Goal: Communication & Community: Participate in discussion

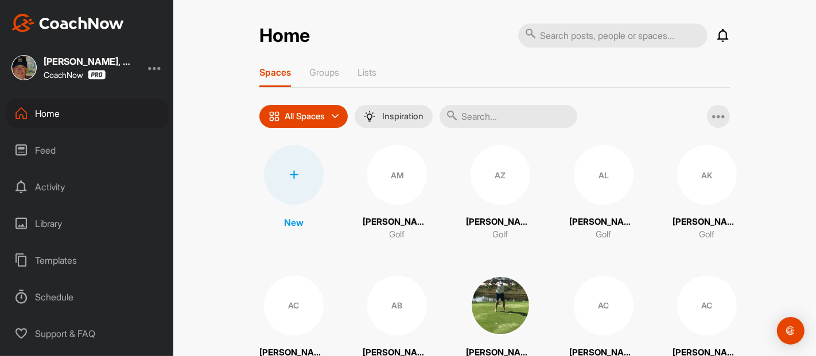
click at [487, 116] on input "text" at bounding box center [509, 116] width 138 height 23
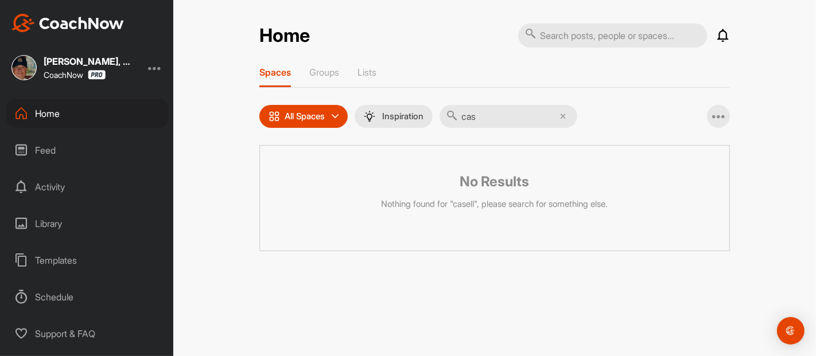
type input "ca"
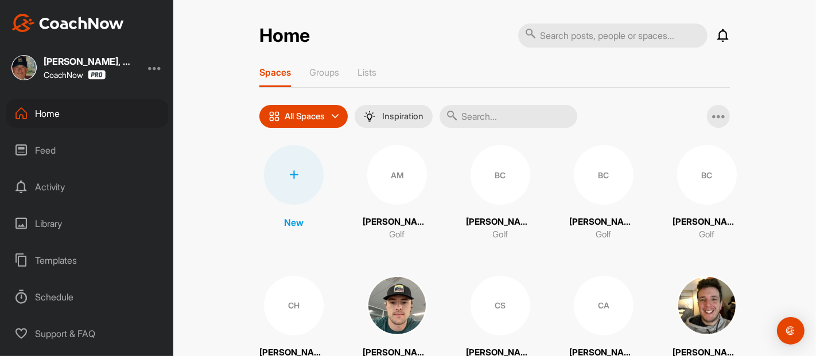
drag, startPoint x: 502, startPoint y: 118, endPoint x: 508, endPoint y: 119, distance: 6.3
click at [508, 119] on input "text" at bounding box center [509, 116] width 138 height 23
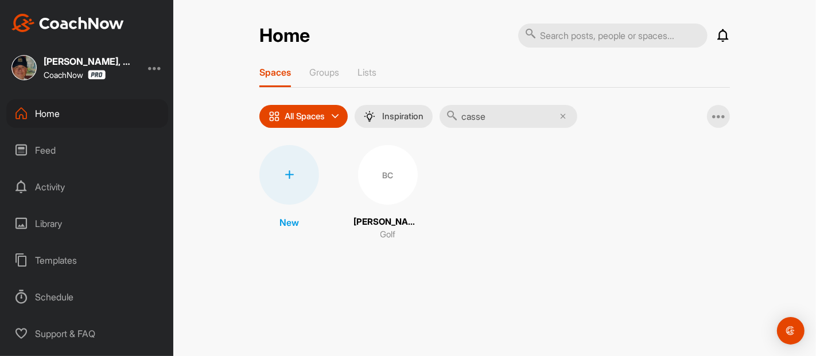
type input "casse"
click at [384, 181] on div "BC" at bounding box center [388, 175] width 60 height 60
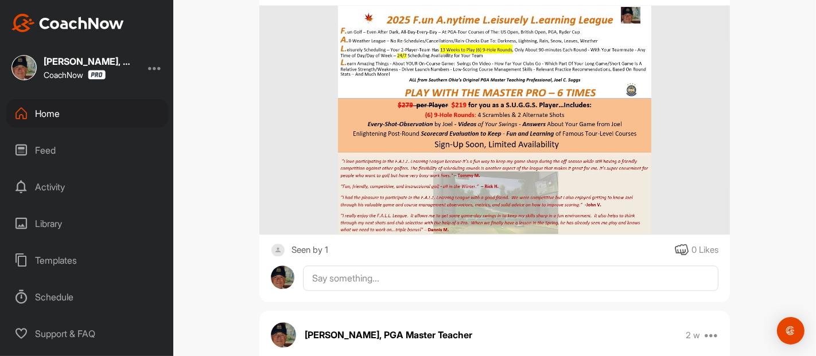
scroll to position [2066, 0]
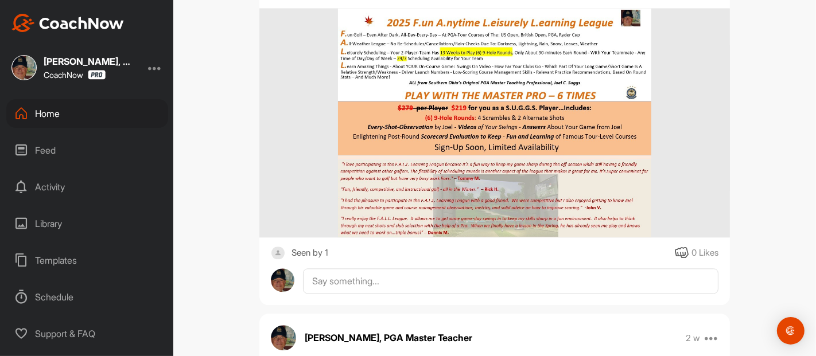
click at [675, 250] on icon at bounding box center [682, 253] width 14 height 14
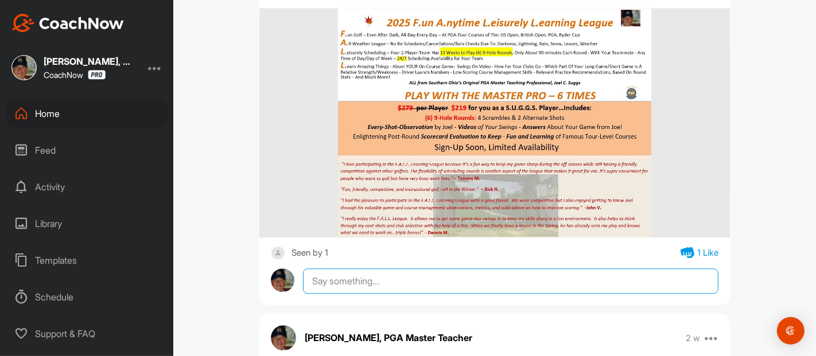
click at [333, 276] on textarea at bounding box center [510, 281] width 415 height 25
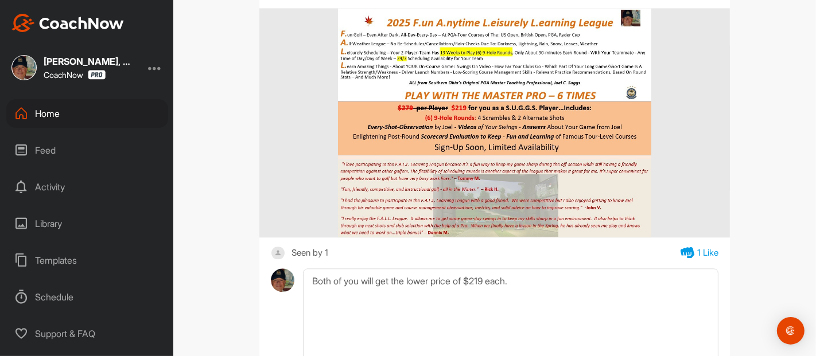
click at [777, 186] on div "BC [PERSON_NAME] Golf Space Settings Your Notifications Timeline Schedule Membe…" at bounding box center [494, 178] width 643 height 356
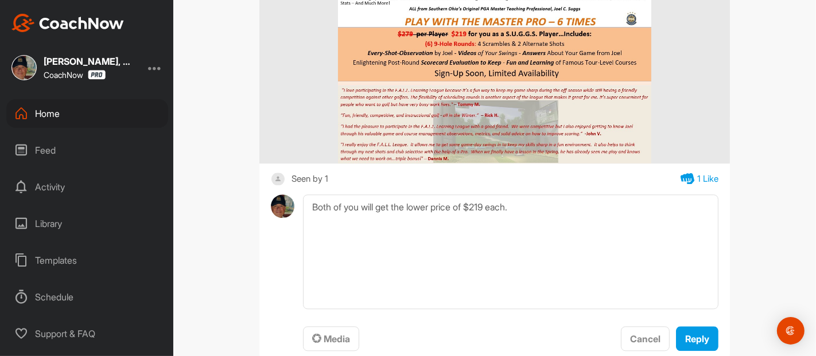
scroll to position [2142, 0]
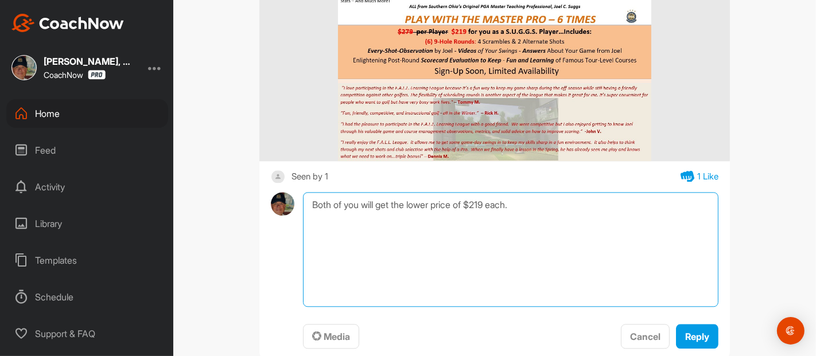
click at [524, 211] on textarea "Both of you will get the lower price of $219 each." at bounding box center [510, 249] width 415 height 115
type textarea "Both of you will get the lower price of $219 each. We can start this coming wee…"
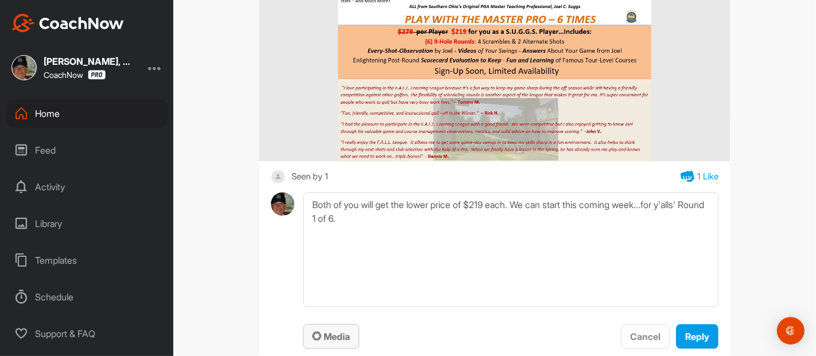
click at [333, 332] on span "Media" at bounding box center [331, 336] width 38 height 11
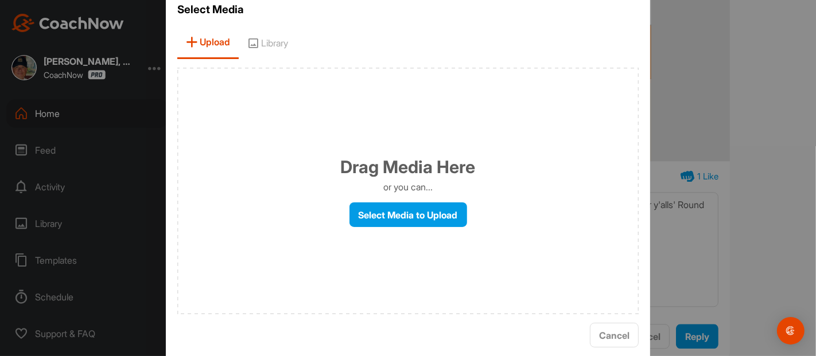
click at [275, 44] on span "Library" at bounding box center [268, 42] width 58 height 33
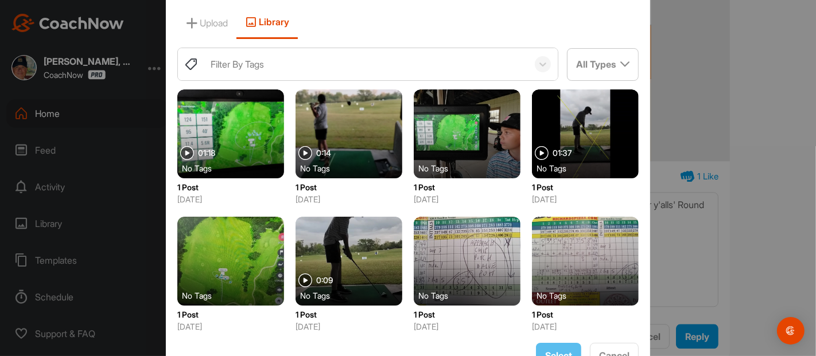
click at [211, 66] on div "Filter By Tags" at bounding box center [237, 64] width 53 height 14
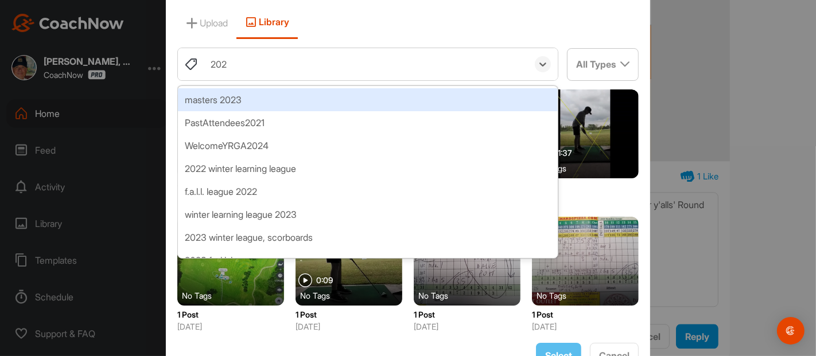
type input "2025"
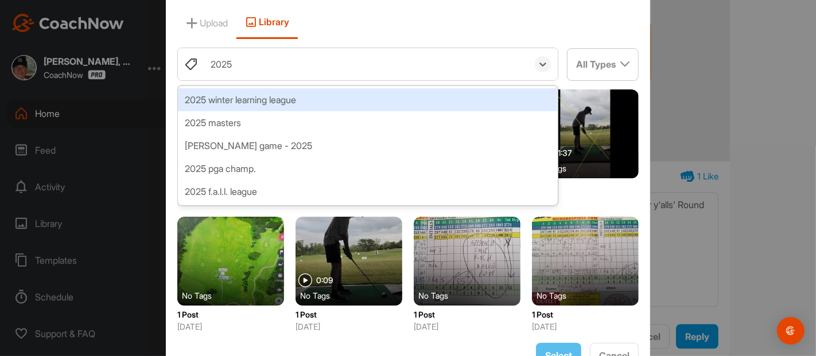
click at [250, 98] on div "2025 winter learning league" at bounding box center [368, 99] width 380 height 23
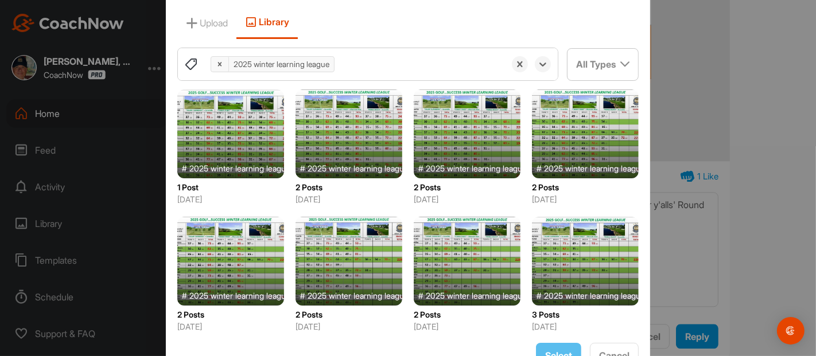
click at [216, 67] on icon at bounding box center [220, 64] width 8 height 8
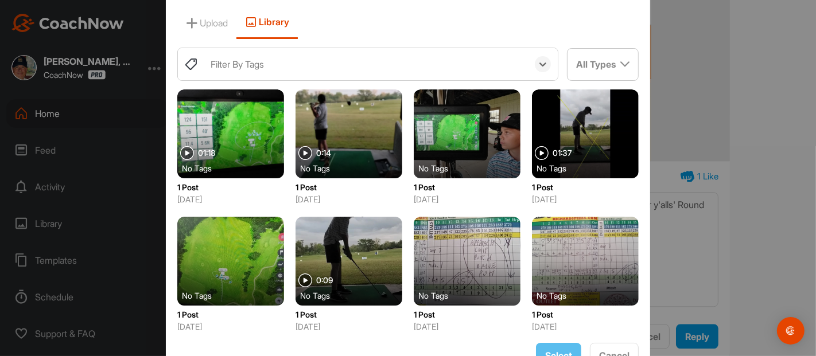
click at [231, 69] on div "Filter By Tags" at bounding box center [237, 64] width 53 height 14
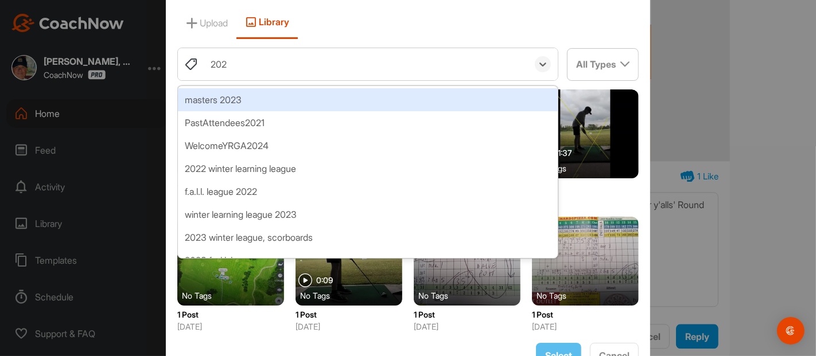
type input "2024"
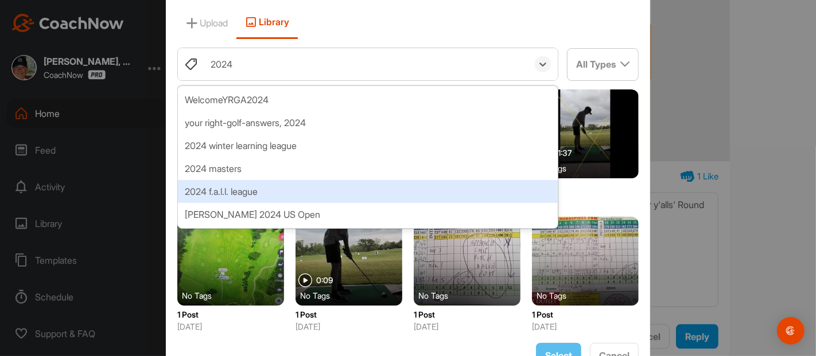
click at [236, 189] on div "2024 f.a.l.l. league" at bounding box center [368, 191] width 380 height 23
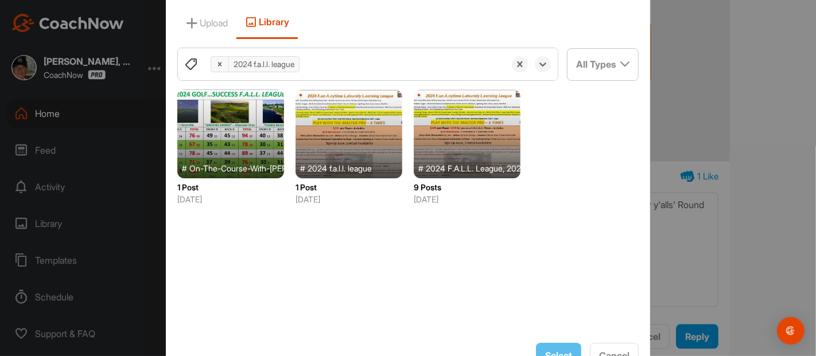
click at [216, 66] on icon at bounding box center [220, 64] width 8 height 8
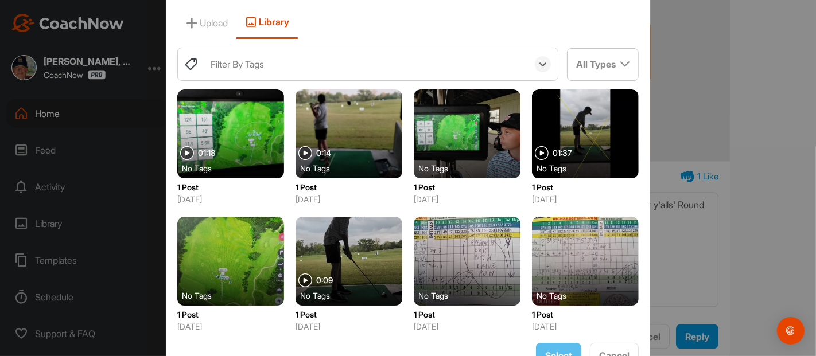
click at [213, 67] on div "Filter By Tags" at bounding box center [237, 64] width 53 height 14
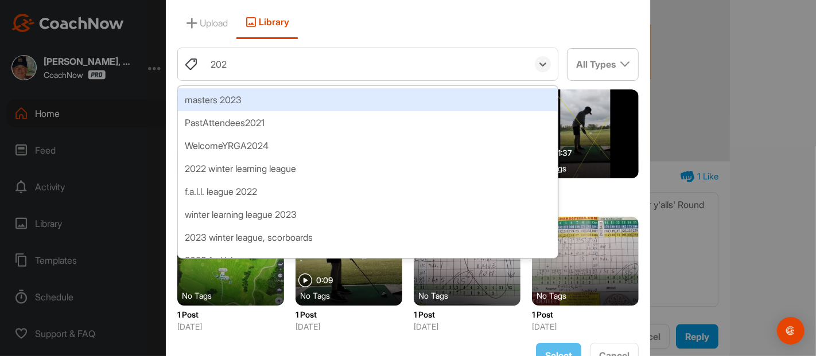
type input "2023"
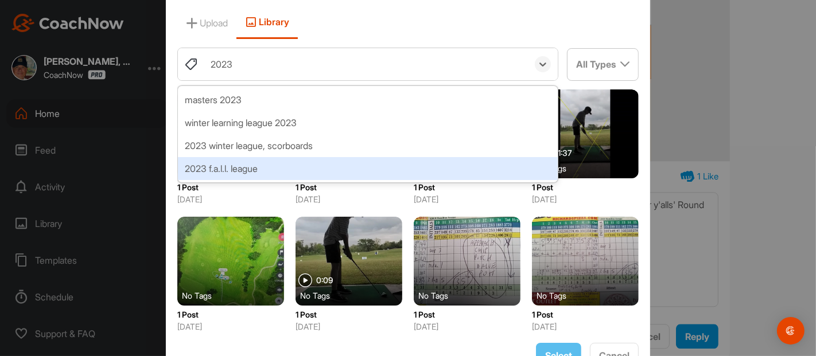
click at [227, 167] on div "2023 f.a.l.l. league" at bounding box center [368, 168] width 380 height 23
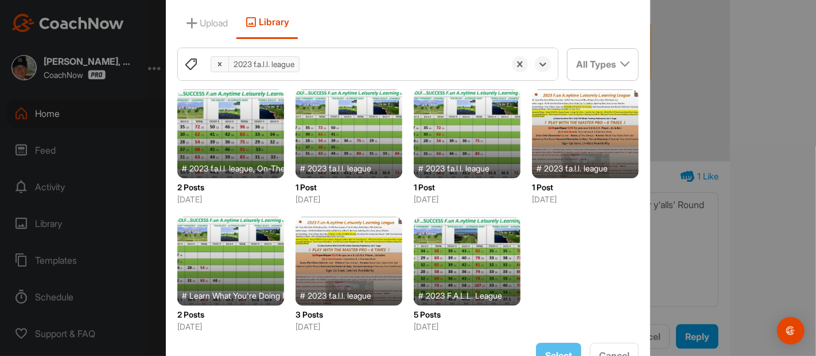
click at [245, 146] on div at bounding box center [230, 134] width 107 height 89
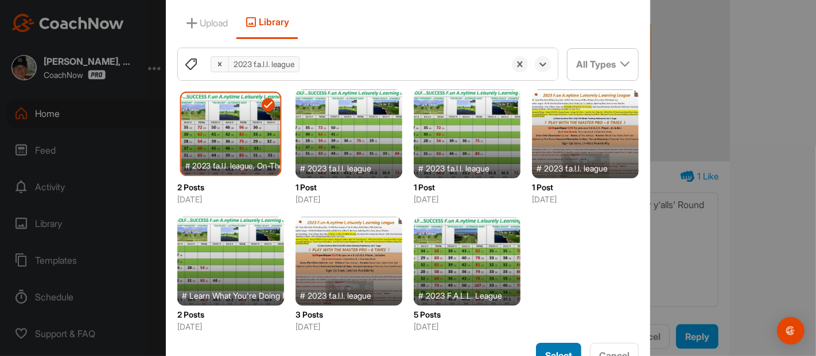
click at [546, 350] on span "Select" at bounding box center [558, 355] width 27 height 11
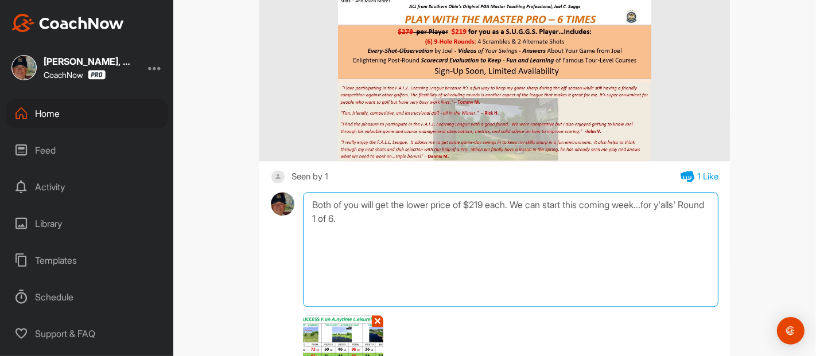
click at [371, 220] on textarea "Both of you will get the lower price of $219 each. We can start this coming wee…" at bounding box center [510, 249] width 415 height 115
click at [344, 229] on textarea "Both of you will get the lower price of $219 each. We can start this coming wee…" at bounding box center [510, 249] width 415 height 115
click at [329, 230] on textarea "Both of you will get the lower price of $219 each. We can start this coming wee…" at bounding box center [510, 249] width 415 height 115
click at [405, 229] on textarea "Both of you will get the lower price of $219 each. We can start this coming wee…" at bounding box center [510, 249] width 415 height 115
click at [544, 236] on textarea "Both of you will get the lower price of $219 each. We can start this coming wee…" at bounding box center [510, 249] width 415 height 115
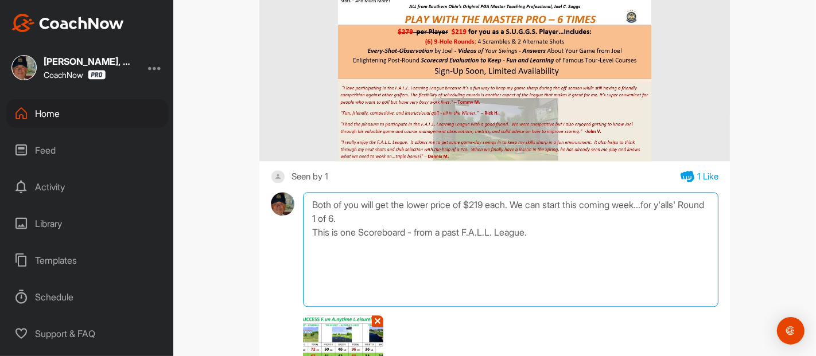
type textarea "Both of you will get the lower price of $219 each. We can start this coming wee…"
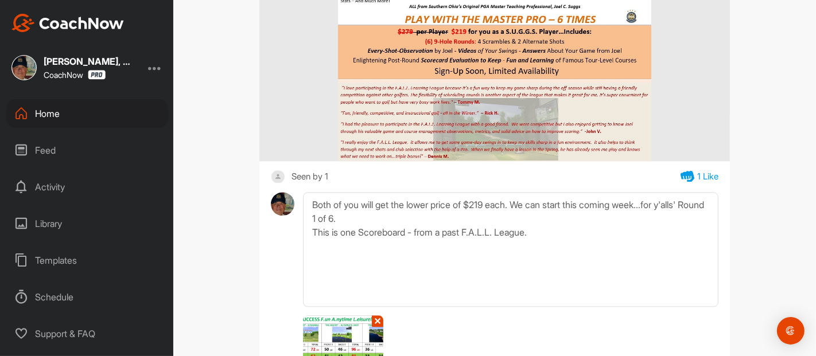
click at [757, 171] on div "BC [PERSON_NAME] Golf Space Settings Your Notifications Timeline Schedule Membe…" at bounding box center [494, 178] width 643 height 356
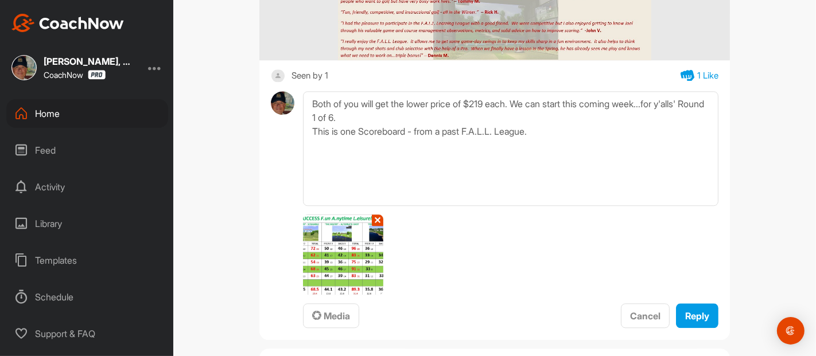
scroll to position [2244, 0]
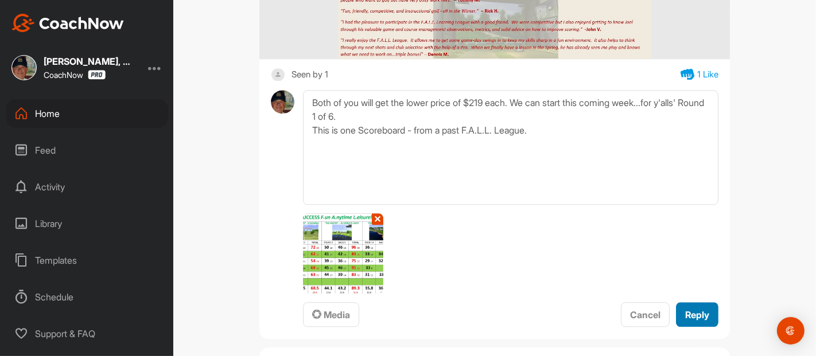
click at [686, 309] on span "Reply" at bounding box center [697, 314] width 24 height 11
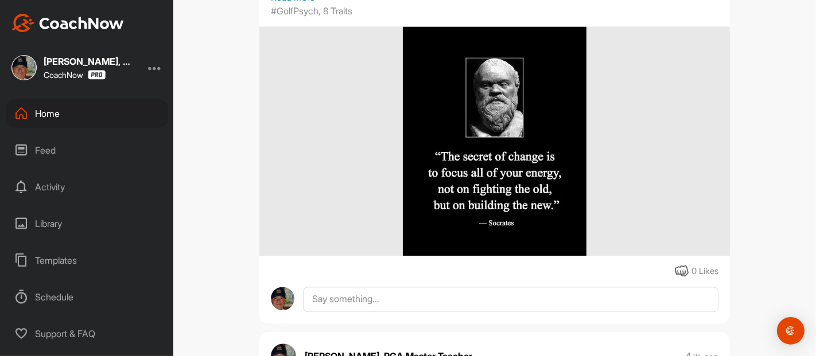
scroll to position [9491, 0]
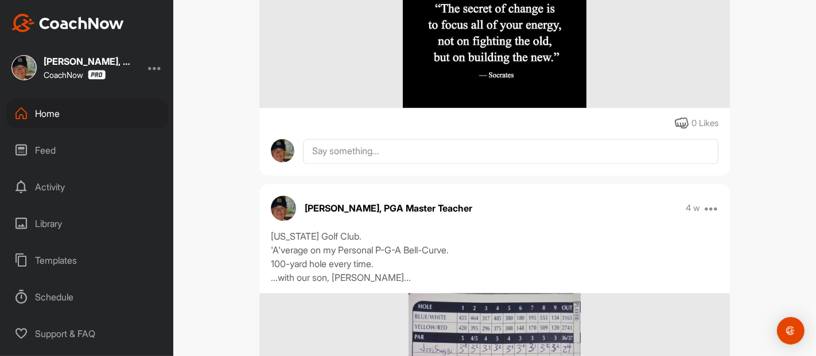
click at [761, 256] on div "BC [PERSON_NAME] Golf Space Settings Your Notifications Timeline Schedule Membe…" at bounding box center [494, 178] width 643 height 356
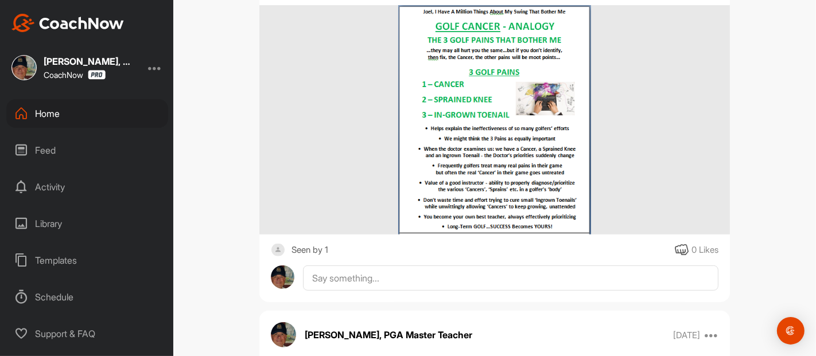
scroll to position [15080, 0]
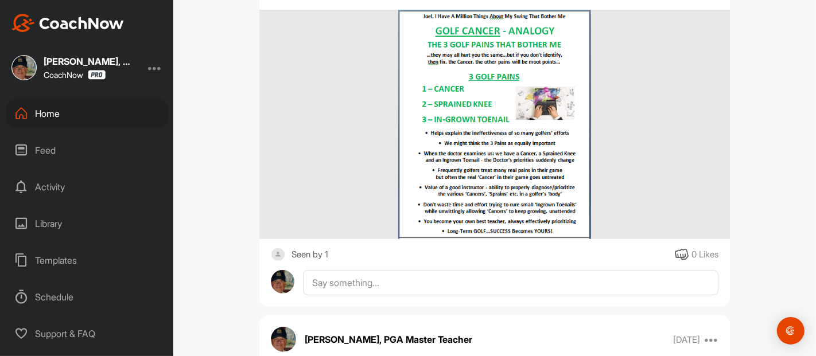
click at [675, 261] on icon at bounding box center [682, 255] width 14 height 14
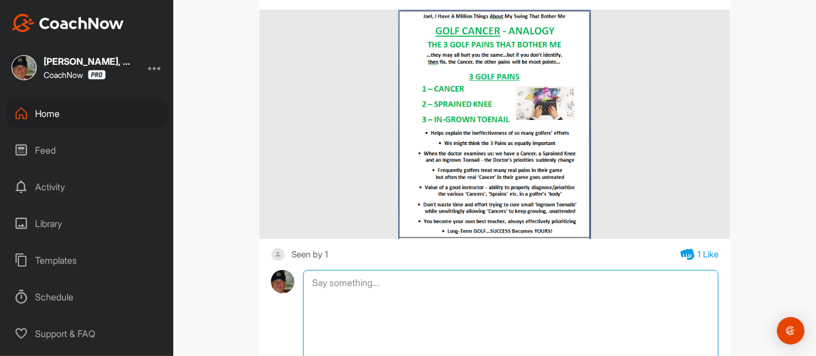
click at [361, 282] on textarea at bounding box center [510, 327] width 415 height 115
type textarea "Very Important; a Timeless Golf Principle."
click at [764, 224] on div "BC [PERSON_NAME] Golf Space Settings Your Notifications Timeline Schedule Membe…" at bounding box center [494, 178] width 643 height 356
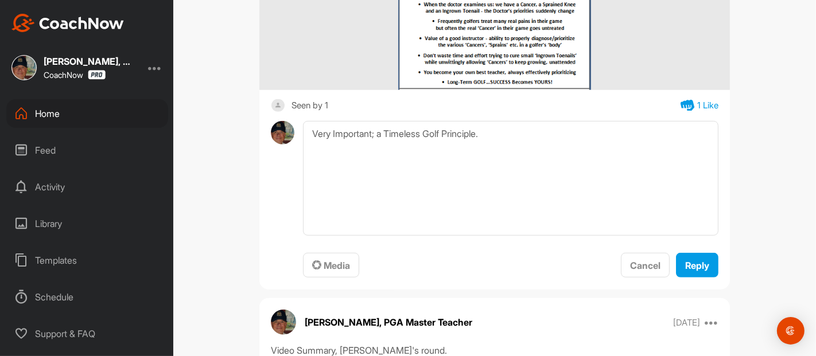
scroll to position [15259, 0]
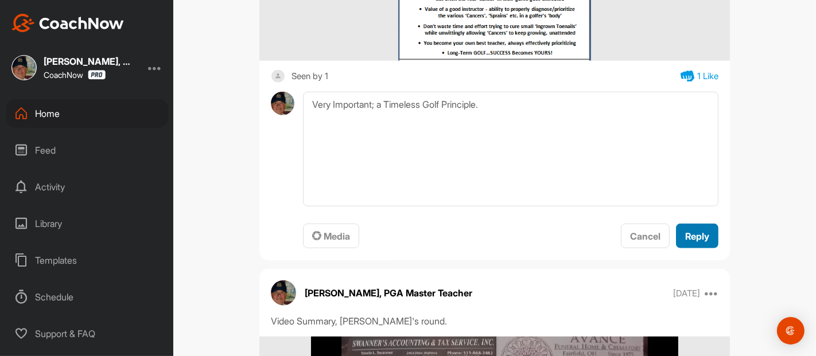
click at [695, 242] on span "Reply" at bounding box center [697, 236] width 24 height 11
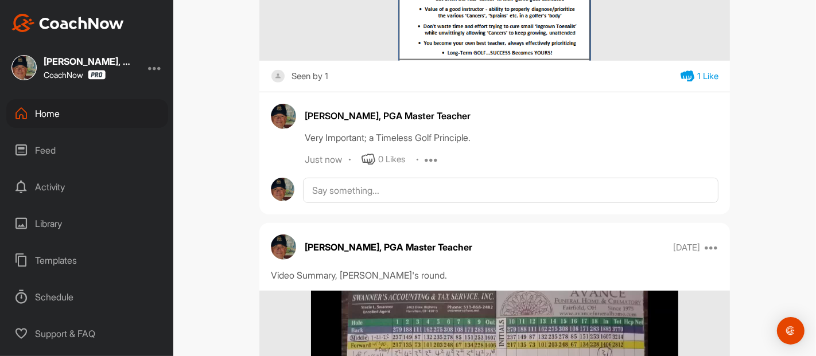
click at [747, 217] on div "BC [PERSON_NAME] Golf Space Settings Your Notifications Timeline Schedule Membe…" at bounding box center [494, 178] width 643 height 356
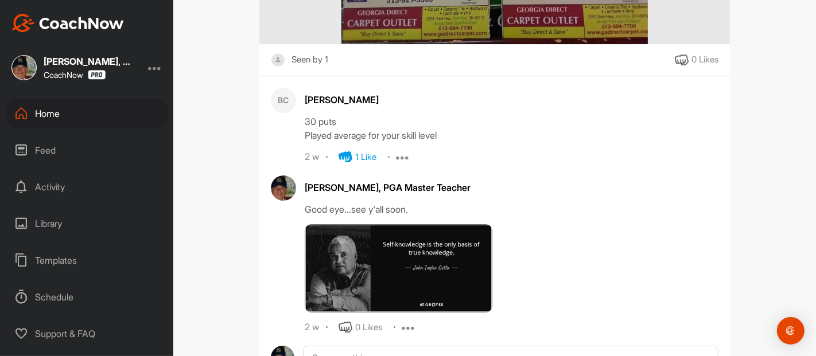
scroll to position [0, 0]
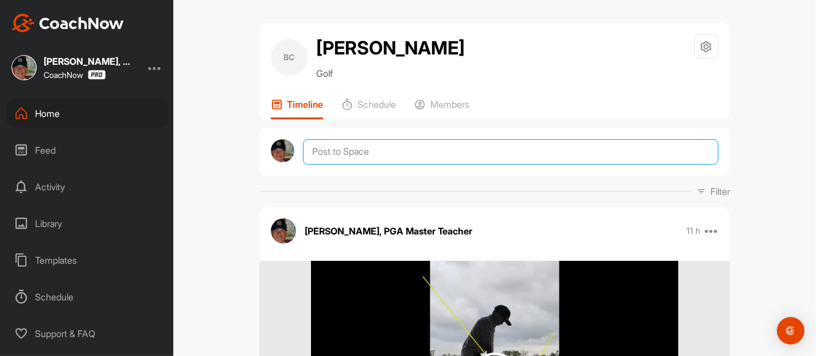
click at [314, 149] on textarea at bounding box center [510, 151] width 415 height 25
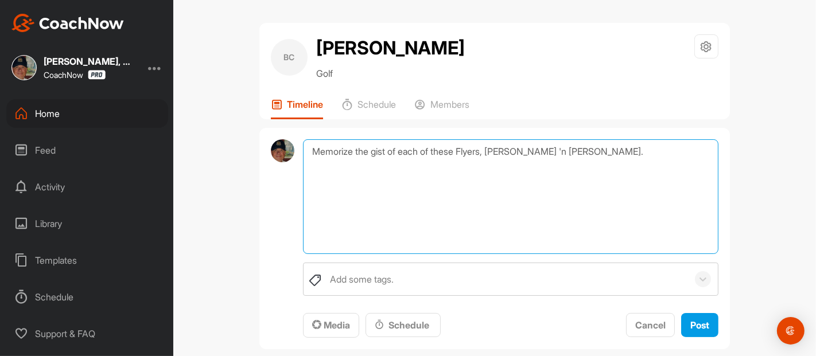
type textarea "Memorize the gist of each of these Flyers, [PERSON_NAME] 'n [PERSON_NAME]."
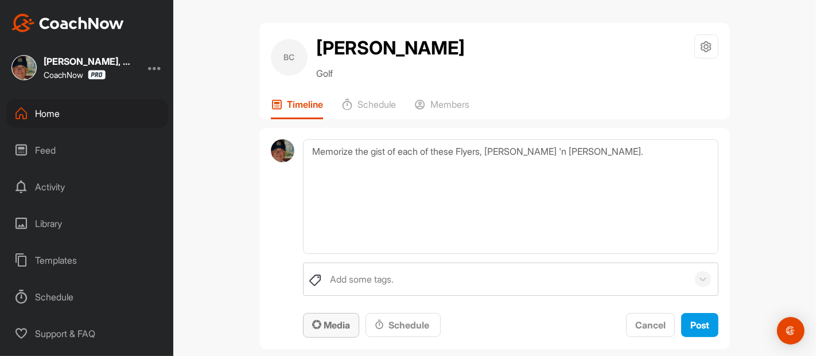
click at [332, 320] on span "Media" at bounding box center [331, 325] width 38 height 11
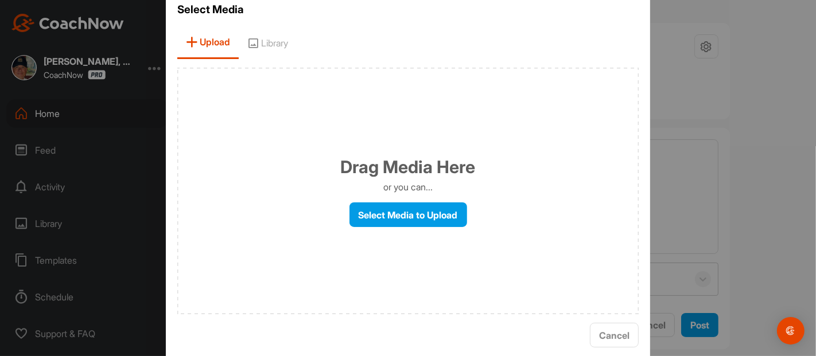
click at [268, 45] on span "Library" at bounding box center [268, 42] width 58 height 33
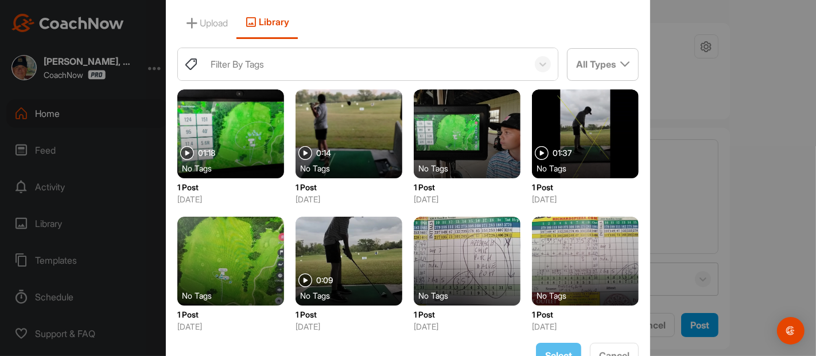
click at [211, 64] on div "Filter By Tags" at bounding box center [237, 64] width 53 height 14
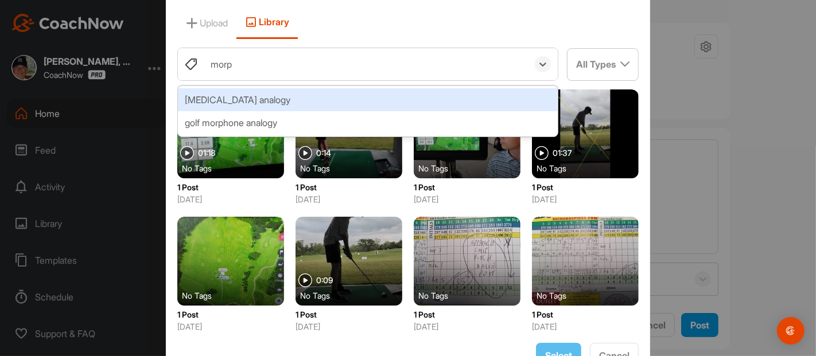
type input "morph"
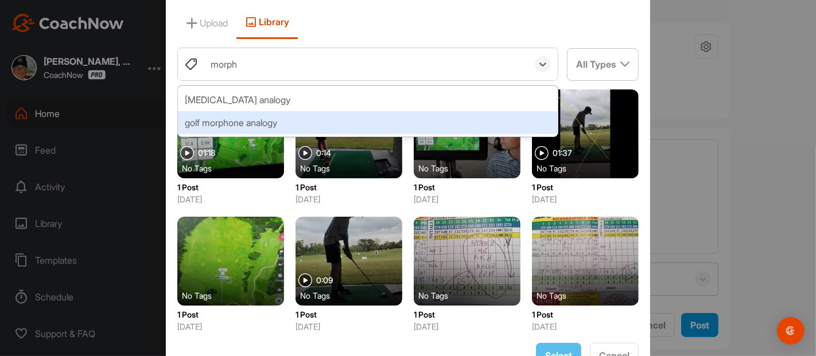
click at [232, 118] on div "golf morphone analogy" at bounding box center [368, 122] width 380 height 23
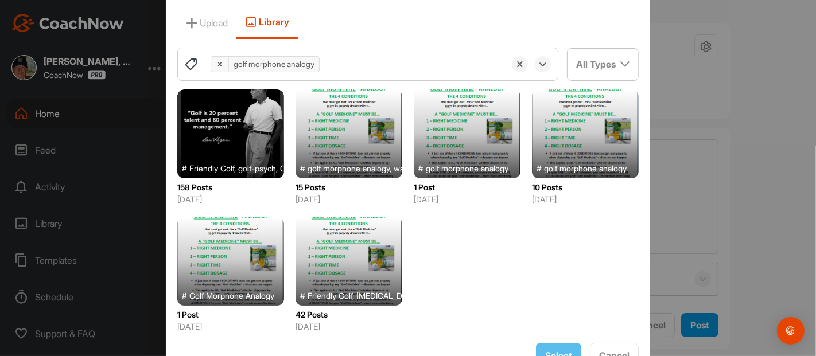
click at [336, 143] on div at bounding box center [349, 134] width 107 height 89
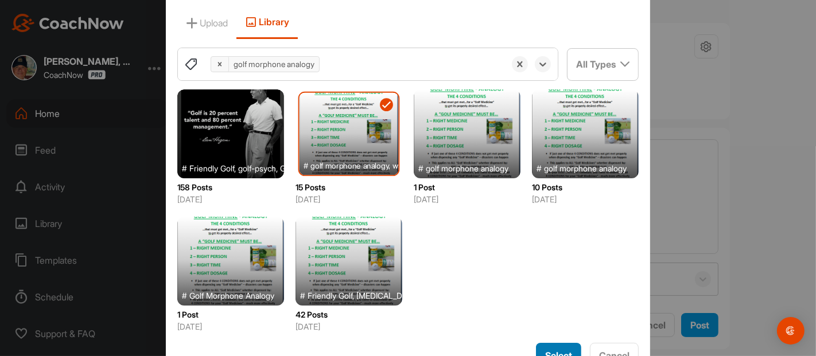
click at [560, 350] on span "Select" at bounding box center [558, 355] width 27 height 11
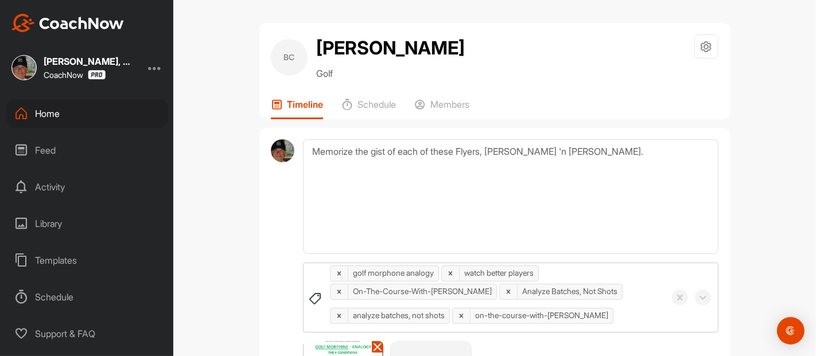
click at [507, 292] on icon at bounding box center [509, 292] width 4 height 4
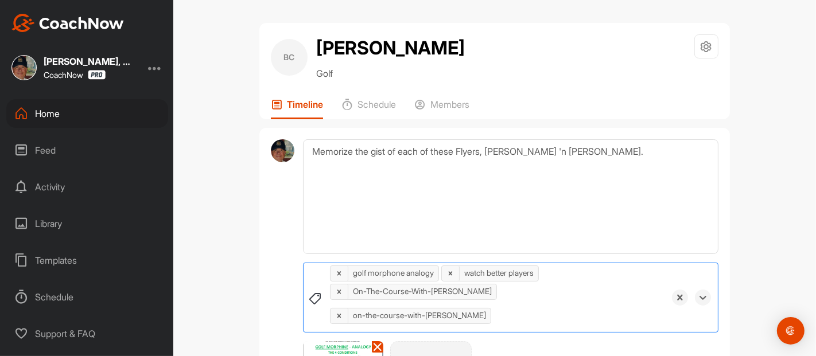
click at [335, 296] on icon at bounding box center [339, 292] width 8 height 8
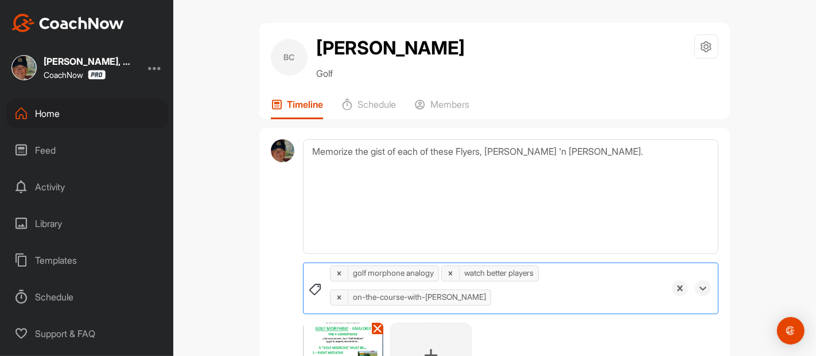
click at [337, 273] on icon at bounding box center [339, 273] width 4 height 4
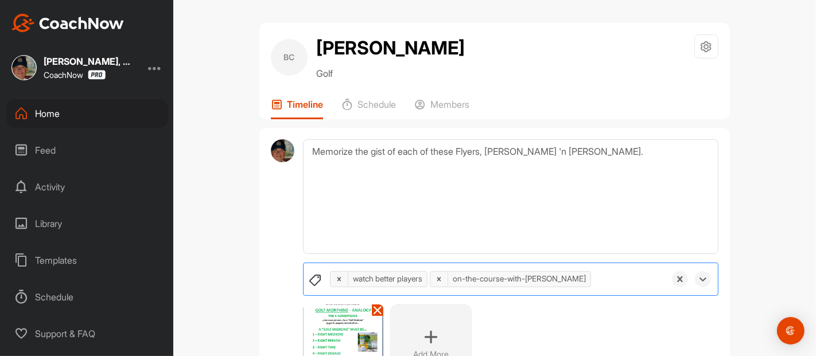
click at [442, 275] on icon at bounding box center [439, 279] width 8 height 8
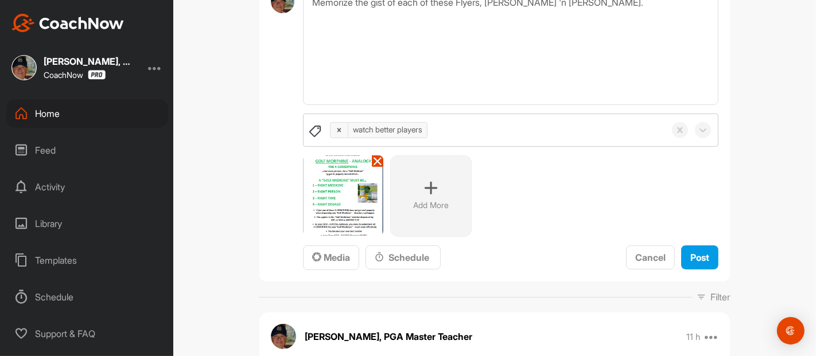
scroll to position [178, 0]
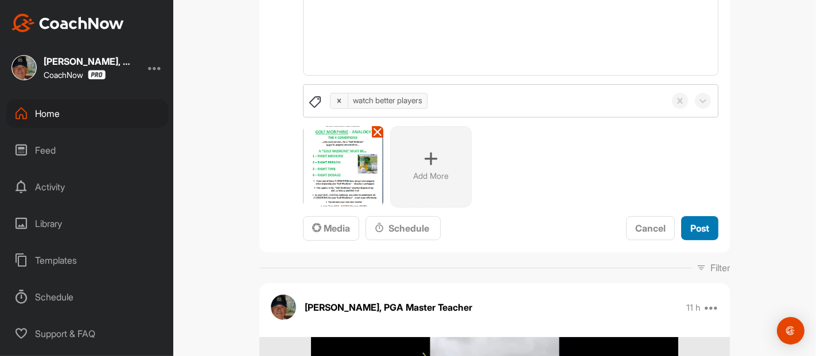
click at [693, 226] on span "Post" at bounding box center [699, 228] width 19 height 11
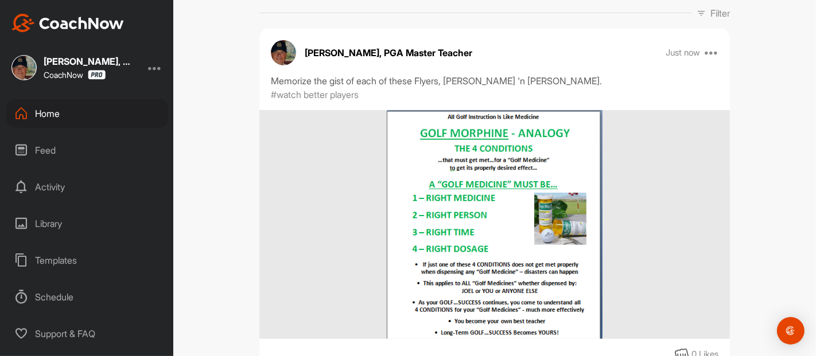
click at [751, 178] on div "BC [PERSON_NAME] Golf Space Settings Your Notifications Timeline Schedule Membe…" at bounding box center [494, 178] width 643 height 356
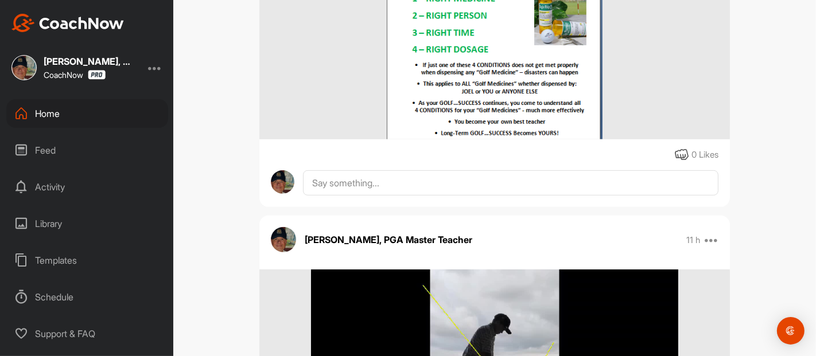
scroll to position [433, 0]
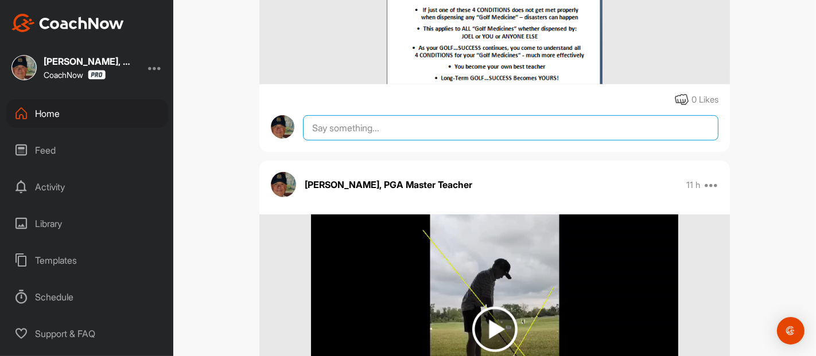
click at [312, 127] on textarea at bounding box center [510, 127] width 415 height 25
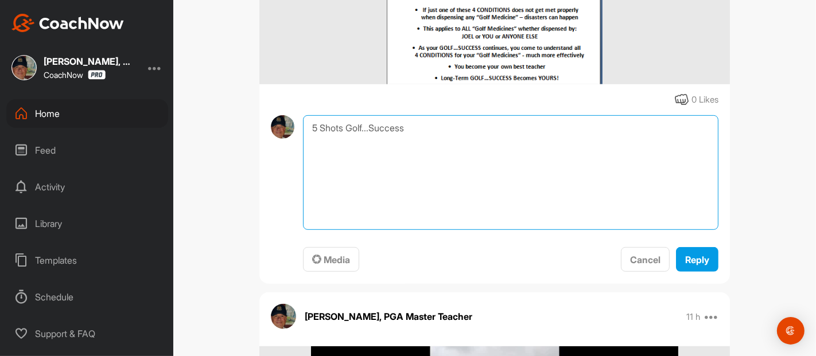
type textarea "5 Shots Golf...Success"
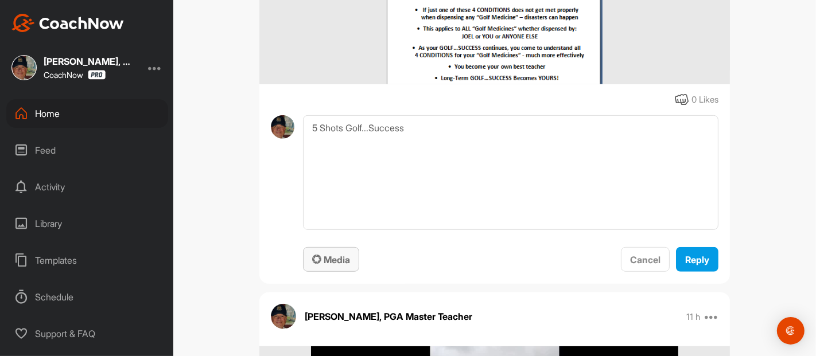
click at [335, 259] on span "Media" at bounding box center [331, 259] width 38 height 11
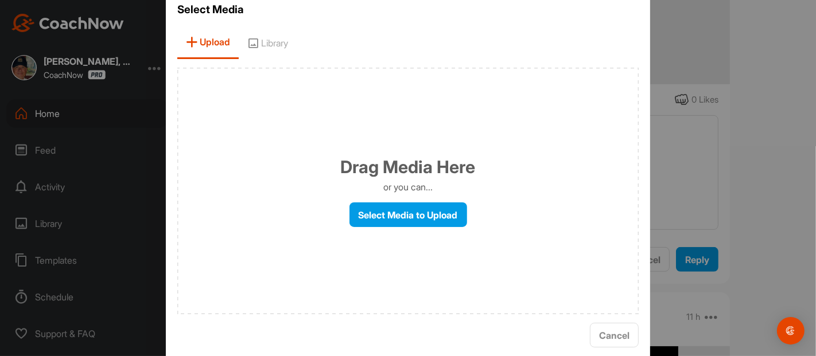
click at [262, 46] on span "Library" at bounding box center [268, 42] width 58 height 33
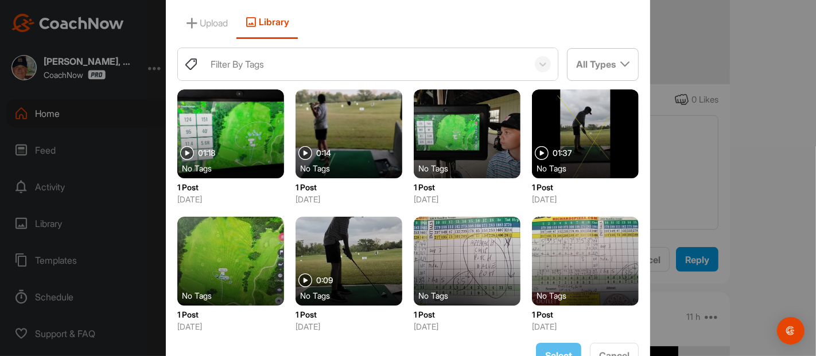
click at [205, 69] on div "Filter By Tags" at bounding box center [366, 64] width 323 height 32
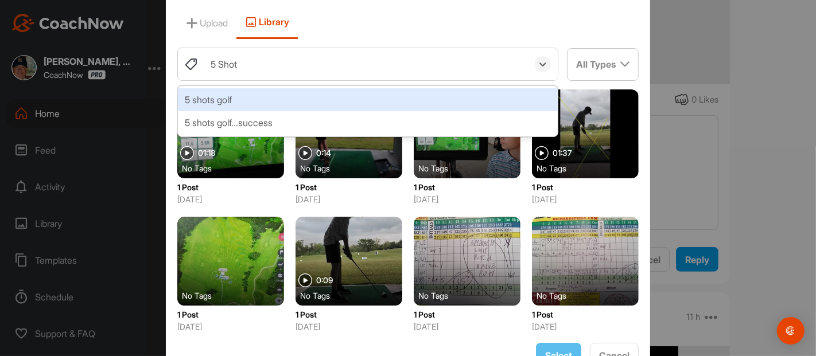
type input "5 Shots"
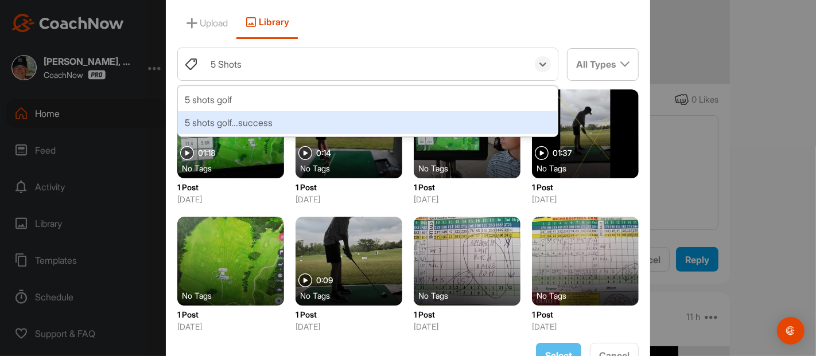
click at [231, 115] on div "5 shots golf...success" at bounding box center [368, 122] width 380 height 23
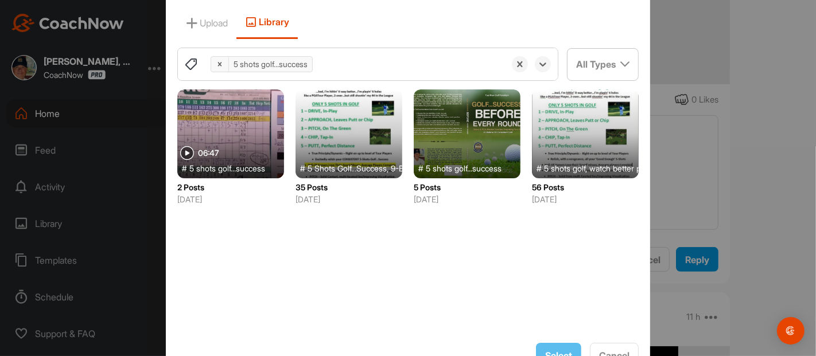
click at [332, 142] on div at bounding box center [349, 134] width 107 height 89
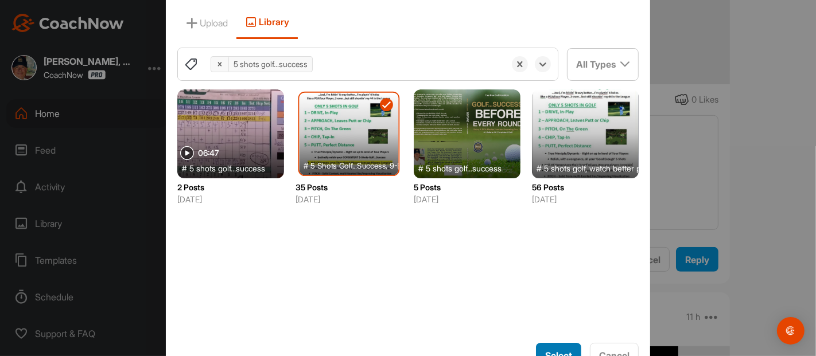
click at [550, 347] on button "Select" at bounding box center [558, 355] width 45 height 25
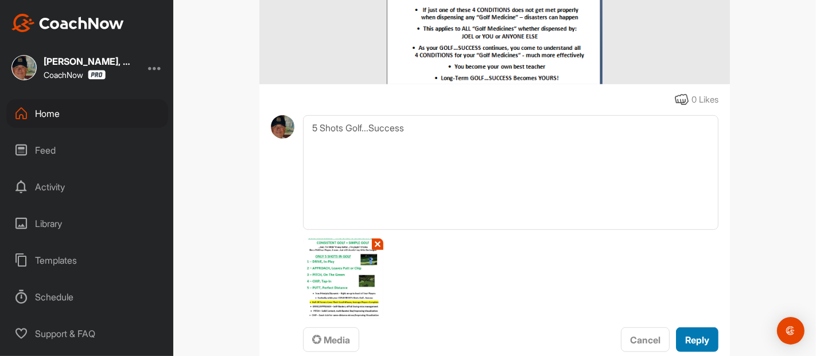
click at [686, 336] on span "Reply" at bounding box center [697, 340] width 24 height 11
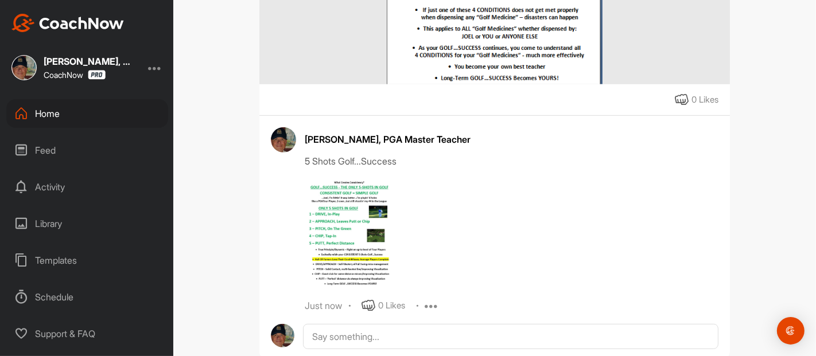
click at [752, 212] on div "BC [PERSON_NAME] Golf Space Settings Your Notifications Timeline Schedule Membe…" at bounding box center [494, 178] width 643 height 356
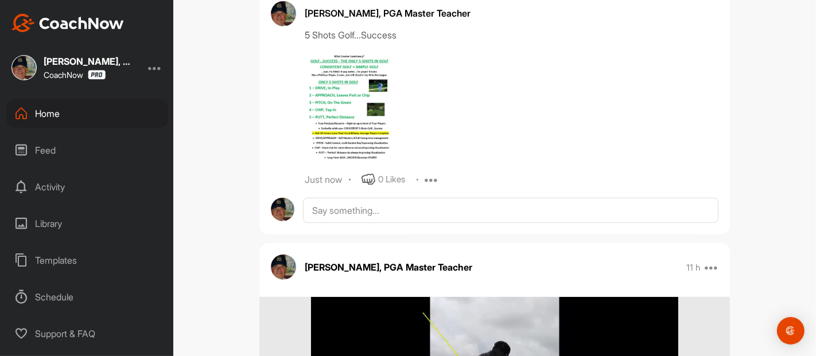
scroll to position [561, 0]
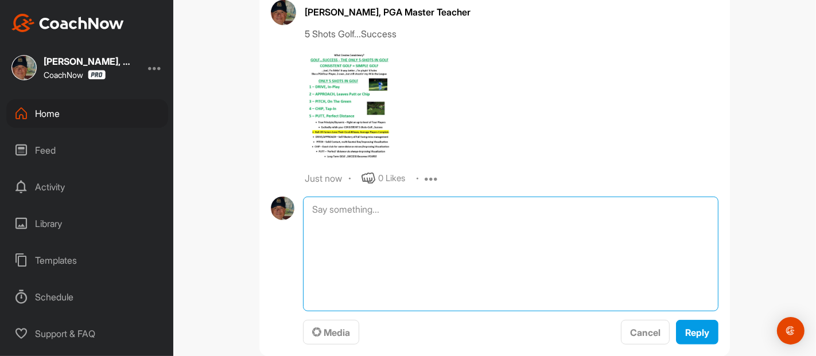
click at [317, 205] on textarea at bounding box center [510, 254] width 415 height 115
type textarea "Dragnet Analogy"
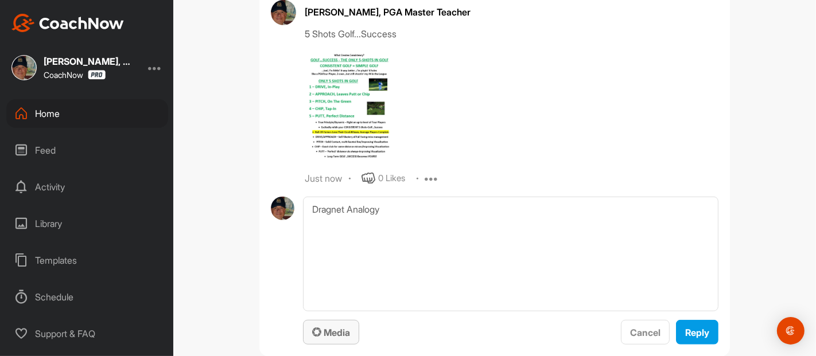
click at [330, 330] on span "Media" at bounding box center [331, 332] width 38 height 11
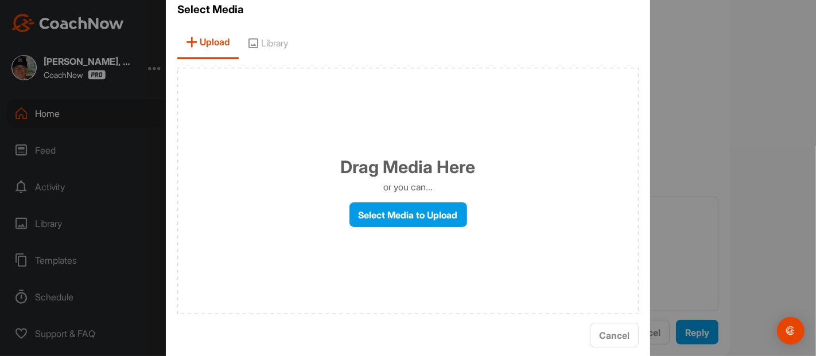
click at [276, 46] on span "Library" at bounding box center [268, 42] width 58 height 33
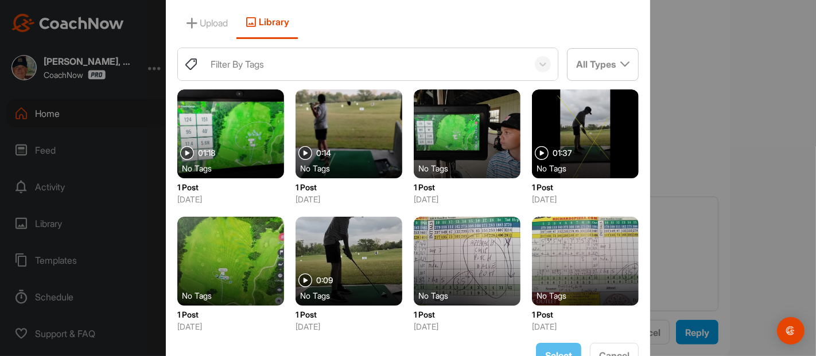
click at [212, 63] on div "Filter By Tags" at bounding box center [237, 64] width 53 height 14
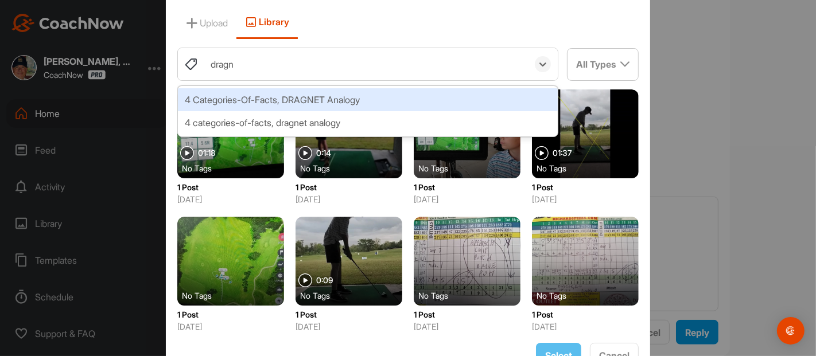
type input "dragne"
click at [248, 102] on div "4 Categories-Of-Facts, DRAGNET Analogy" at bounding box center [368, 99] width 380 height 23
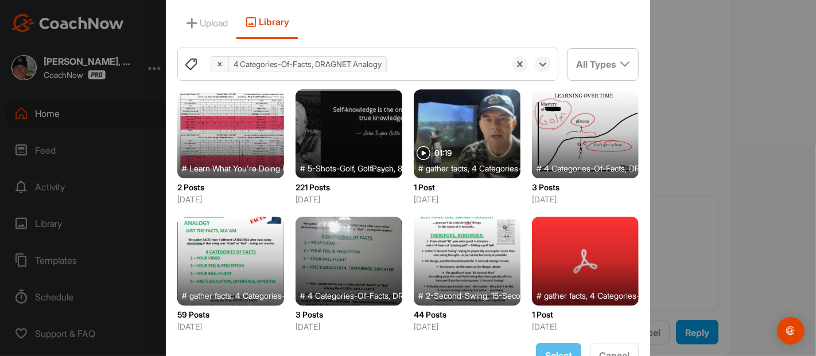
click at [244, 258] on div at bounding box center [230, 261] width 107 height 89
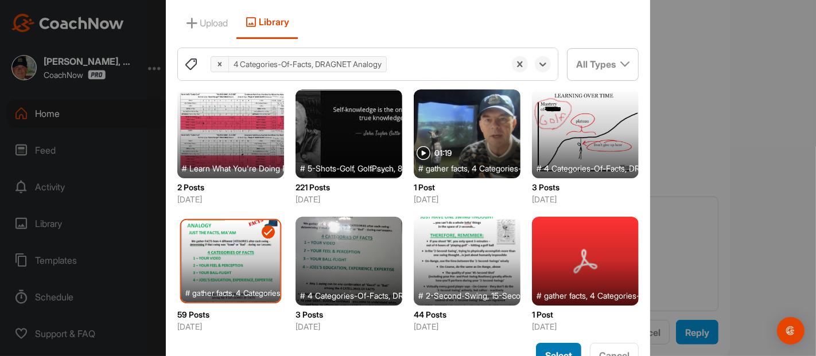
click at [559, 347] on button "Select" at bounding box center [558, 355] width 45 height 25
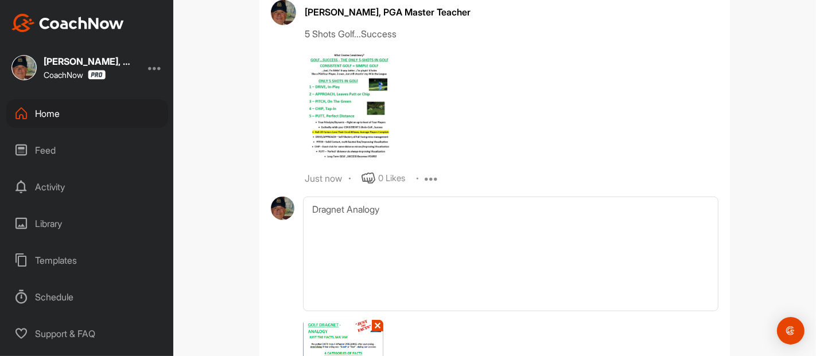
click at [741, 211] on div "BC [PERSON_NAME] Golf Space Settings Your Notifications Timeline Schedule Membe…" at bounding box center [494, 178] width 643 height 356
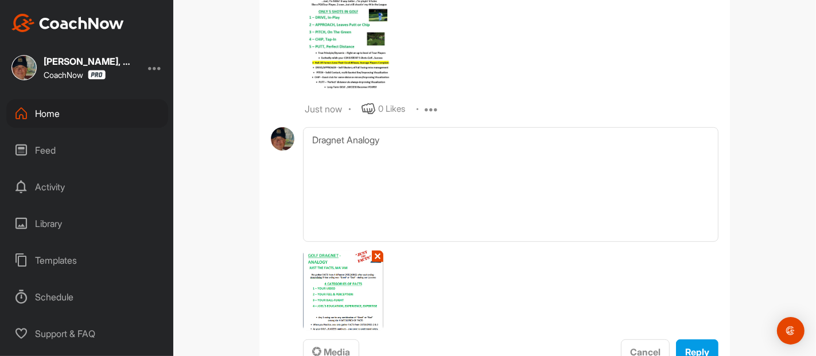
scroll to position [663, 0]
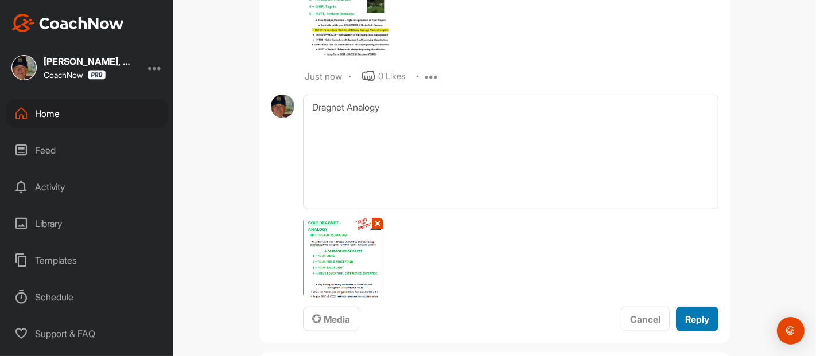
click at [687, 321] on span "Reply" at bounding box center [697, 319] width 24 height 11
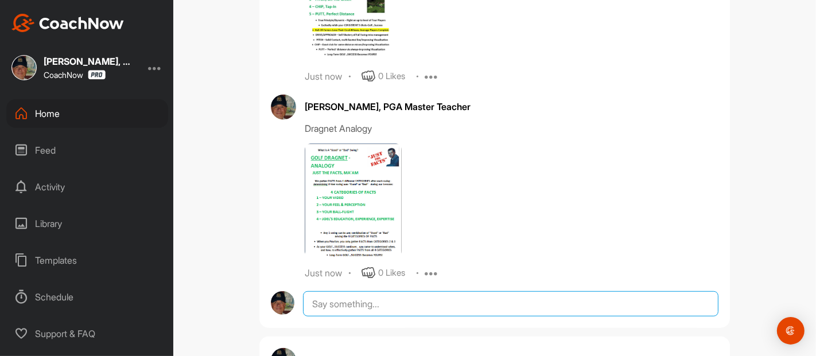
click at [320, 302] on textarea at bounding box center [510, 304] width 415 height 25
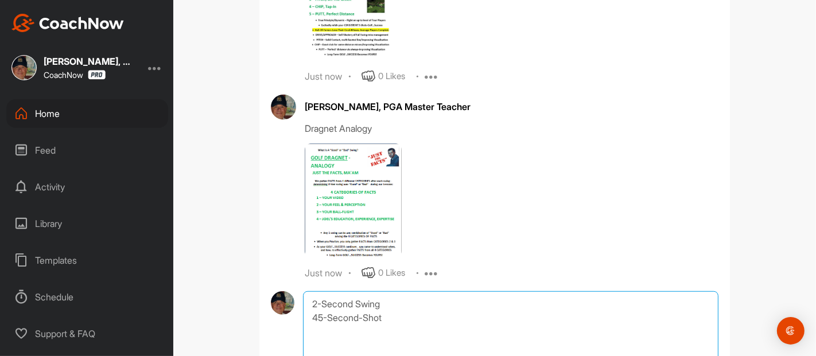
click at [354, 302] on textarea "2-Second Swing 45-Second-Shot" at bounding box center [510, 349] width 415 height 115
click at [378, 316] on textarea "2-Second-Swing 45-Second-Shot" at bounding box center [510, 349] width 415 height 115
click at [340, 336] on textarea "2-Second-Swing 45-Second-Shot SWING" at bounding box center [510, 349] width 415 height 115
paste textarea "≠"
type textarea "2-Second-Swing 45-Second-Shot SWING ≠ SHOT"
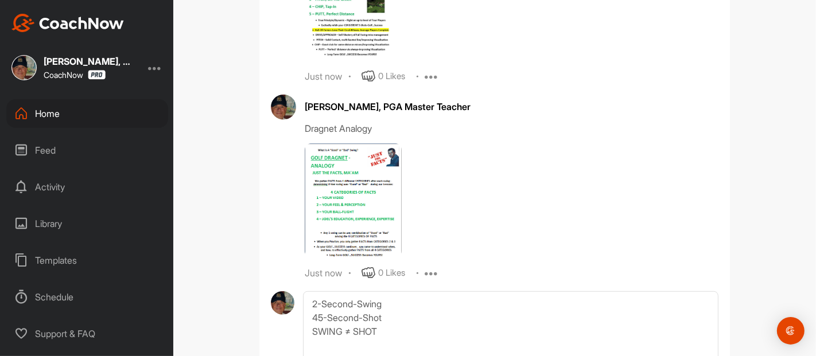
click at [754, 221] on div "BC [PERSON_NAME] Golf Space Settings Your Notifications Timeline Schedule Membe…" at bounding box center [494, 178] width 643 height 356
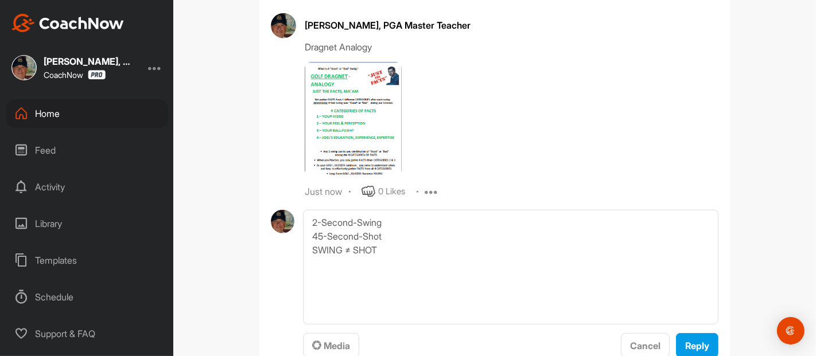
scroll to position [765, 0]
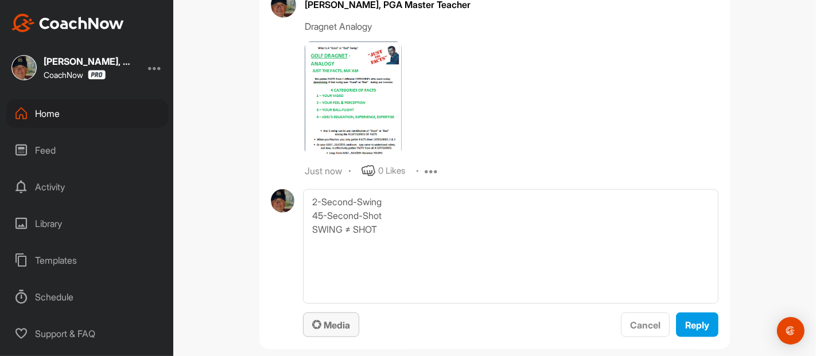
click at [326, 326] on span "Media" at bounding box center [331, 325] width 38 height 11
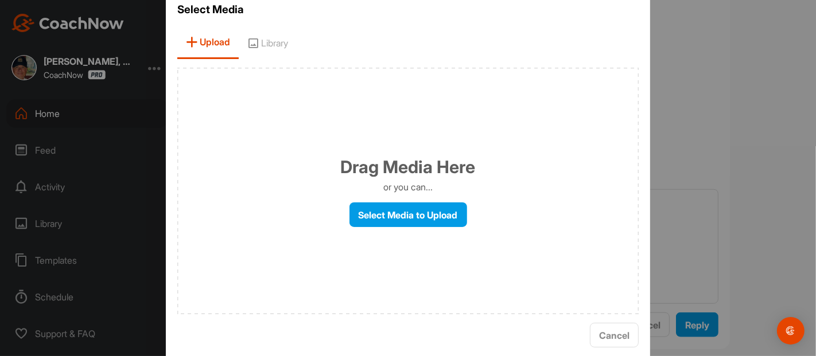
click at [272, 41] on span "Library" at bounding box center [268, 42] width 58 height 33
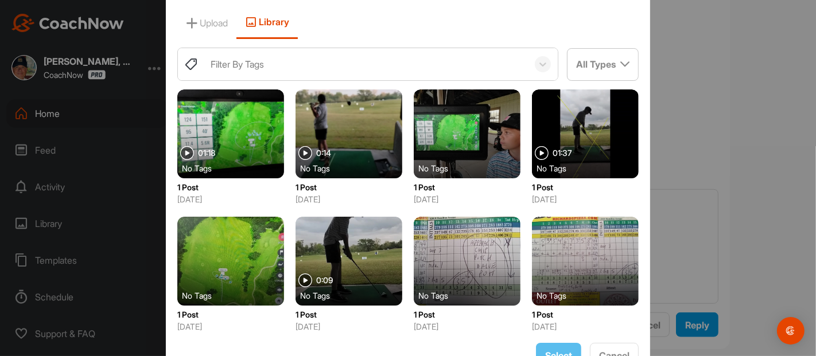
click at [205, 65] on div "Filter By Tags" at bounding box center [366, 64] width 323 height 32
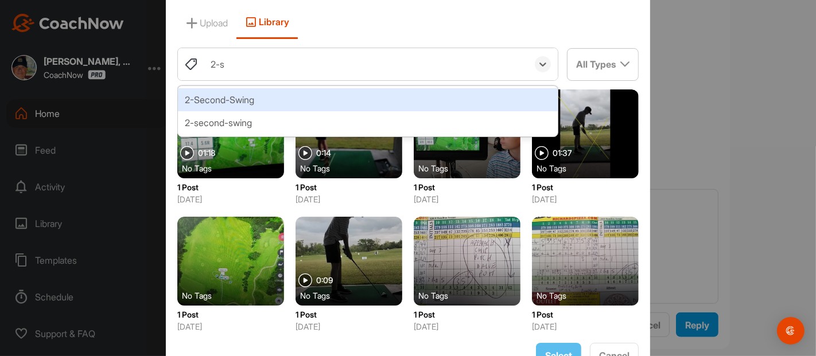
type input "2-se"
click at [213, 99] on div "2-Second-Swing" at bounding box center [368, 99] width 380 height 23
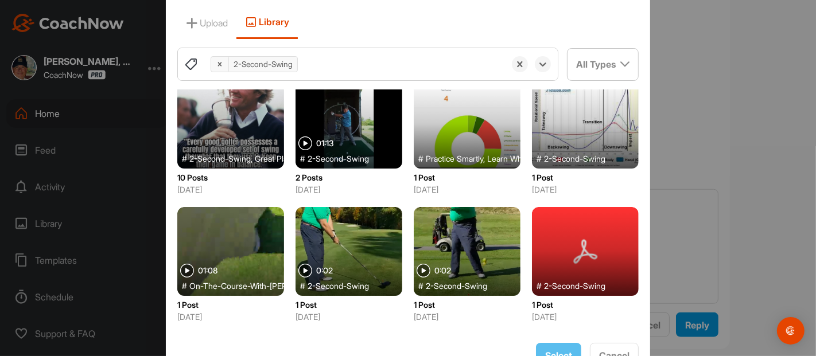
scroll to position [0, 0]
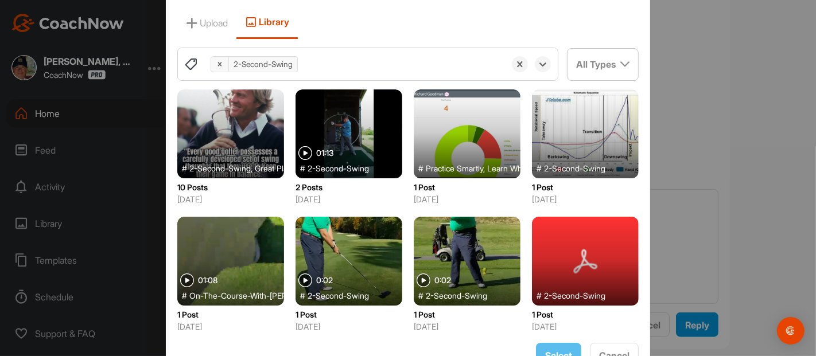
click at [216, 67] on icon at bounding box center [220, 64] width 8 height 8
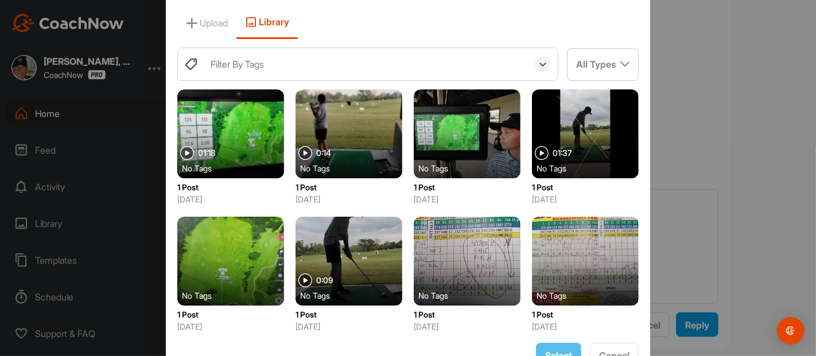
click at [211, 65] on div "Filter By Tags" at bounding box center [237, 64] width 53 height 14
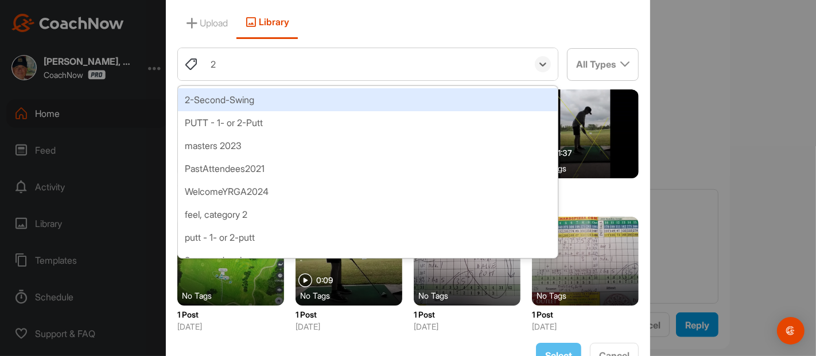
type input "2-"
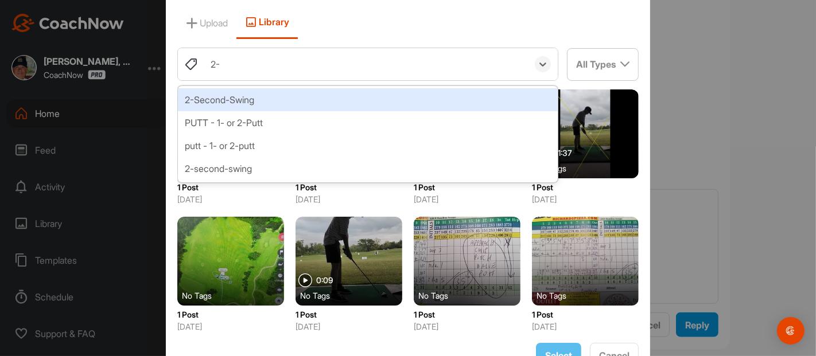
click at [211, 102] on div "2-Second-Swing" at bounding box center [368, 99] width 380 height 23
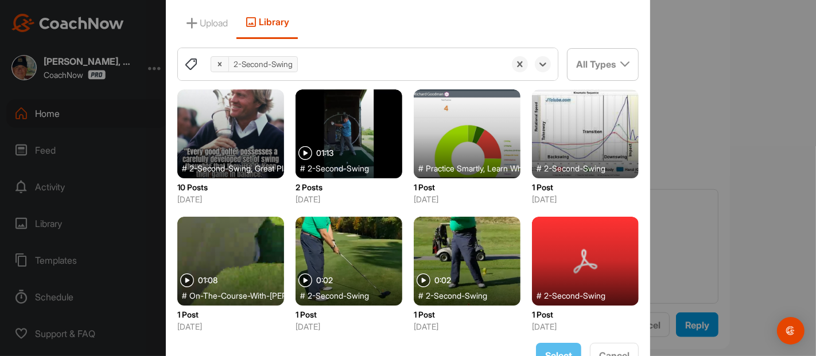
click at [213, 69] on div at bounding box center [220, 64] width 18 height 15
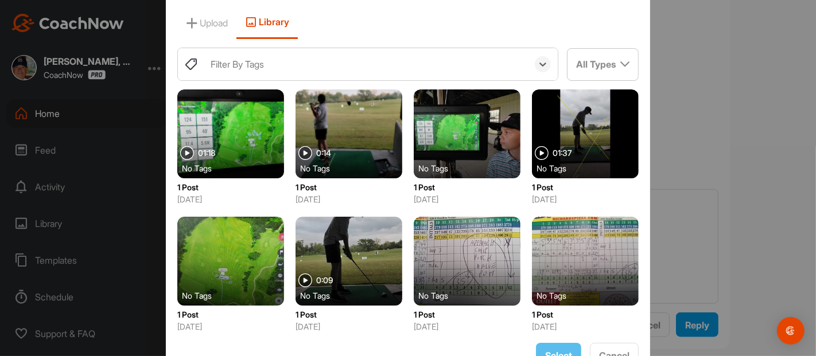
click at [213, 69] on div "Filter By Tags" at bounding box center [237, 64] width 53 height 14
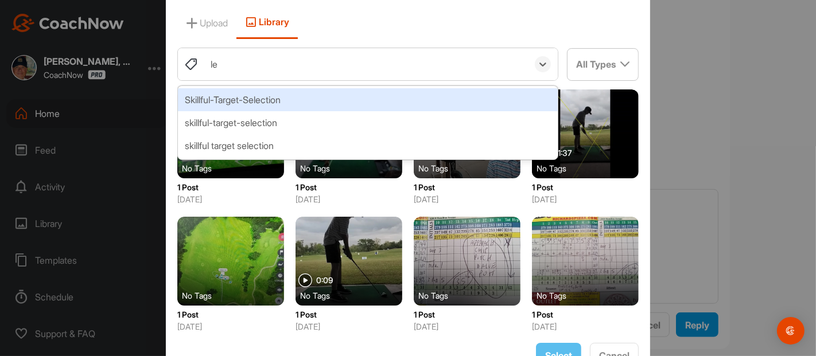
type input "l"
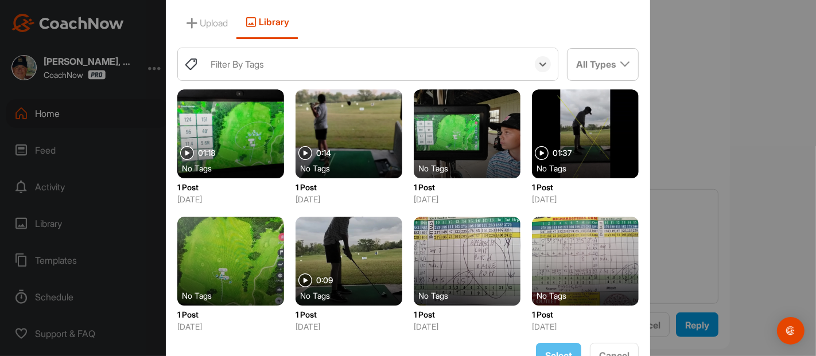
click at [205, 64] on div "Filter By Tags" at bounding box center [366, 64] width 323 height 32
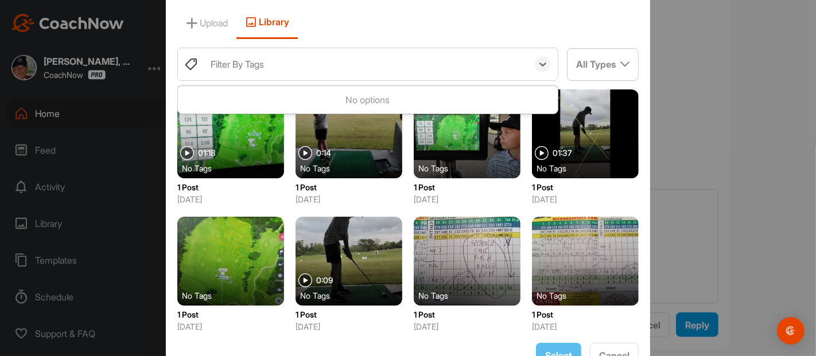
click at [211, 68] on div "Filter By Tags" at bounding box center [237, 64] width 53 height 14
type input "s"
type input "2-second-swing"
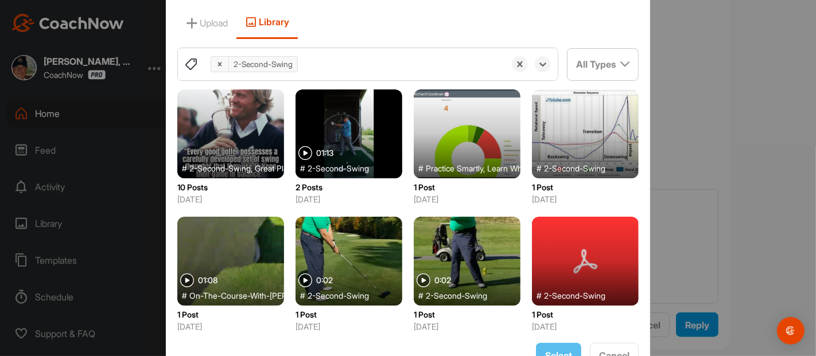
click at [623, 63] on icon at bounding box center [624, 64] width 9 height 9
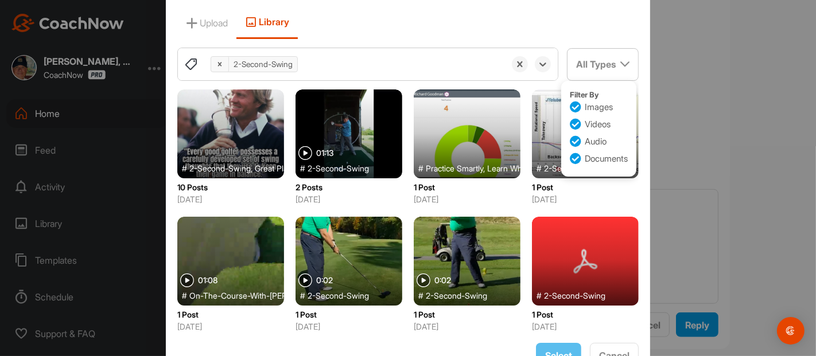
click at [570, 121] on icon at bounding box center [575, 124] width 11 height 11
click at [570, 121] on input "Videos" at bounding box center [573, 121] width 7 height 7
checkbox input "false"
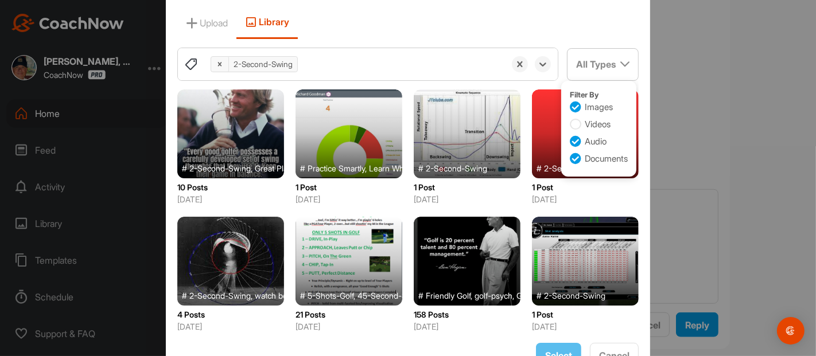
click at [570, 142] on icon at bounding box center [575, 141] width 11 height 11
click at [570, 142] on input "Audio" at bounding box center [573, 138] width 7 height 7
checkbox input "false"
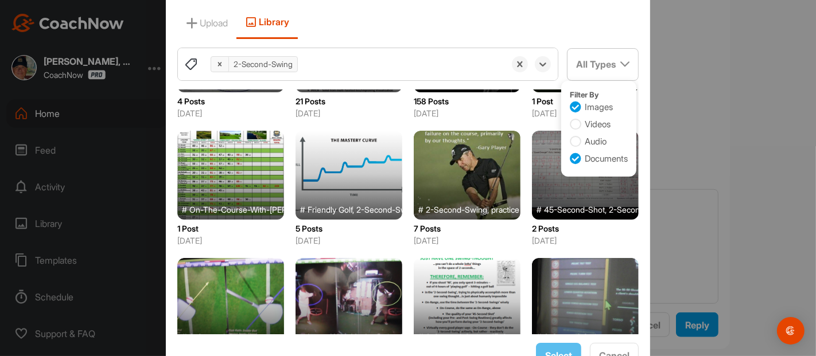
scroll to position [228, 0]
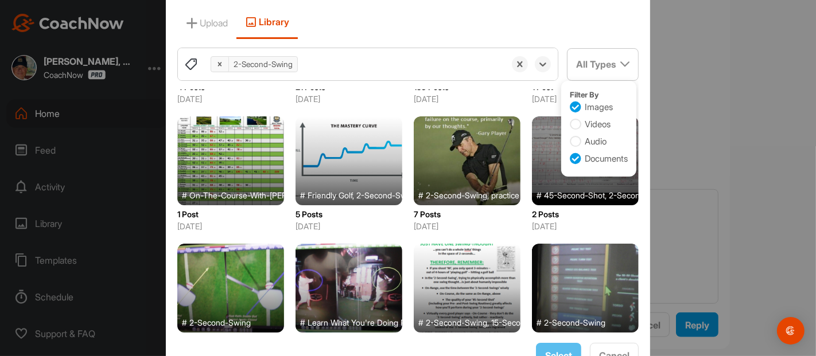
click at [451, 299] on div at bounding box center [467, 288] width 107 height 89
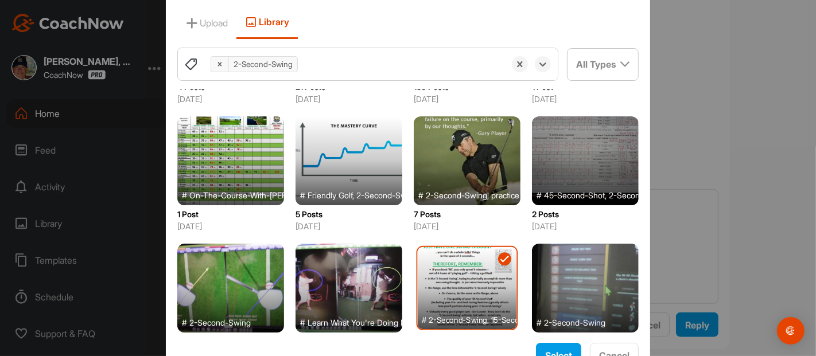
click at [553, 343] on div "Select Media Upload Library [MEDICAL_DATA]-Second-Swing, selected. 0 results av…" at bounding box center [408, 178] width 484 height 416
click at [553, 349] on div "Select" at bounding box center [558, 356] width 27 height 14
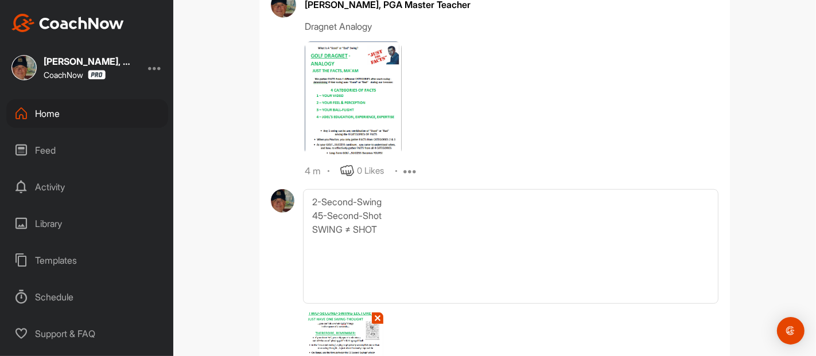
click at [743, 215] on div "BC [PERSON_NAME] Golf Space Settings Your Notifications Timeline Schedule Membe…" at bounding box center [494, 178] width 643 height 356
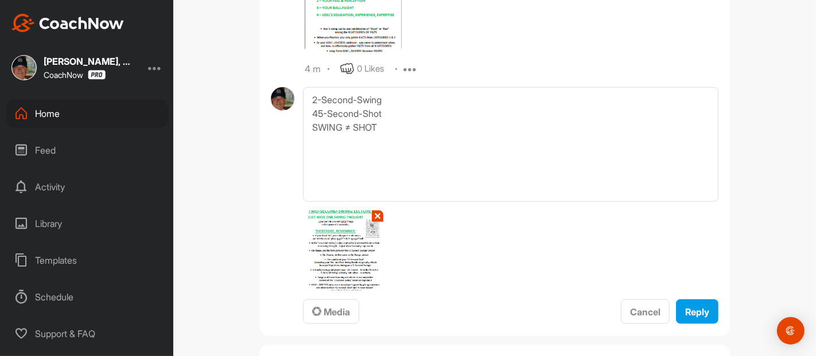
scroll to position [892, 0]
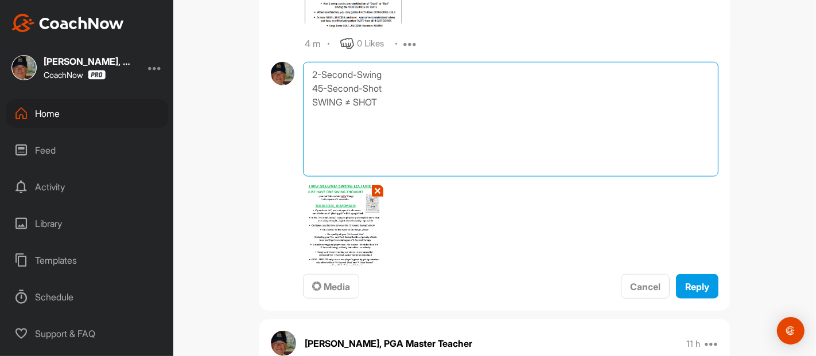
click at [381, 75] on textarea "2-Second-Swing 45-Second-Shot SWING ≠ SHOT" at bounding box center [510, 119] width 415 height 115
click at [379, 85] on textarea "2-Second-SWING 45-Second-Shot SWING ≠ SHOT" at bounding box center [510, 119] width 415 height 115
type textarea "2-Second-SWING 45-Second-SHOT SWING ≠ SHOT"
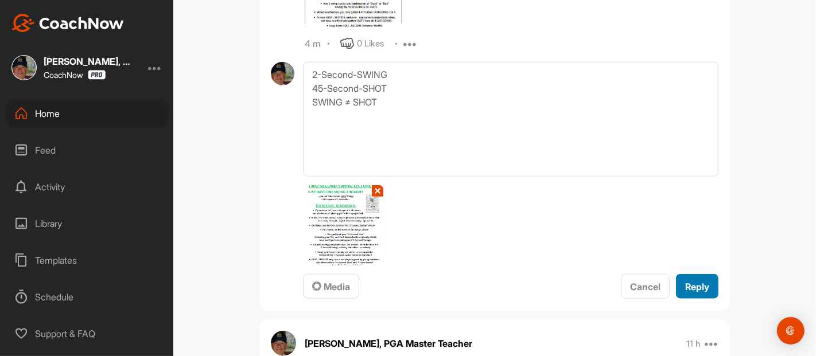
click at [691, 291] on span "Reply" at bounding box center [697, 286] width 24 height 11
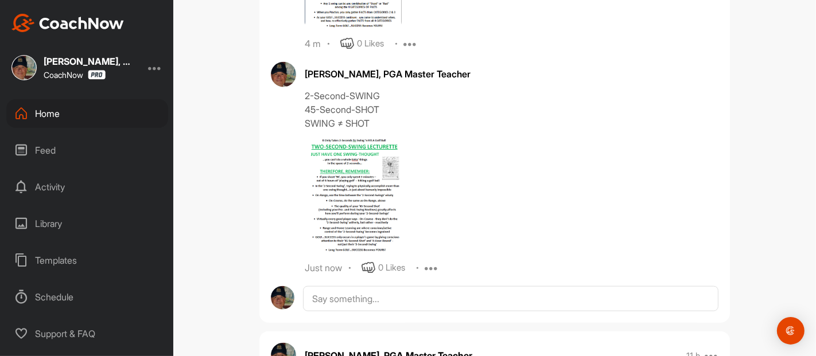
click at [744, 215] on div "BC [PERSON_NAME] Golf Space Settings Your Notifications Timeline Schedule Membe…" at bounding box center [494, 178] width 643 height 356
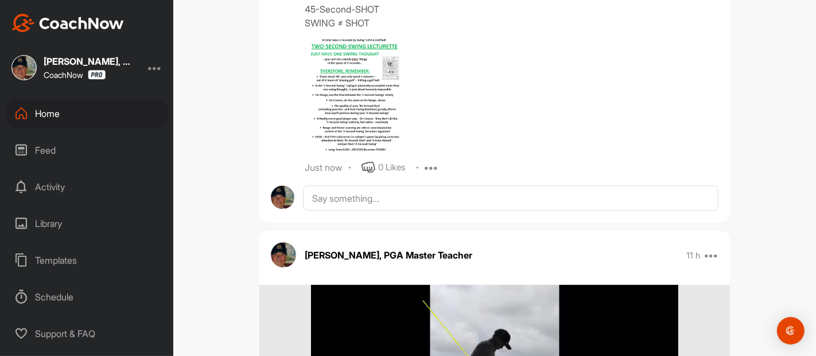
scroll to position [994, 0]
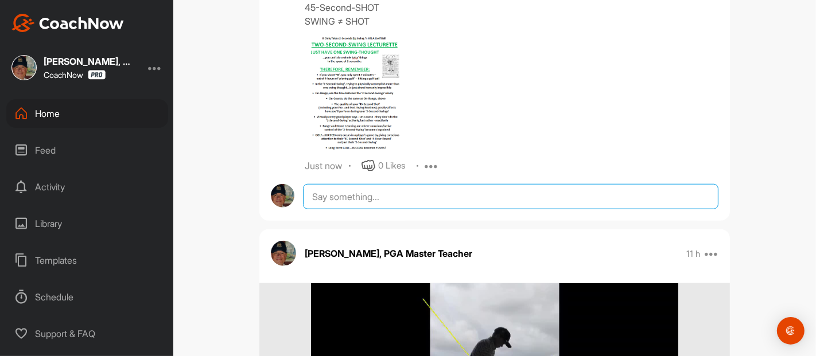
click at [335, 197] on textarea at bounding box center [510, 196] width 415 height 25
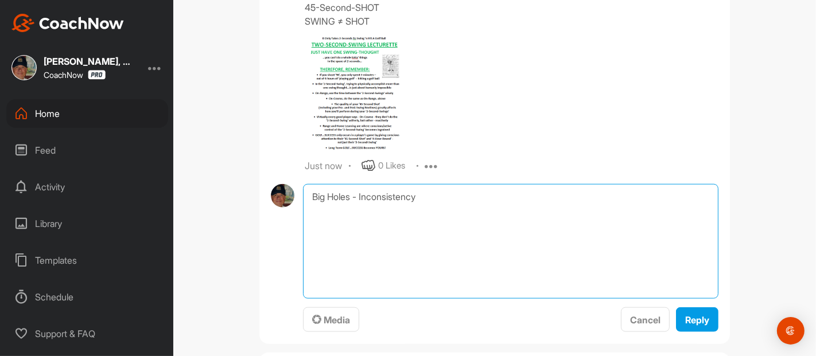
click at [355, 196] on textarea "Big Holes - Inconsistency" at bounding box center [510, 241] width 415 height 115
type textarea "Big Holes = Inconsistency"
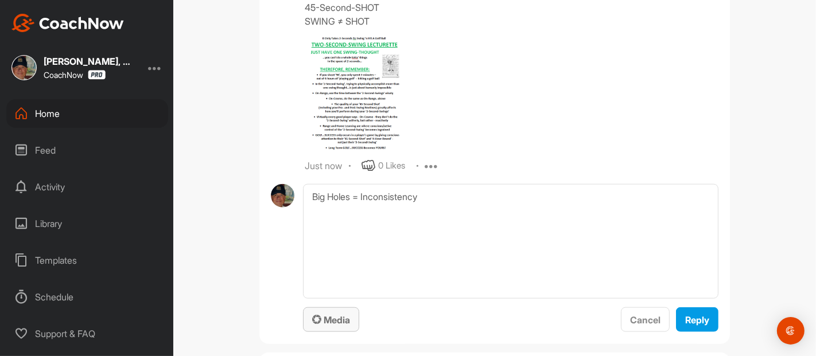
click at [335, 316] on span "Media" at bounding box center [331, 319] width 38 height 11
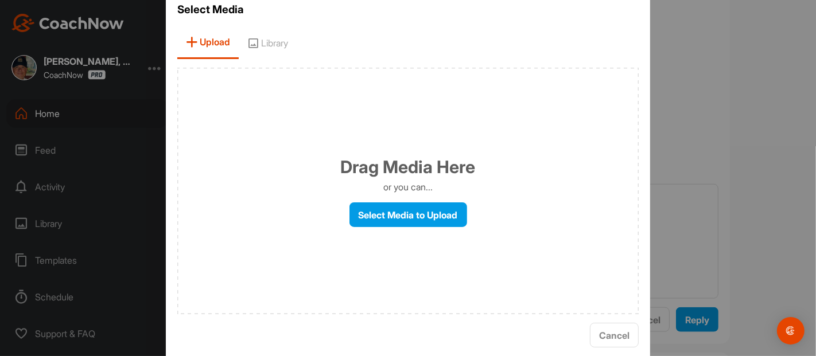
click at [269, 41] on span "Library" at bounding box center [268, 42] width 58 height 33
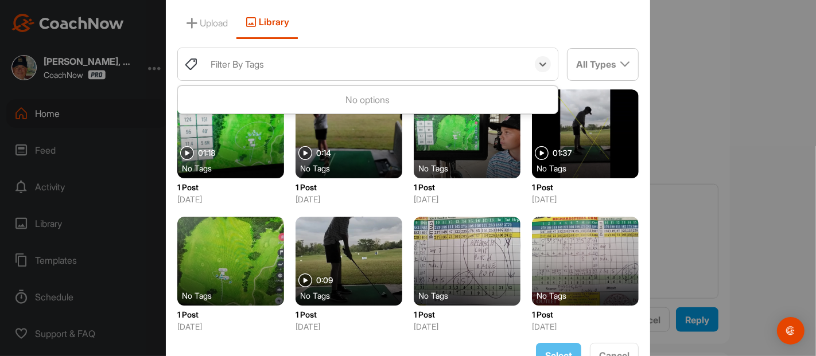
click at [211, 64] on div "Filter By Tags" at bounding box center [237, 64] width 53 height 14
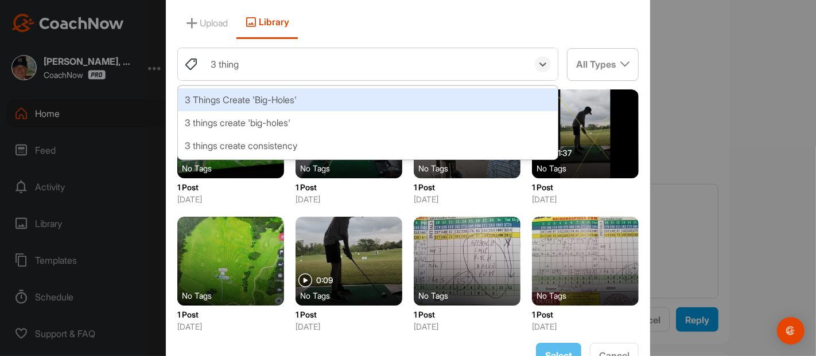
type input "3 things"
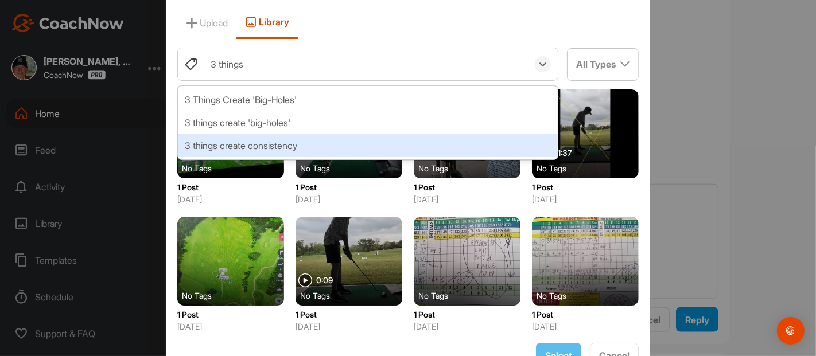
click at [244, 140] on div "3 things create consistency" at bounding box center [368, 145] width 380 height 23
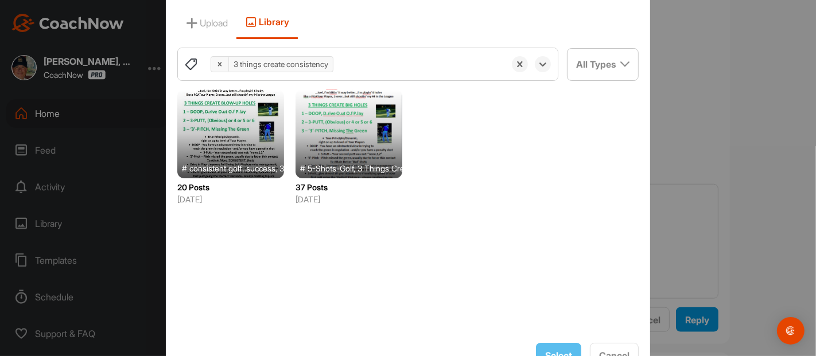
click at [244, 140] on div at bounding box center [230, 134] width 107 height 89
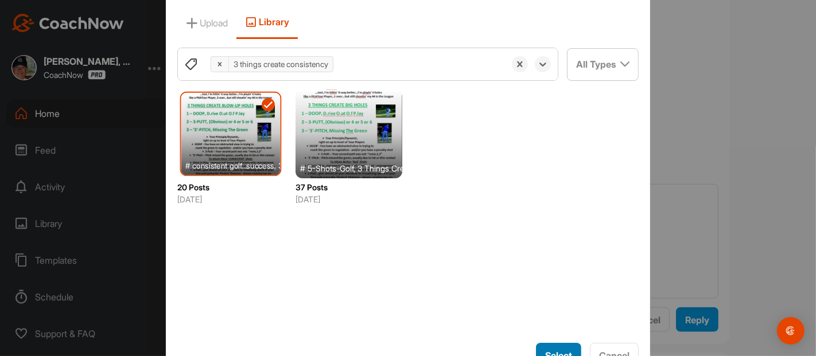
click at [545, 351] on span "Select" at bounding box center [558, 355] width 27 height 11
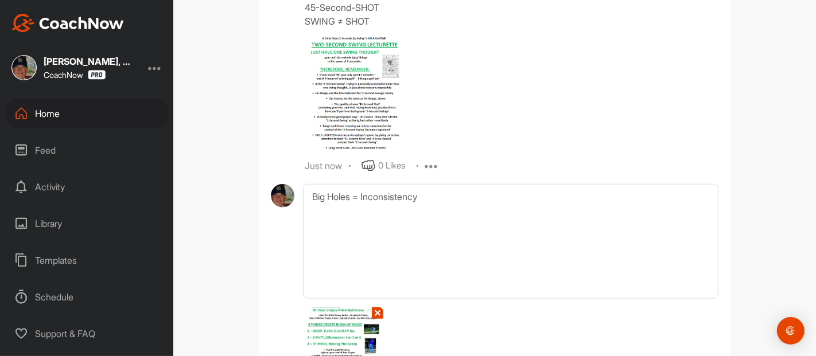
click at [742, 212] on div "BC [PERSON_NAME] Golf Space Settings Your Notifications Timeline Schedule Membe…" at bounding box center [494, 178] width 643 height 356
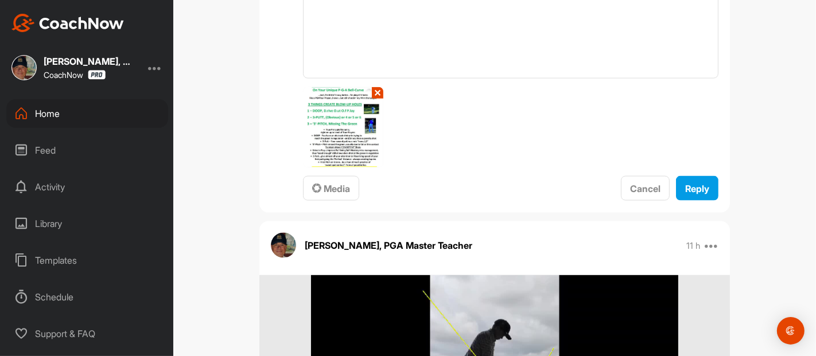
scroll to position [1198, 0]
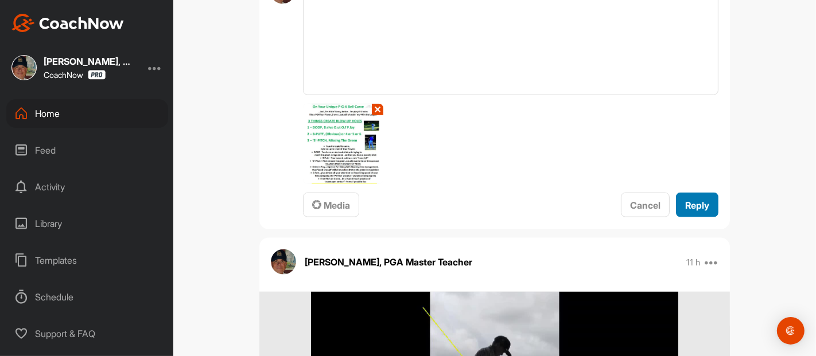
click at [695, 201] on span "Reply" at bounding box center [697, 205] width 24 height 11
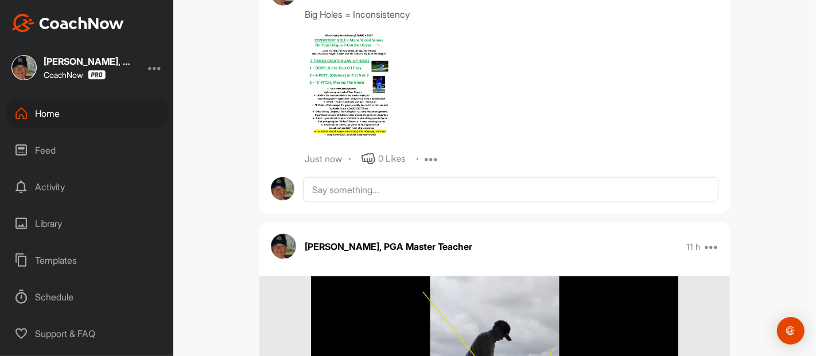
scroll to position [1395, 0]
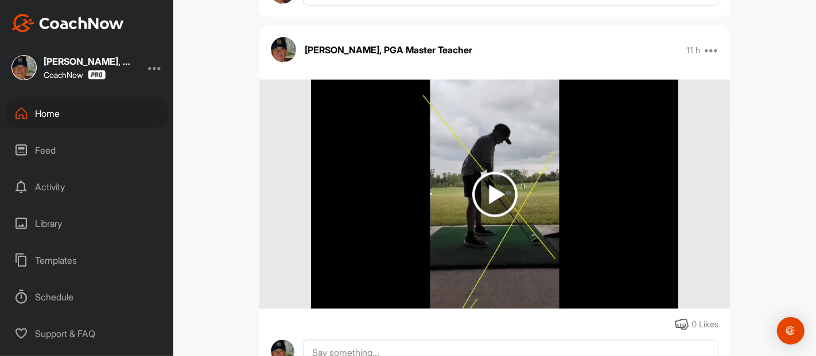
click at [760, 182] on div "BC [PERSON_NAME] Golf Space Settings Your Notifications Timeline Schedule Membe…" at bounding box center [494, 178] width 643 height 356
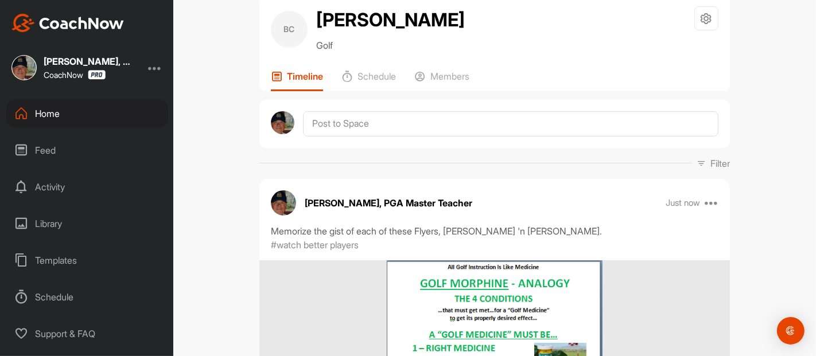
scroll to position [0, 0]
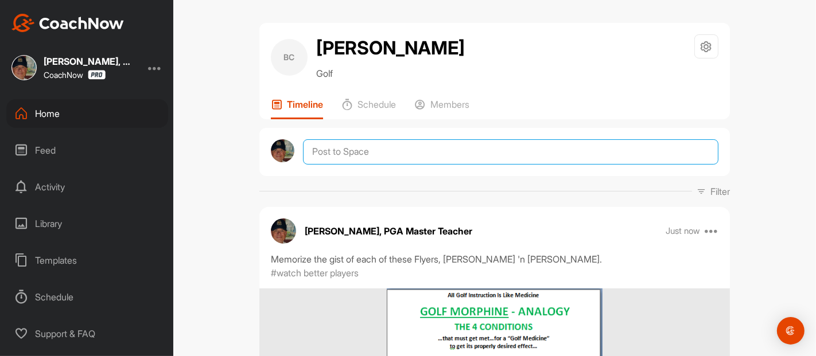
click at [311, 151] on textarea at bounding box center [510, 151] width 415 height 25
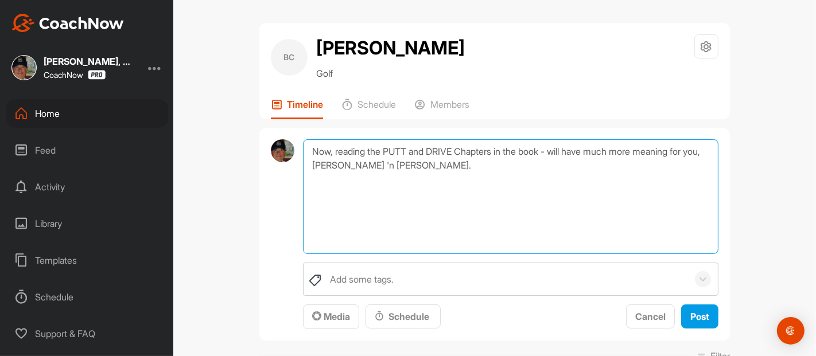
type textarea "Now, reading the PUTT and DRIVE Chapters in the book - will have much more mean…"
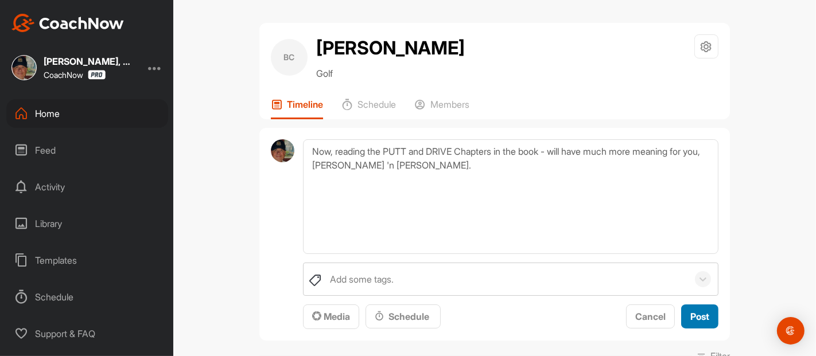
click at [690, 312] on span "Post" at bounding box center [699, 316] width 19 height 11
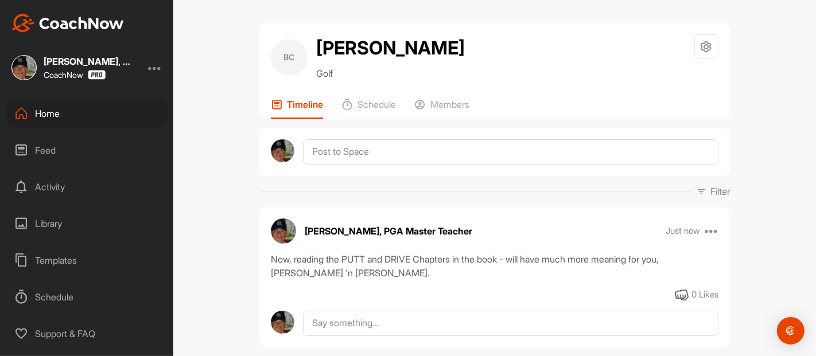
click at [752, 211] on div "BC [PERSON_NAME] Golf Space Settings Your Notifications Timeline Schedule Membe…" at bounding box center [494, 178] width 643 height 356
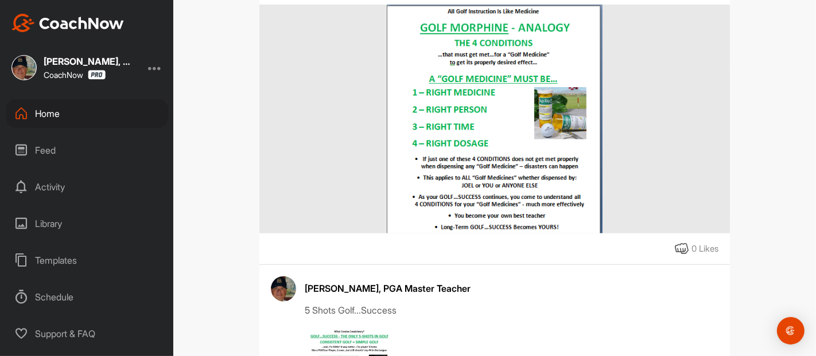
scroll to position [459, 0]
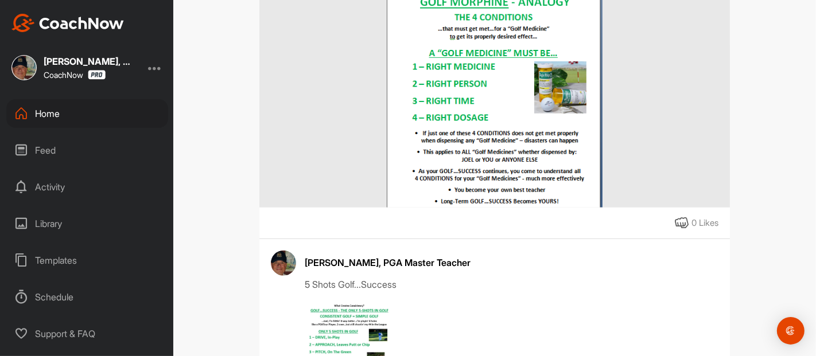
click at [49, 113] on div "Home" at bounding box center [87, 113] width 162 height 29
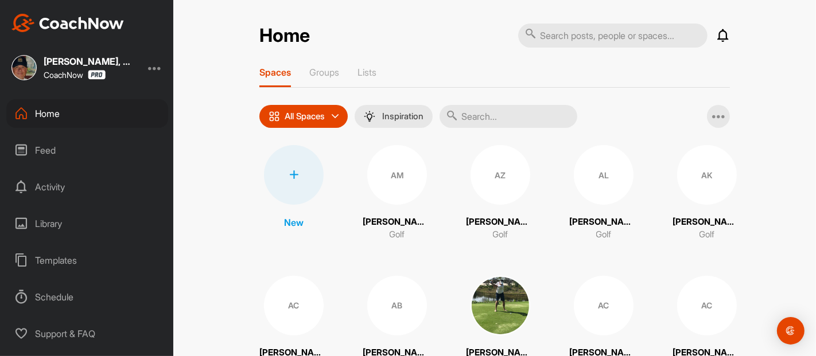
click at [325, 71] on p "Groups" at bounding box center [324, 72] width 30 height 11
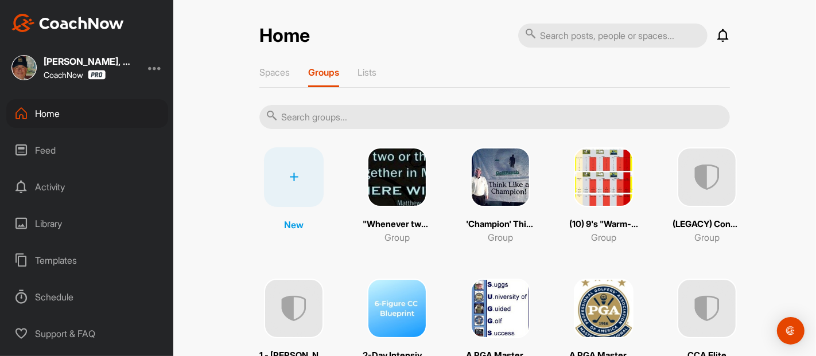
click at [331, 117] on input "text" at bounding box center [494, 117] width 471 height 24
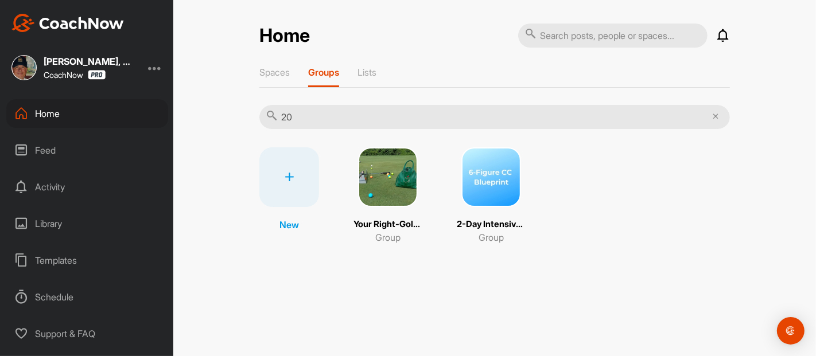
type input "2"
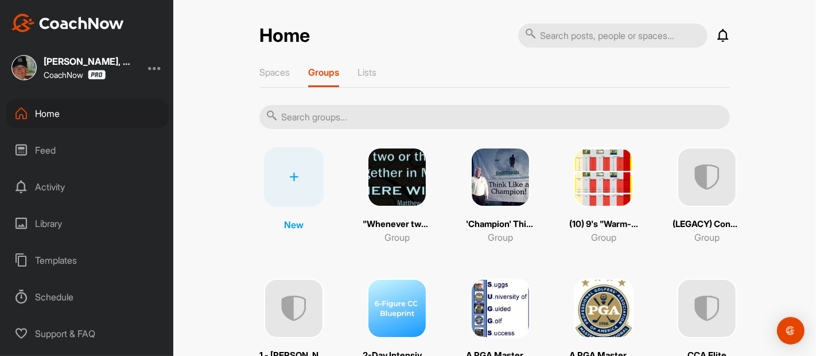
click at [366, 71] on p "Lists" at bounding box center [366, 72] width 19 height 11
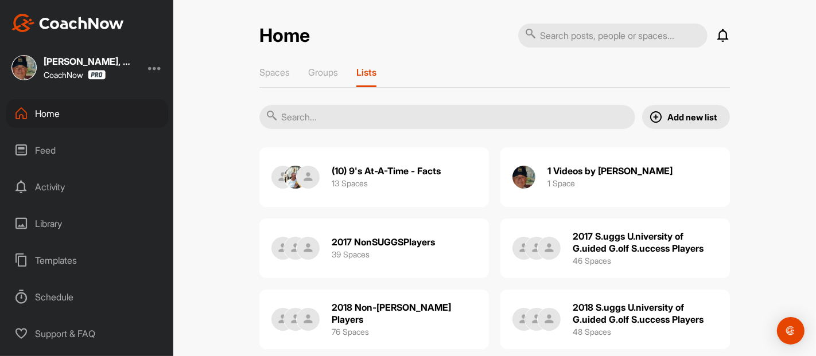
click at [281, 73] on p "Spaces" at bounding box center [274, 72] width 30 height 11
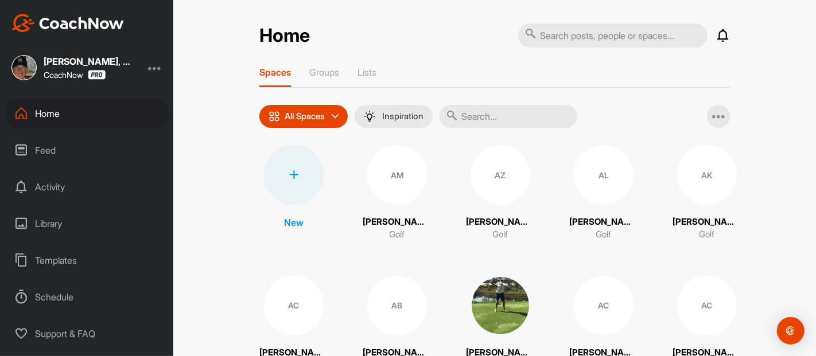
click at [470, 116] on input "text" at bounding box center [509, 116] width 138 height 23
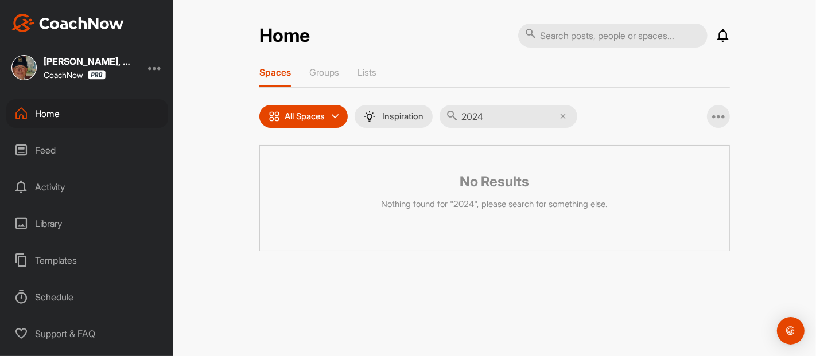
type input "2024"
click at [368, 73] on p "Lists" at bounding box center [366, 72] width 19 height 11
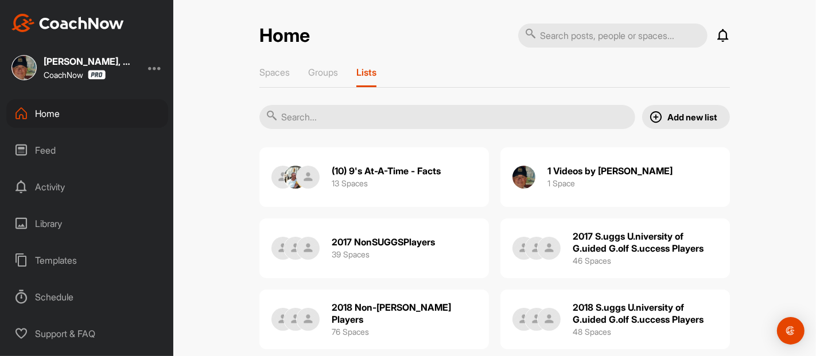
click at [328, 115] on input "text" at bounding box center [447, 117] width 376 height 24
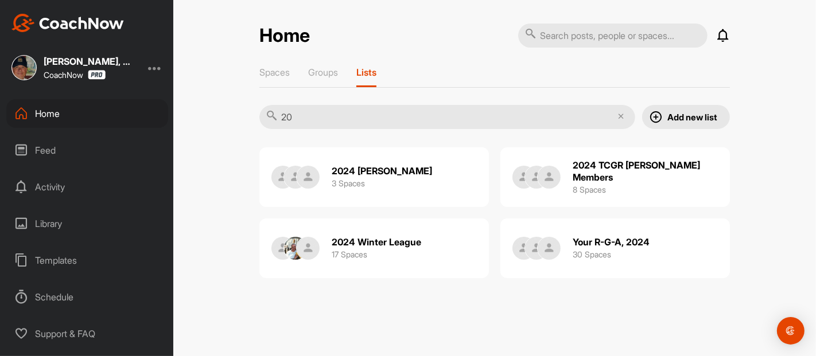
type input "2"
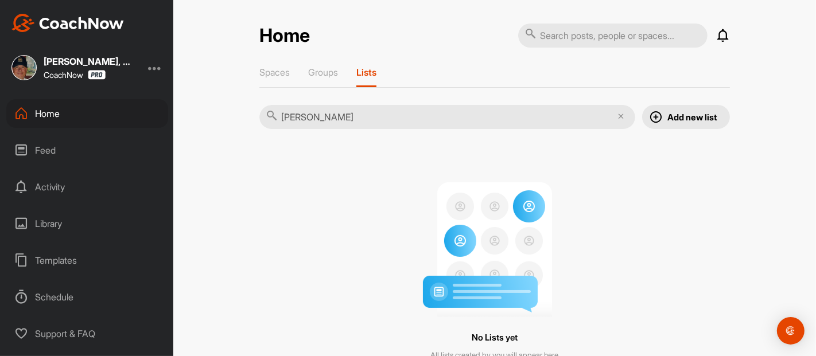
type input "[PERSON_NAME]"
click at [322, 69] on p "Groups" at bounding box center [323, 72] width 30 height 11
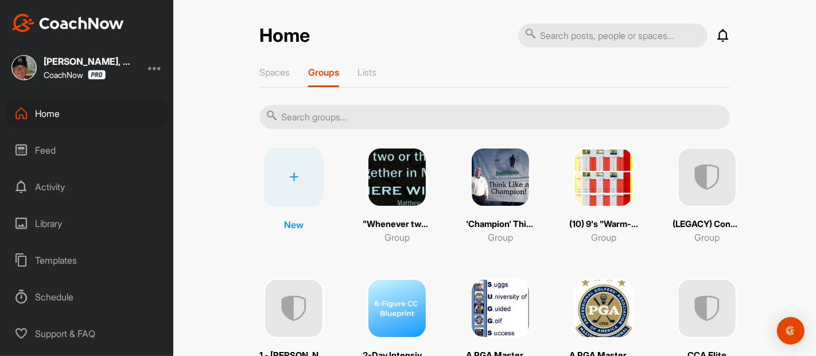
click at [334, 118] on input "text" at bounding box center [494, 117] width 471 height 24
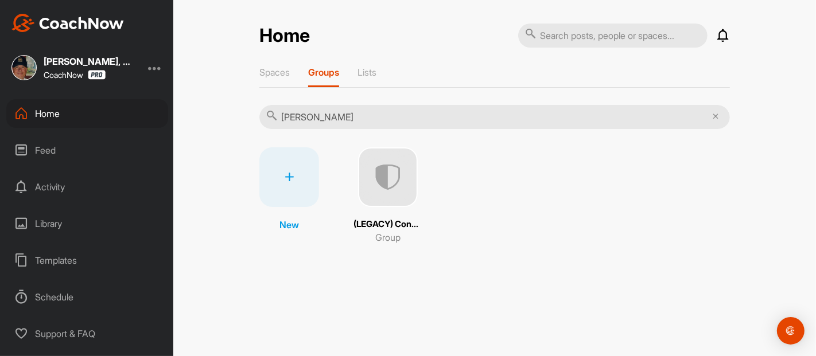
type input "[PERSON_NAME]"
click at [280, 71] on p "Spaces" at bounding box center [274, 72] width 30 height 11
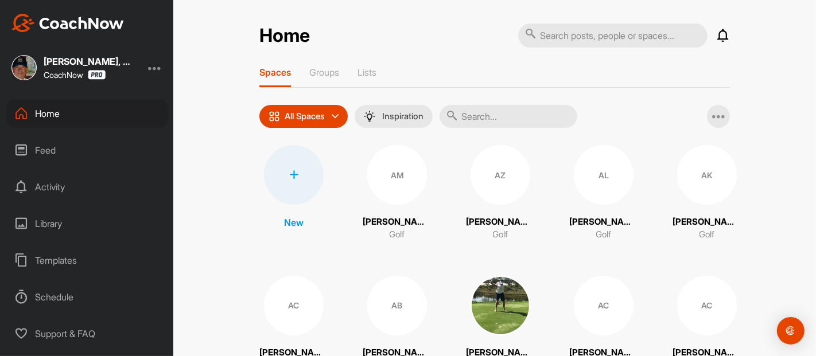
click at [474, 120] on input "text" at bounding box center [509, 116] width 138 height 23
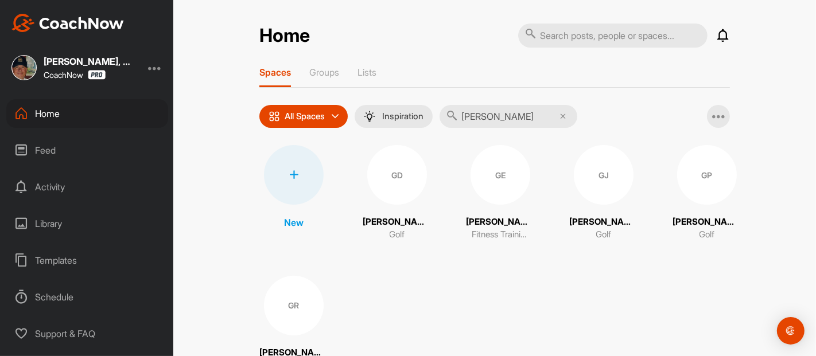
type input "[PERSON_NAME]"
click at [488, 177] on div "GE" at bounding box center [501, 175] width 60 height 60
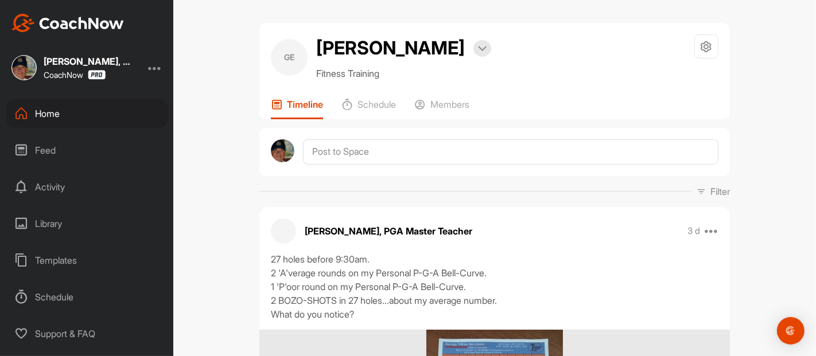
click at [756, 166] on div "GE [PERSON_NAME] Bookings Fitness Training Space Settings Your Notifications Le…" at bounding box center [494, 178] width 643 height 356
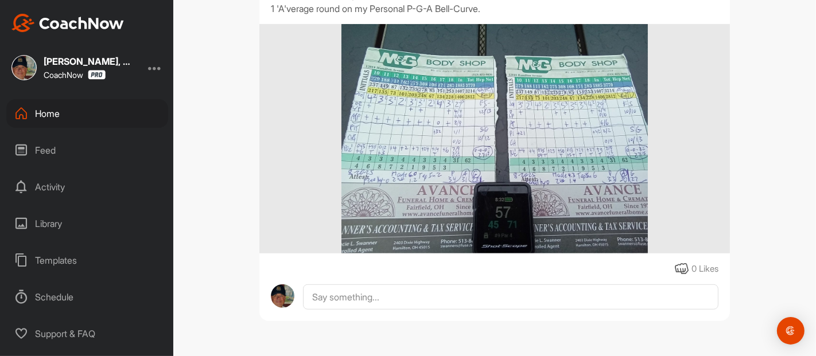
scroll to position [7942, 0]
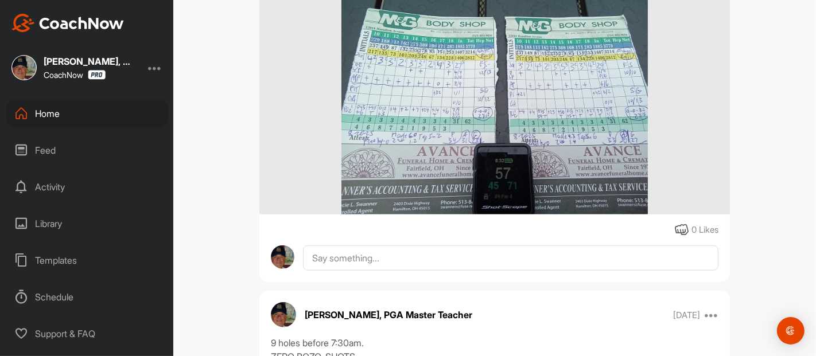
click at [766, 286] on div "GE [PERSON_NAME] Bookings Fitness Training Space Settings Your Notifications Le…" at bounding box center [494, 178] width 643 height 356
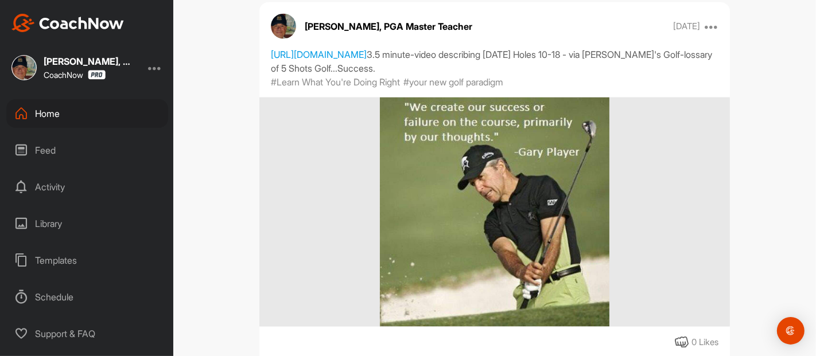
scroll to position [74738, 0]
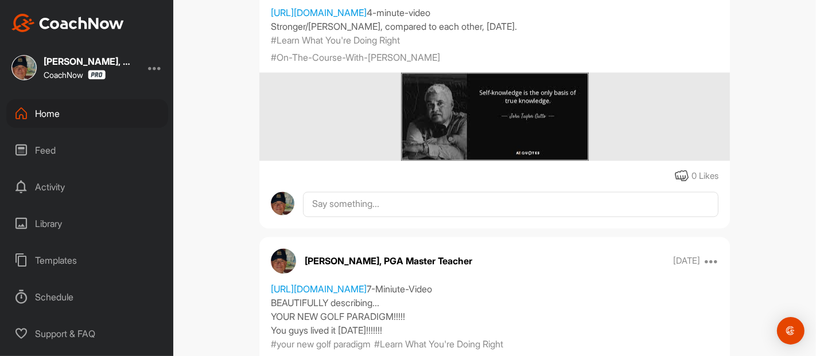
scroll to position [75172, 0]
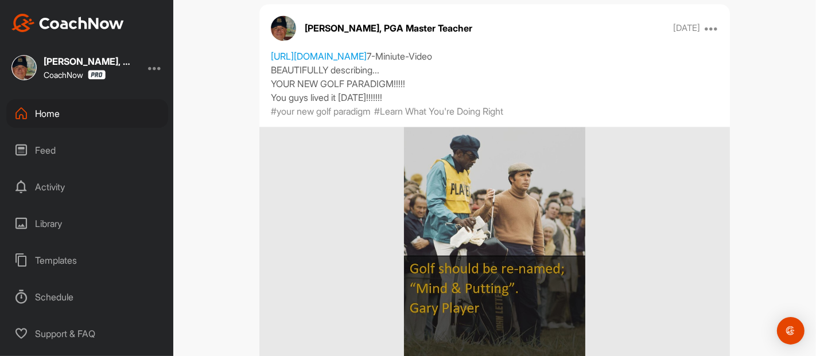
scroll to position [75402, 0]
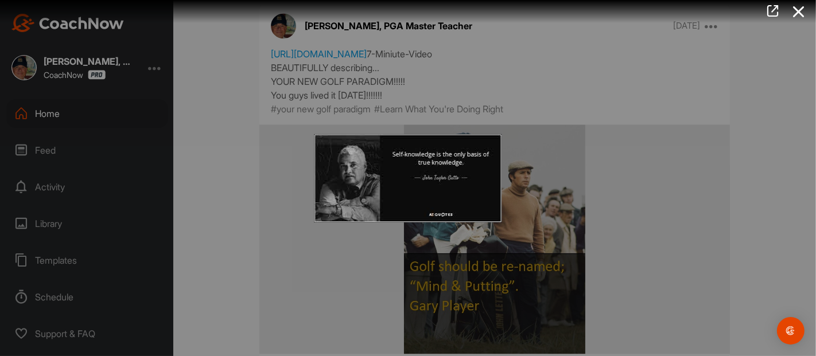
click at [751, 203] on div at bounding box center [408, 178] width 816 height 356
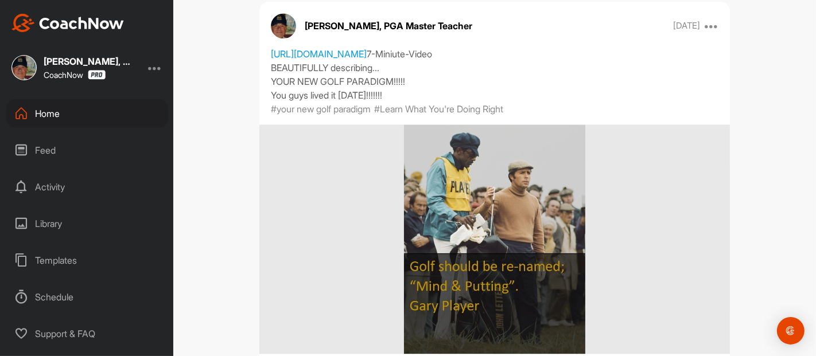
click at [752, 205] on div "GE [PERSON_NAME] Bookings Fitness Training Space Settings Your Notifications Le…" at bounding box center [494, 178] width 643 height 356
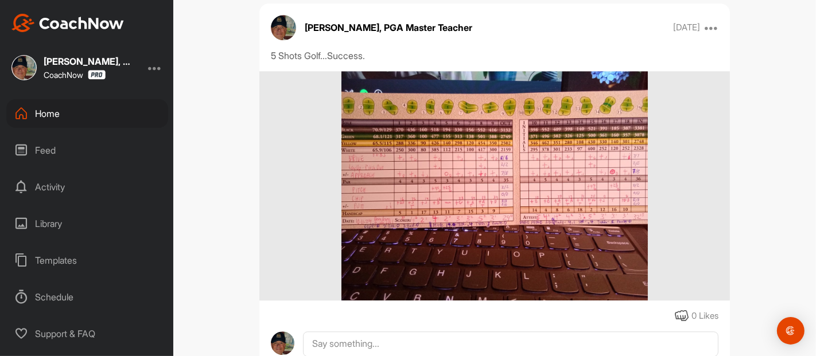
scroll to position [75835, 0]
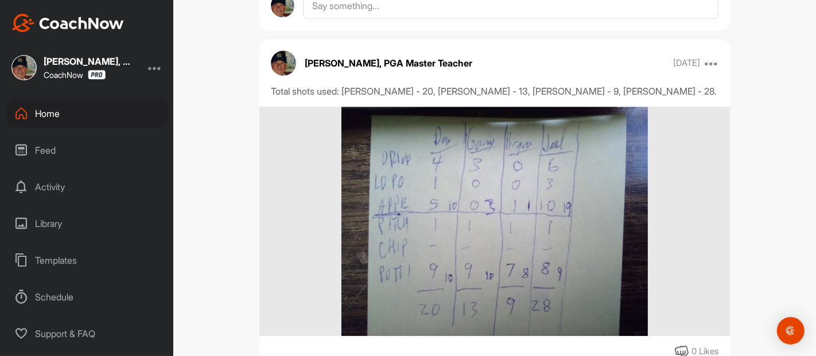
scroll to position [76192, 0]
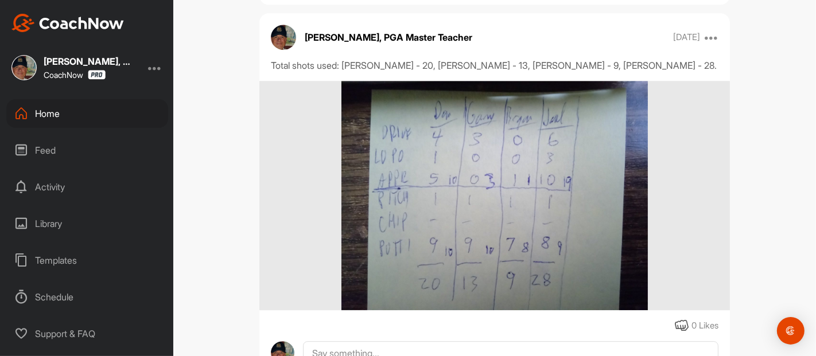
click at [741, 232] on div "GE [PERSON_NAME] Bookings Fitness Training Space Settings Your Notifications Le…" at bounding box center [494, 178] width 643 height 356
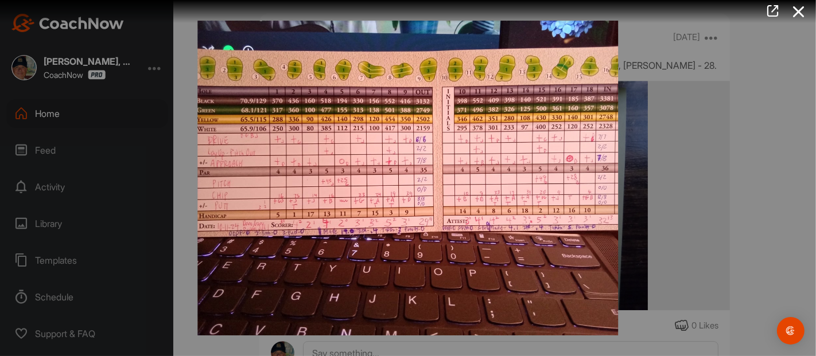
click at [799, 14] on icon at bounding box center [799, 11] width 26 height 21
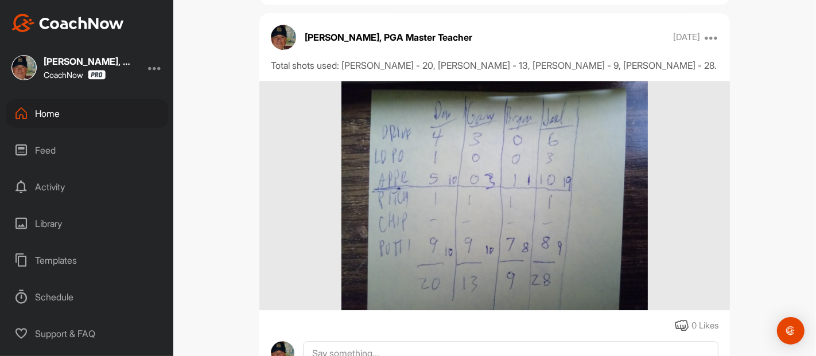
click at [764, 115] on div "GE [PERSON_NAME] Bookings Fitness Training Space Settings Your Notifications Le…" at bounding box center [494, 178] width 643 height 356
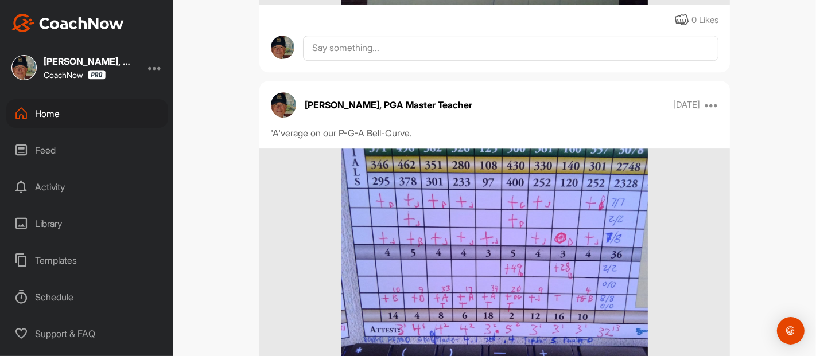
scroll to position [76524, 0]
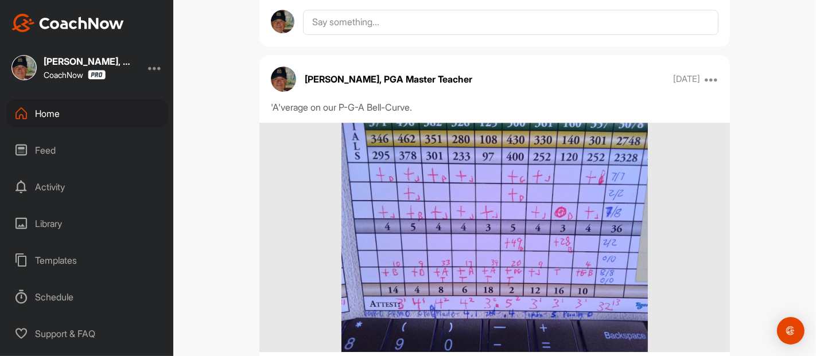
click at [753, 223] on div "GE [PERSON_NAME] Bookings Fitness Training Space Settings Your Notifications Le…" at bounding box center [494, 178] width 643 height 356
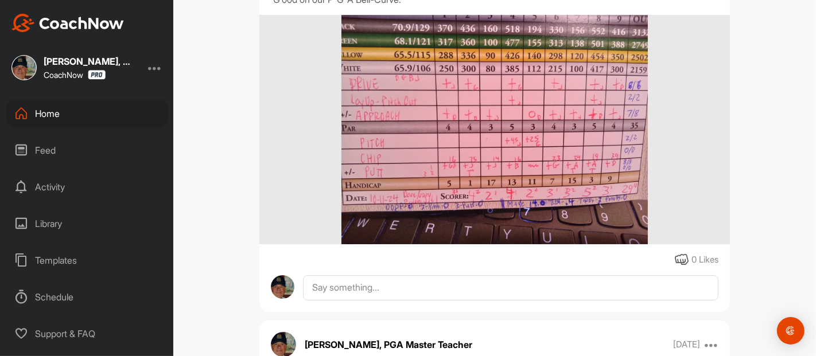
scroll to position [77008, 0]
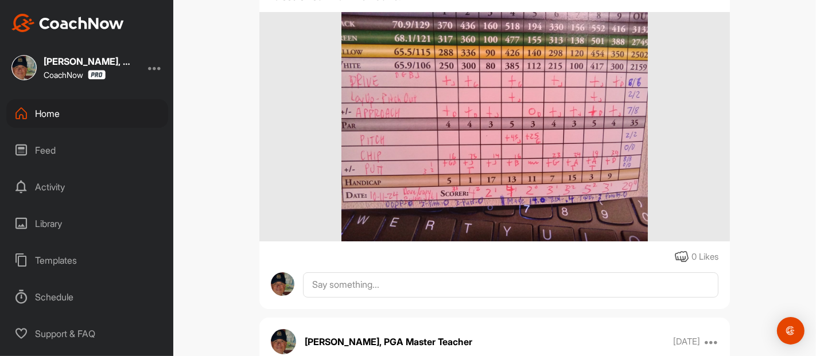
click at [737, 188] on div "GE [PERSON_NAME] Bookings Fitness Training Space Settings Your Notifications Le…" at bounding box center [494, 178] width 643 height 356
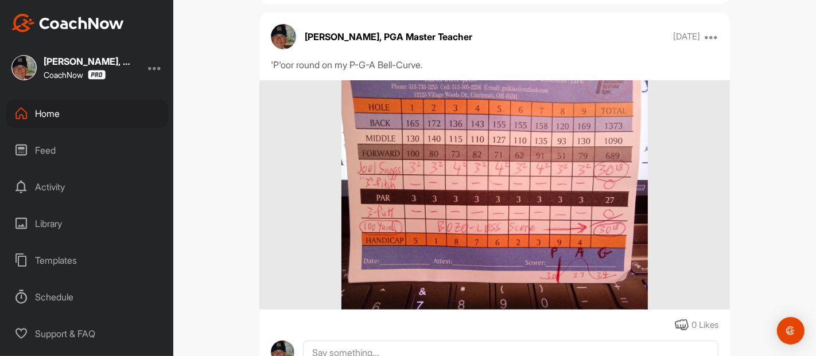
scroll to position [77314, 0]
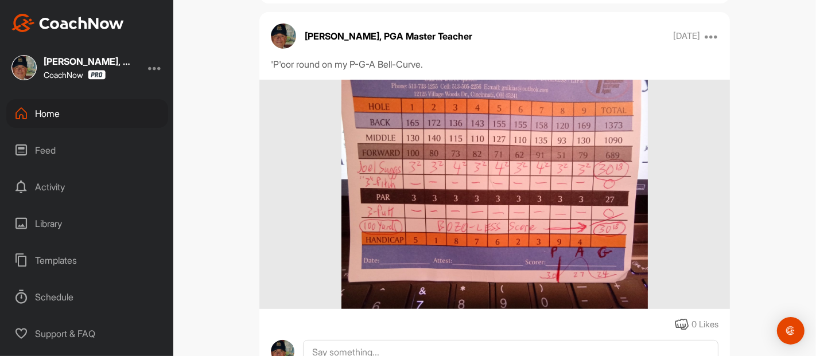
click at [738, 199] on div "GE [PERSON_NAME] Bookings Fitness Training Space Settings Your Notifications Le…" at bounding box center [494, 178] width 643 height 356
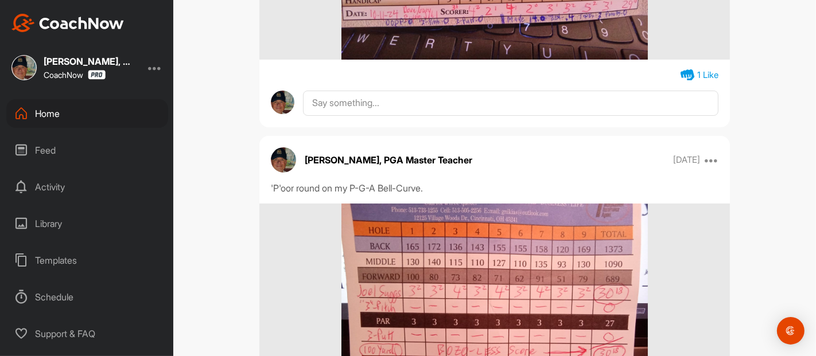
scroll to position [77187, 0]
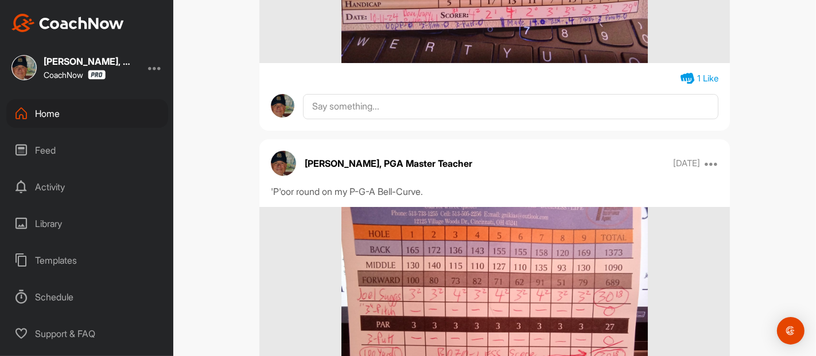
click at [53, 114] on div "Home" at bounding box center [87, 113] width 162 height 29
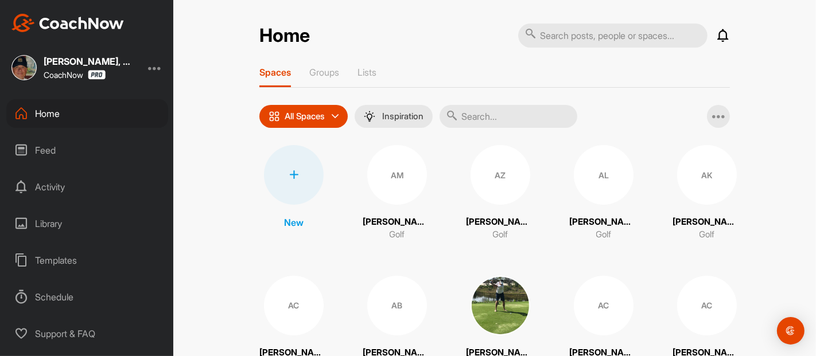
click at [495, 116] on input "text" at bounding box center [509, 116] width 138 height 23
click at [471, 115] on input "text" at bounding box center [509, 116] width 138 height 23
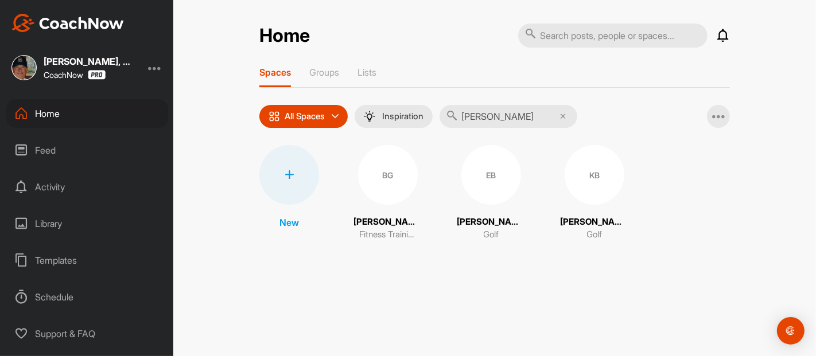
type input "[PERSON_NAME]"
click at [387, 176] on div "BG" at bounding box center [388, 175] width 60 height 60
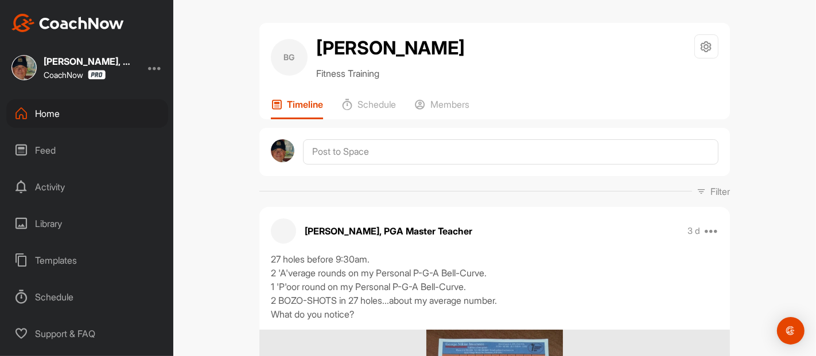
click at [444, 104] on p "Members" at bounding box center [449, 104] width 39 height 11
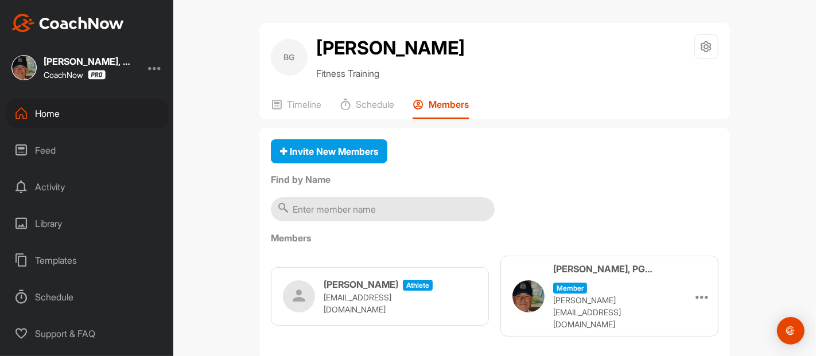
click at [234, 192] on div "[PERSON_NAME] Fitness Training Space Settings Your Notifications Leave Space Ti…" at bounding box center [494, 178] width 643 height 356
click at [306, 106] on p "Timeline" at bounding box center [304, 104] width 34 height 11
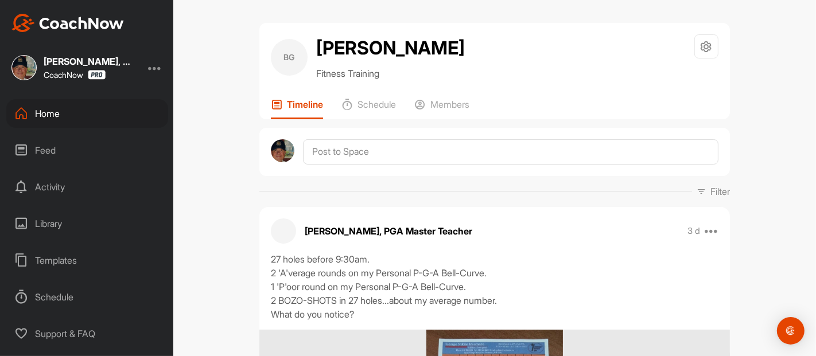
click at [231, 164] on div "[PERSON_NAME] Fitness Training Space Settings Your Notifications Leave Space Ti…" at bounding box center [494, 178] width 643 height 356
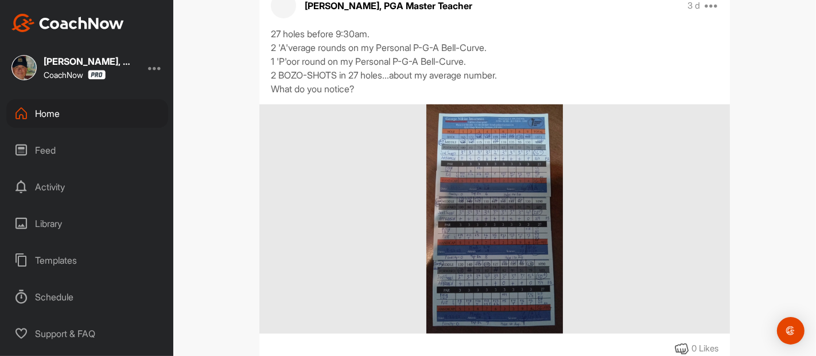
scroll to position [230, 0]
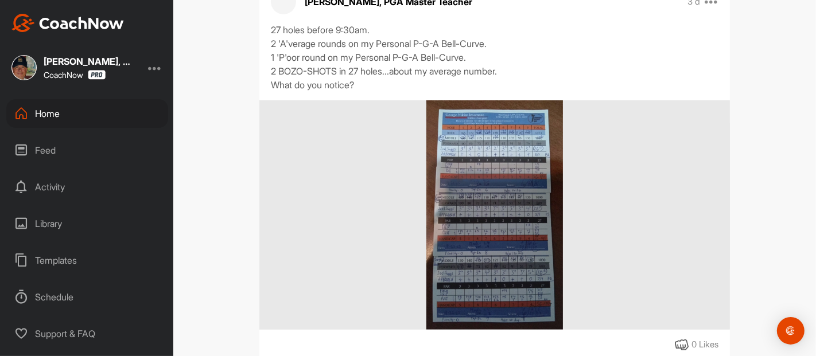
click at [49, 150] on div "Feed" at bounding box center [87, 150] width 162 height 29
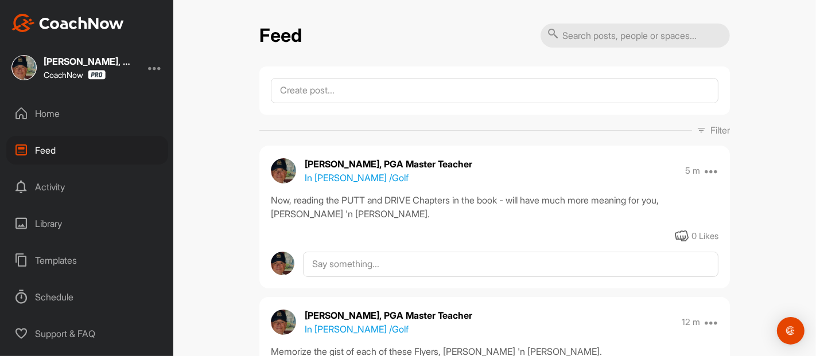
click at [767, 101] on div "Feed Filter Media Type Images Videos Notes Audio Documents Author AC [PERSON_NA…" at bounding box center [494, 178] width 643 height 356
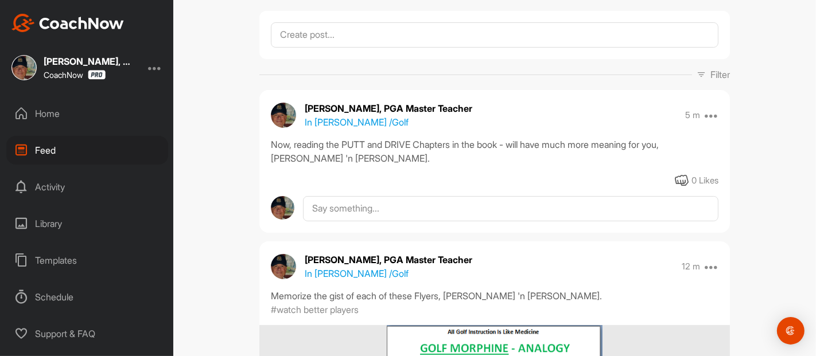
scroll to position [76, 0]
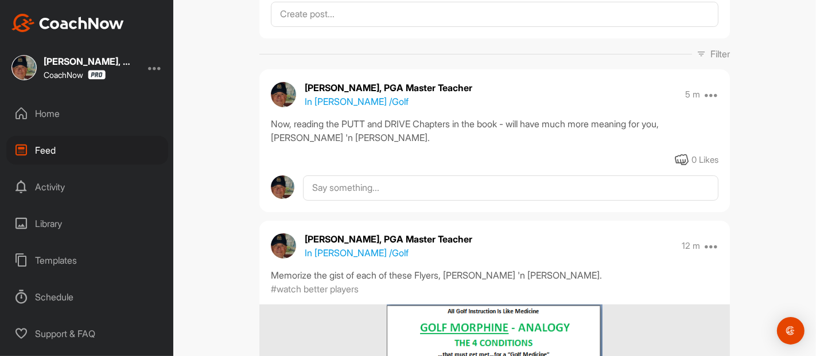
click at [697, 55] on icon at bounding box center [701, 53] width 9 height 9
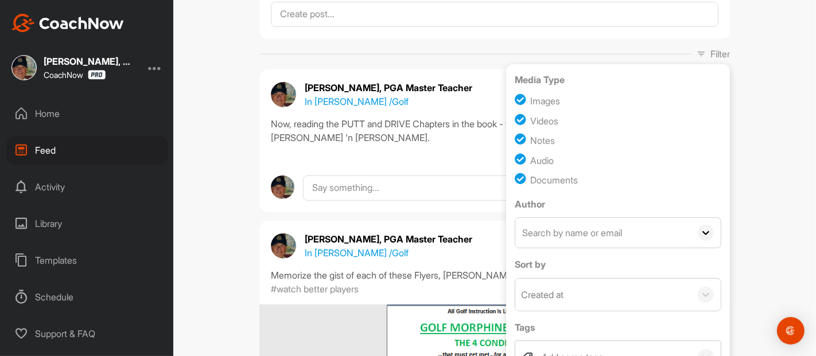
click at [756, 145] on div "Feed Filter Media Type Images Videos Notes Audio Documents Author AC [PERSON_NA…" at bounding box center [494, 178] width 643 height 356
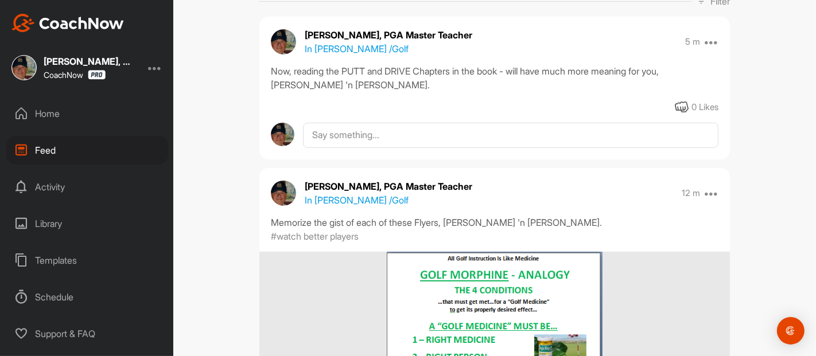
scroll to position [127, 0]
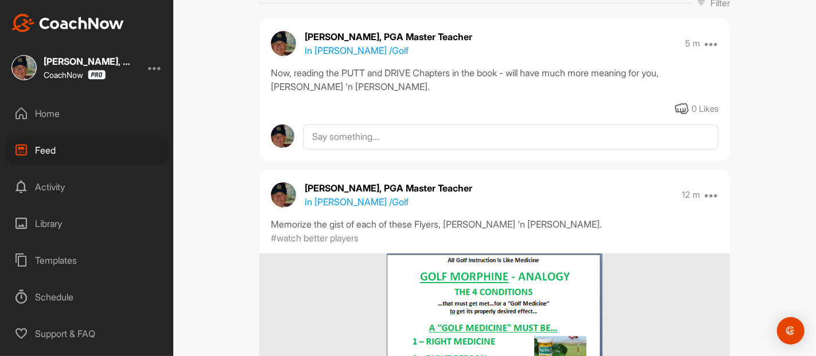
click at [697, 3] on icon at bounding box center [701, 2] width 9 height 9
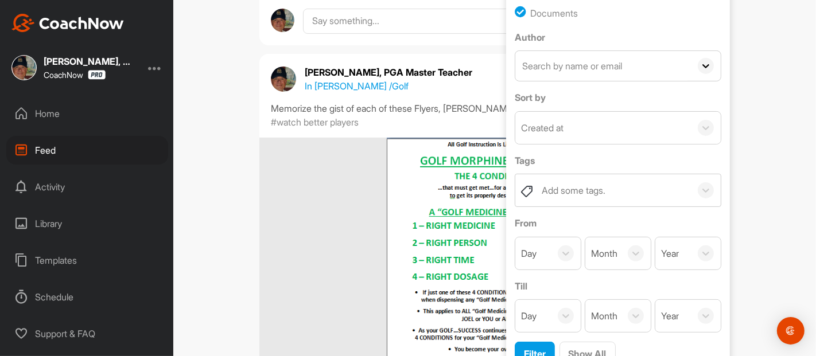
scroll to position [284, 0]
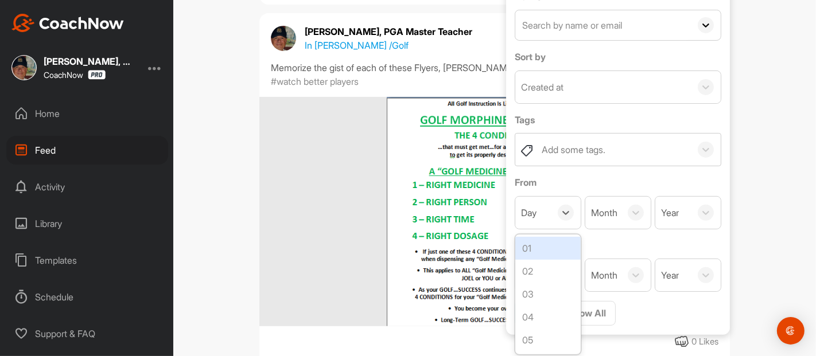
click at [561, 215] on icon at bounding box center [565, 212] width 11 height 11
click at [539, 276] on div "10" at bounding box center [547, 284] width 65 height 23
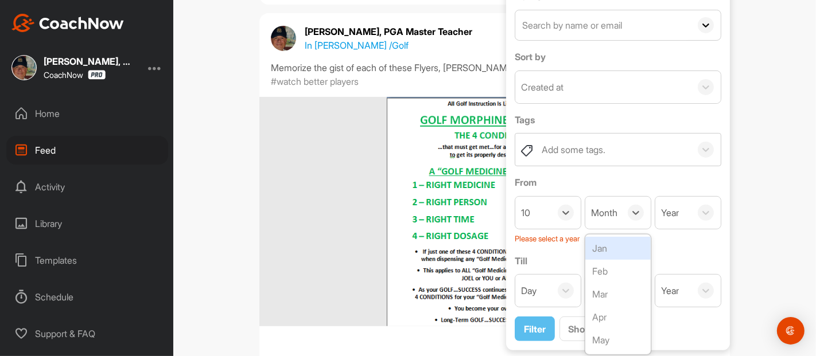
click at [630, 209] on icon at bounding box center [635, 212] width 11 height 11
click at [614, 309] on div "Oct" at bounding box center [617, 313] width 65 height 23
click at [702, 218] on div at bounding box center [706, 213] width 16 height 16
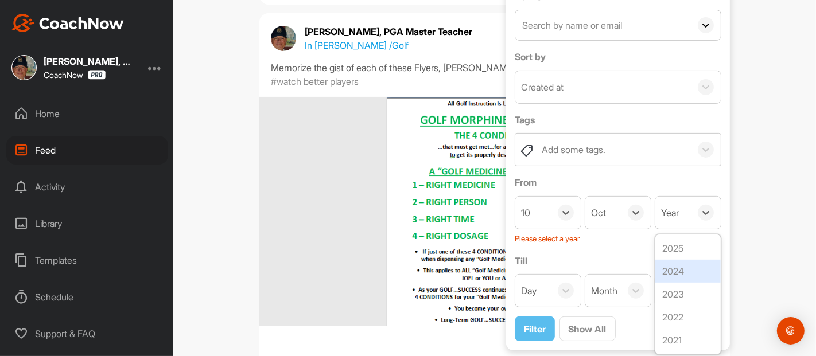
click at [694, 266] on div "2024" at bounding box center [687, 271] width 65 height 23
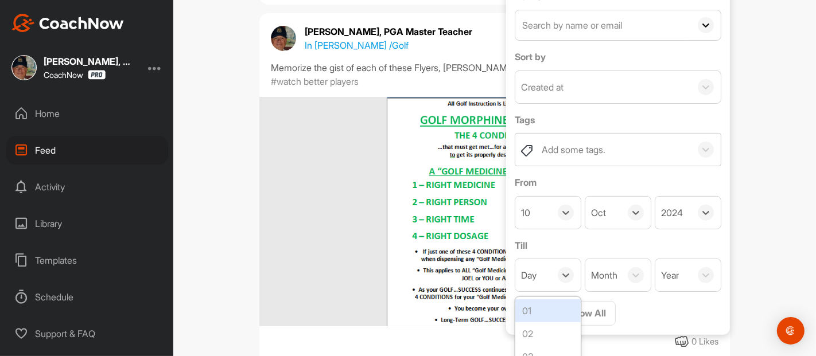
click at [563, 274] on icon at bounding box center [565, 276] width 7 height 4
click at [541, 340] on div "12" at bounding box center [547, 340] width 65 height 23
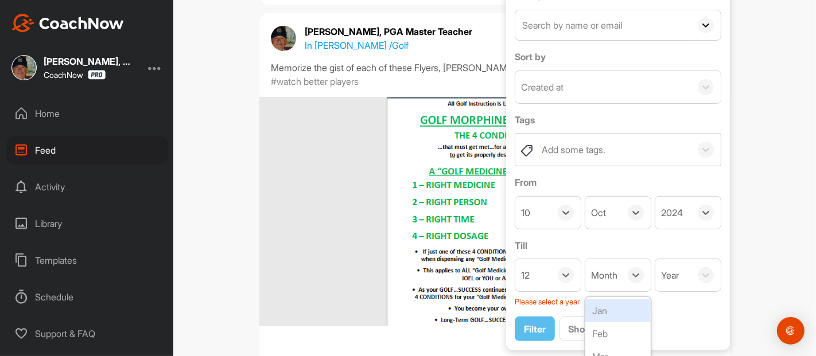
click at [630, 277] on icon at bounding box center [635, 275] width 11 height 11
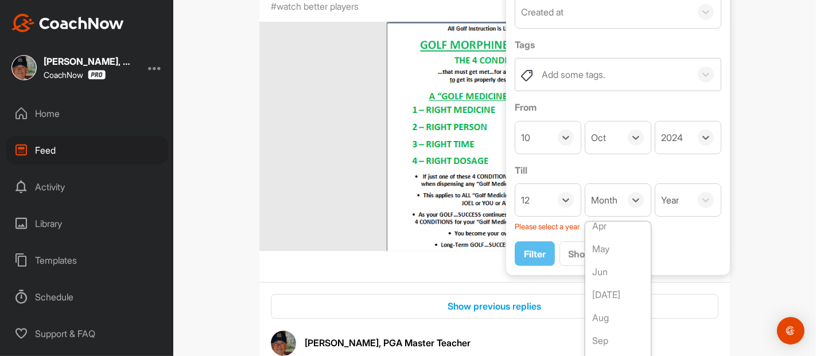
scroll to position [107, 0]
click at [613, 329] on div "Oct" at bounding box center [617, 335] width 65 height 23
click at [701, 202] on icon at bounding box center [705, 200] width 11 height 11
click at [675, 255] on div "2024" at bounding box center [687, 258] width 65 height 23
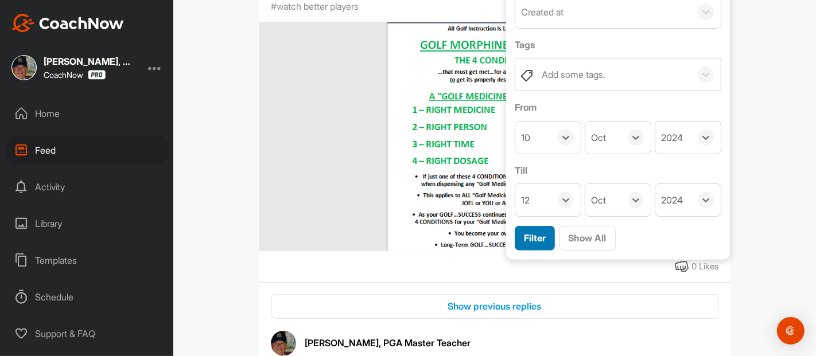
click at [530, 236] on span "Filter" at bounding box center [535, 237] width 22 height 11
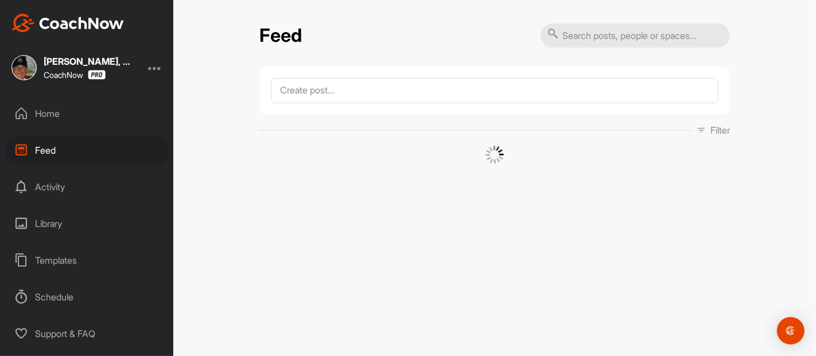
scroll to position [0, 0]
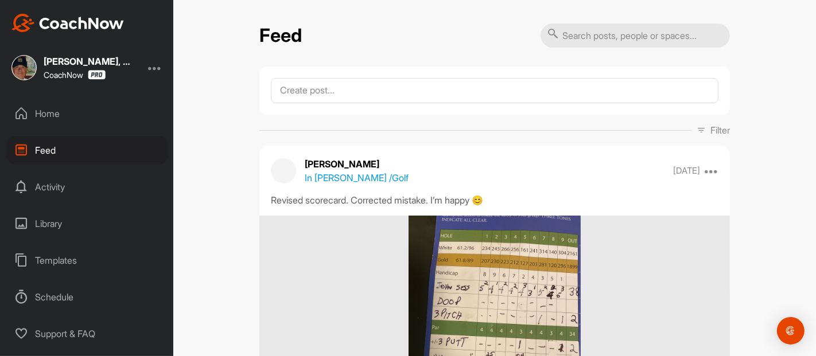
click at [747, 155] on div "Feed Filter Media Type Images Videos Notes Audio Documents Author AC [PERSON_NA…" at bounding box center [494, 178] width 643 height 356
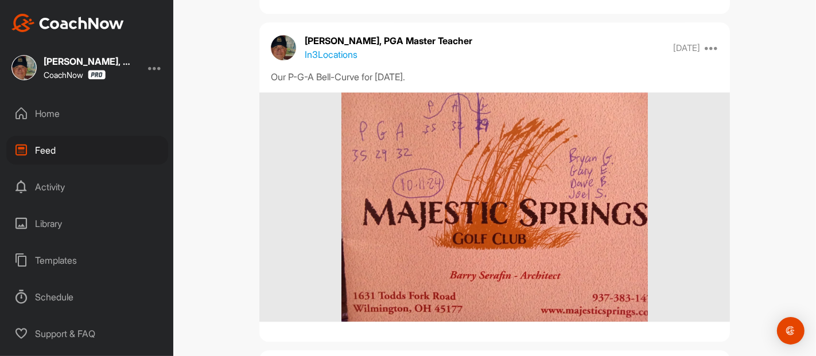
scroll to position [2295, 0]
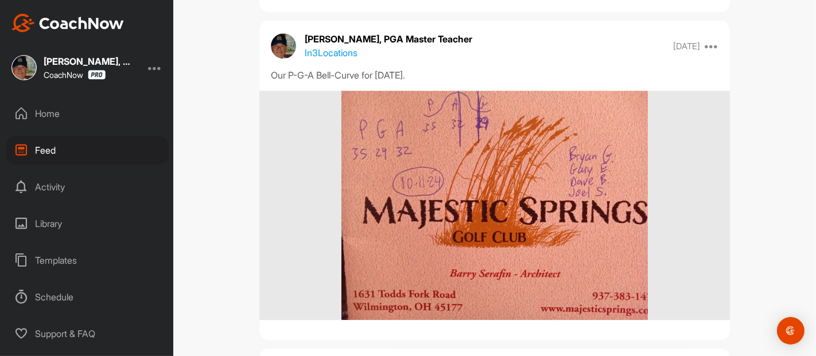
click at [332, 60] on p "In 3 Locations" at bounding box center [331, 53] width 53 height 14
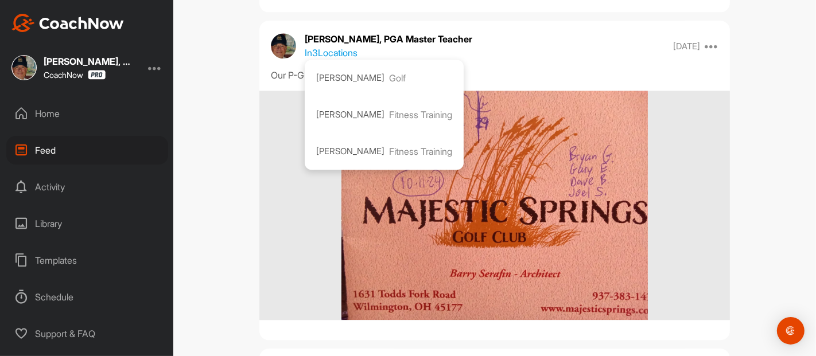
click at [332, 60] on p "In 3 Locations" at bounding box center [331, 53] width 53 height 14
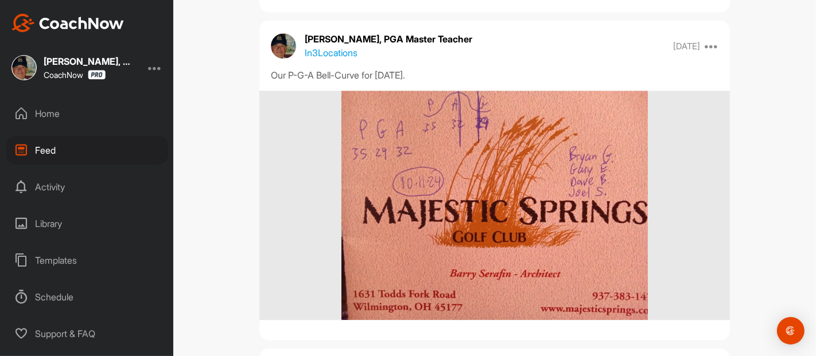
click at [743, 98] on div "Feed Filter Media Type Images Videos Notes Audio Documents Author AC [PERSON_NA…" at bounding box center [494, 178] width 643 height 356
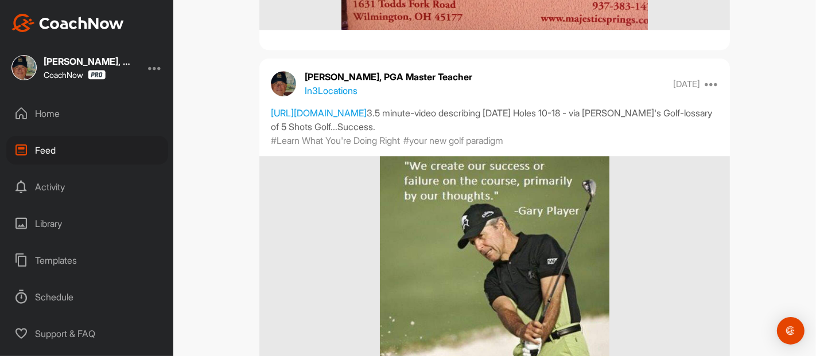
scroll to position [2601, 0]
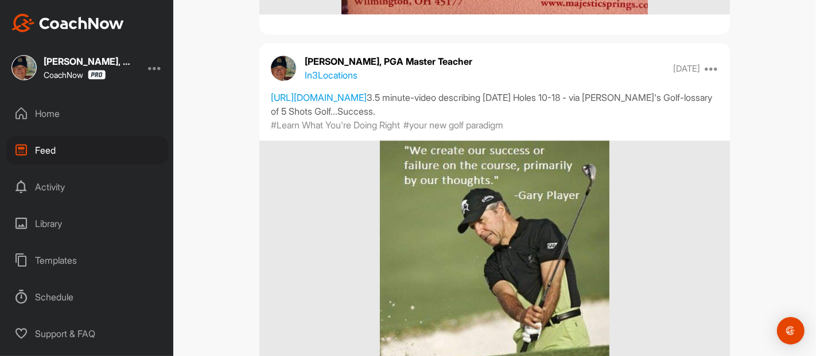
click at [347, 82] on p "In 3 Locations" at bounding box center [331, 75] width 53 height 14
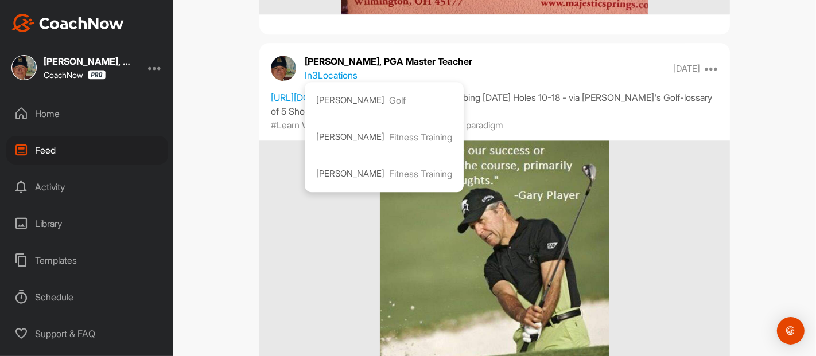
click at [347, 82] on p "In 3 Locations" at bounding box center [331, 75] width 53 height 14
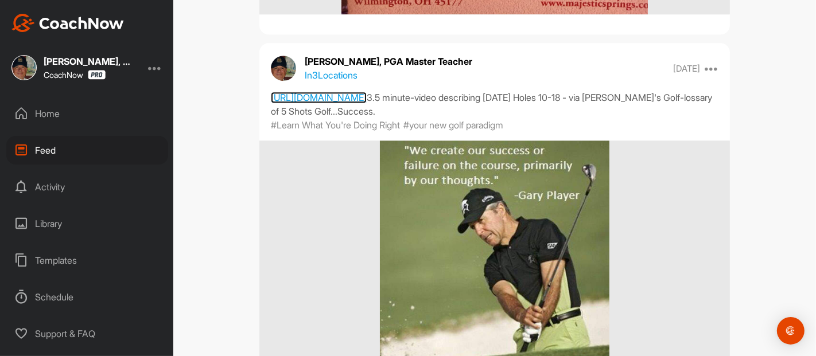
click at [356, 103] on link "[URL][DOMAIN_NAME]" at bounding box center [319, 97] width 96 height 11
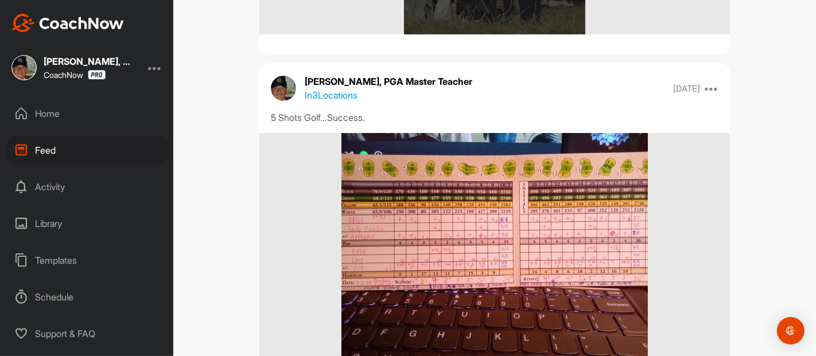
scroll to position [3565, 0]
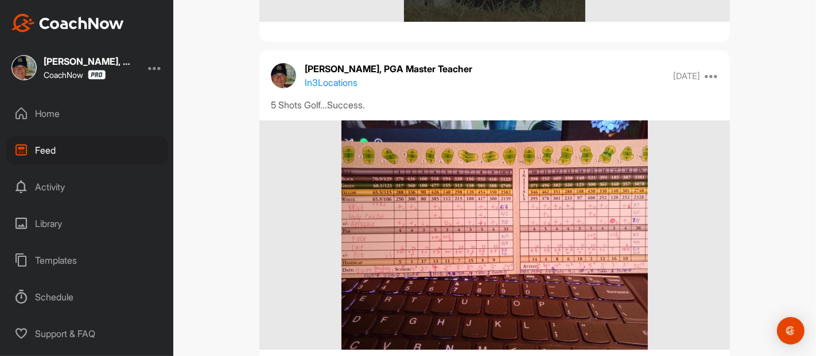
click at [749, 166] on div "Feed Filter Media Type Images Videos Notes Audio Documents Author AC [PERSON_NA…" at bounding box center [494, 178] width 643 height 356
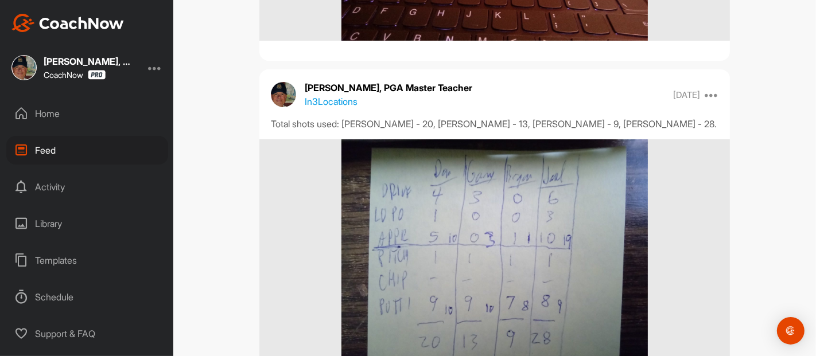
scroll to position [3896, 0]
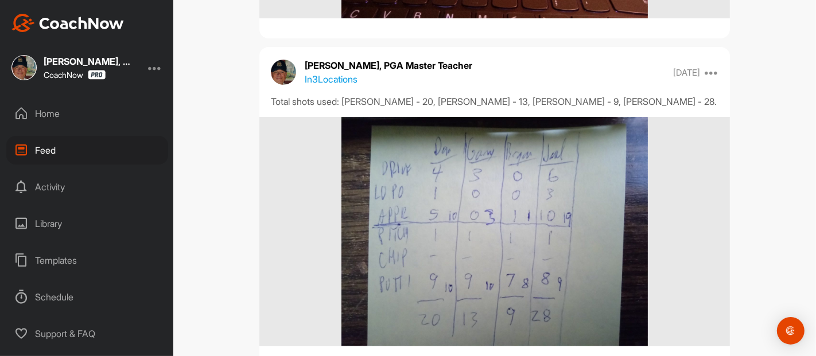
click at [345, 86] on p "In 3 Locations" at bounding box center [331, 79] width 53 height 14
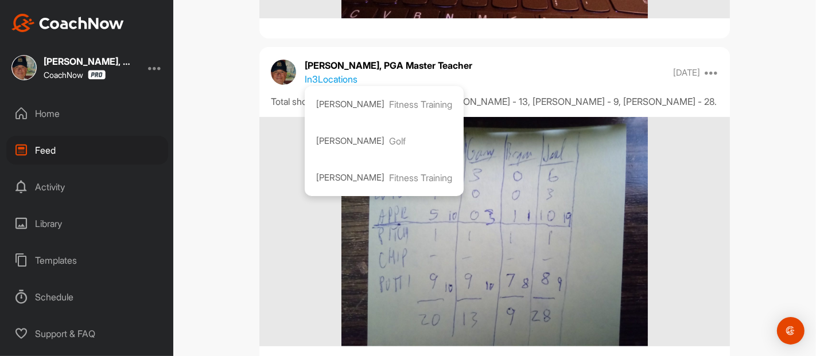
click at [351, 148] on p "[PERSON_NAME]" at bounding box center [350, 141] width 68 height 13
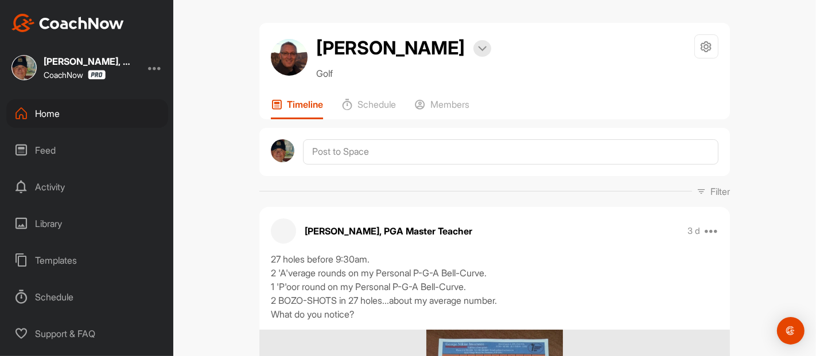
click at [764, 150] on div "[PERSON_NAME] Bookings Golf Space Settings Your Notifications Leave Space Timel…" at bounding box center [494, 178] width 643 height 356
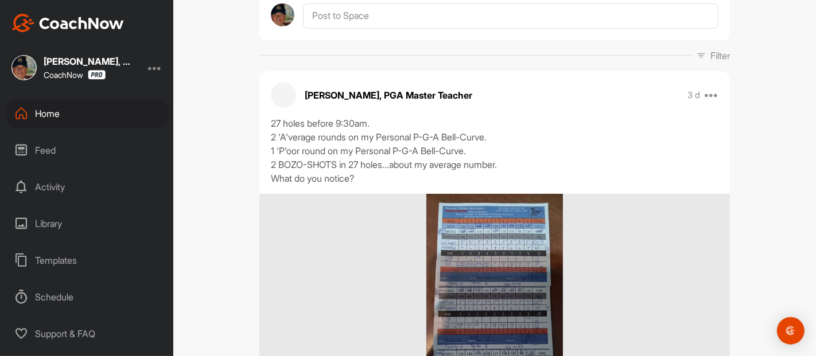
scroll to position [153, 0]
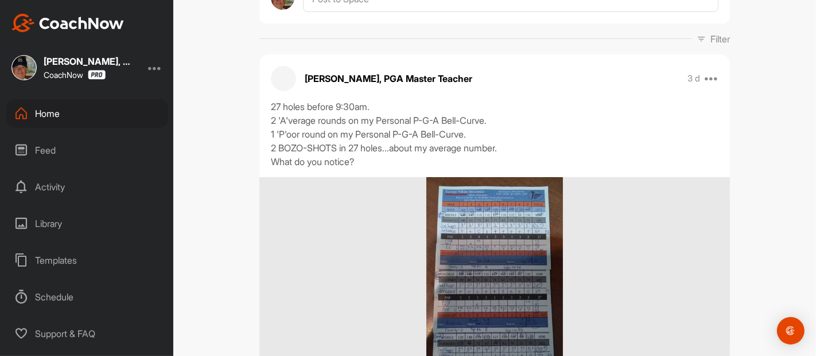
click at [697, 39] on icon at bounding box center [701, 38] width 9 height 9
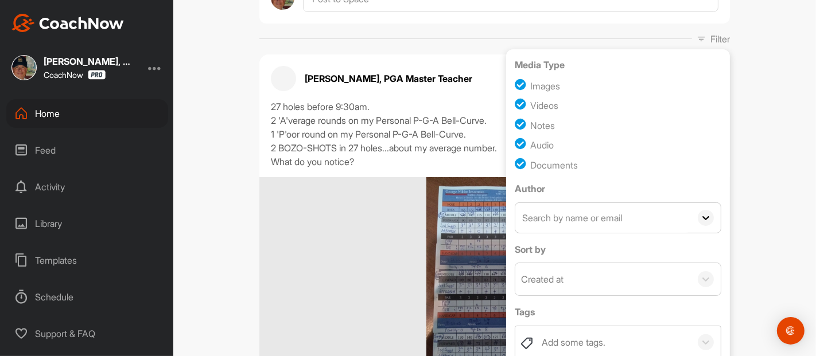
click at [740, 104] on div "[PERSON_NAME] Bookings Golf Space Settings Your Notifications Leave Space Timel…" at bounding box center [494, 178] width 643 height 356
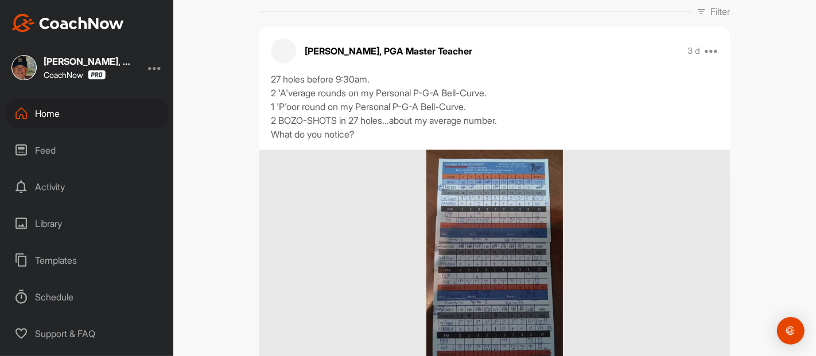
scroll to position [178, 0]
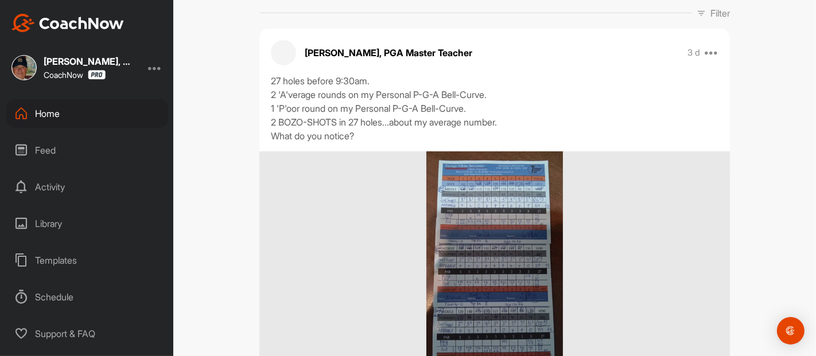
click at [697, 10] on icon at bounding box center [701, 13] width 9 height 9
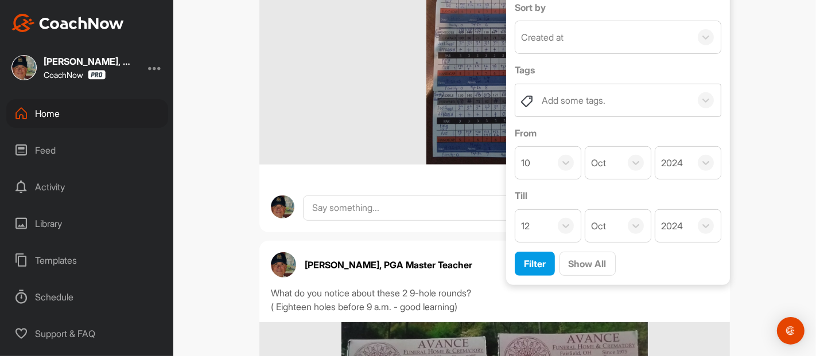
scroll to position [405, 0]
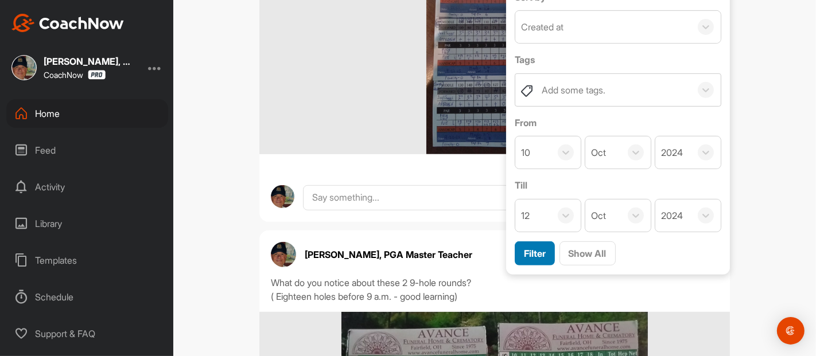
click at [533, 251] on span "Filter" at bounding box center [535, 253] width 22 height 11
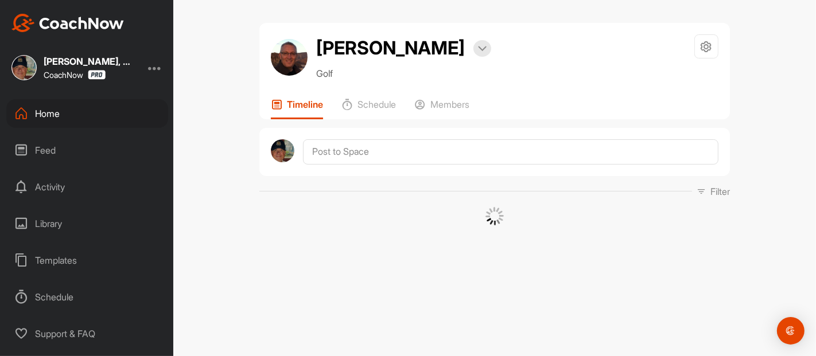
scroll to position [0, 0]
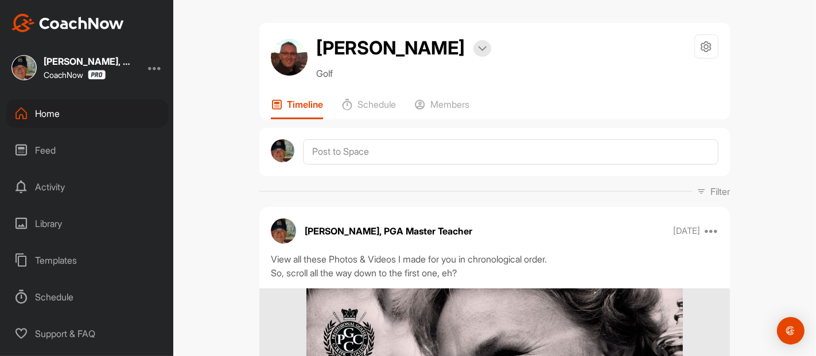
click at [753, 174] on div "[PERSON_NAME] Bookings Golf Space Settings Your Notifications Leave Space Timel…" at bounding box center [494, 178] width 643 height 356
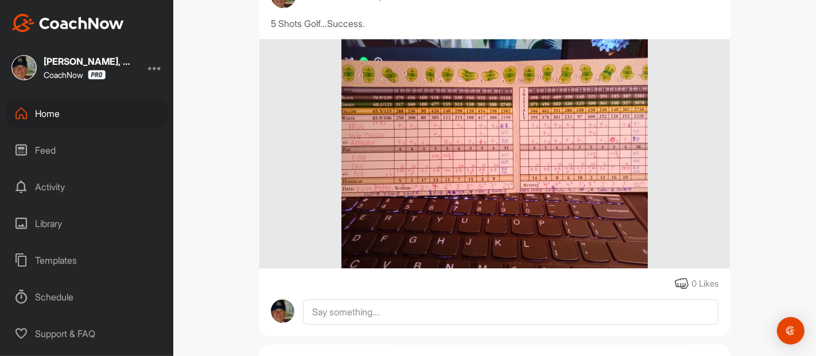
scroll to position [2550, 0]
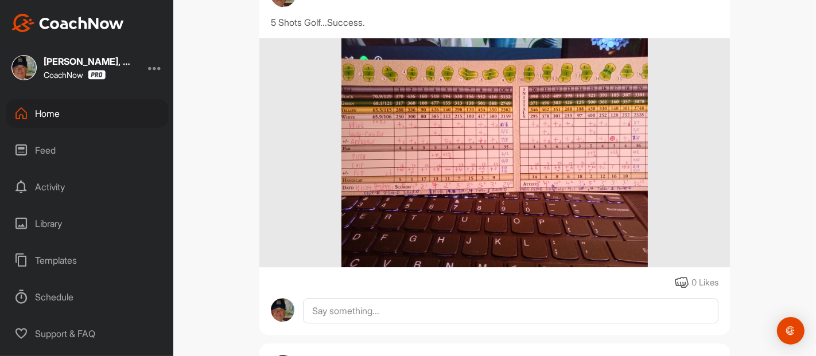
click at [675, 290] on icon at bounding box center [682, 283] width 14 height 14
click at [756, 209] on div "[PERSON_NAME] Bookings Golf Space Settings Your Notifications Leave Space Timel…" at bounding box center [494, 178] width 643 height 356
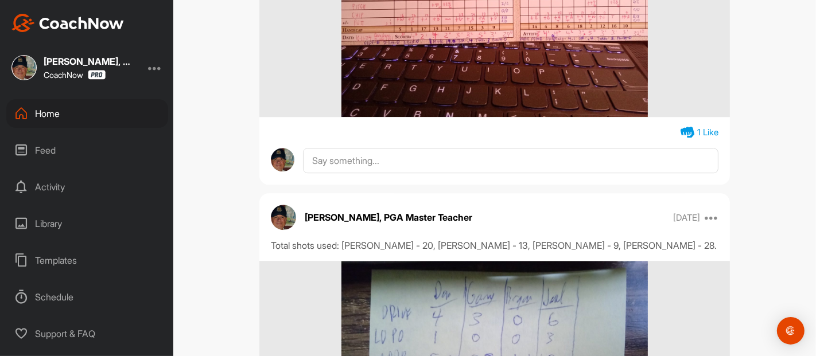
scroll to position [2729, 0]
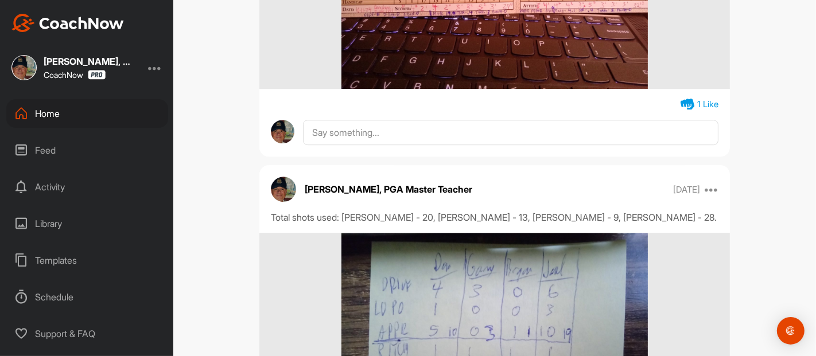
click at [746, 188] on div "[PERSON_NAME] Bookings Golf Space Settings Your Notifications Leave Space Timel…" at bounding box center [494, 178] width 643 height 356
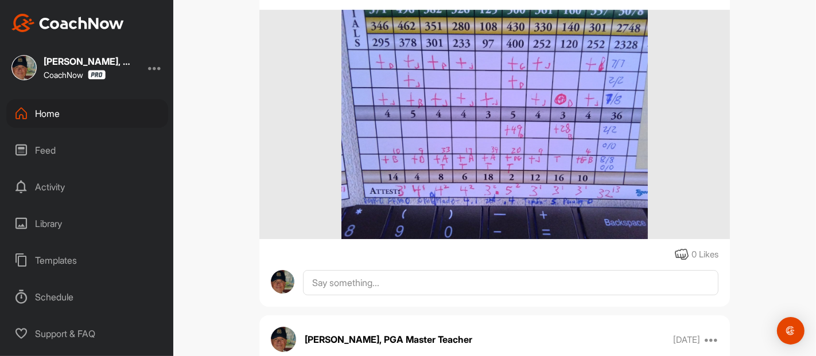
scroll to position [3356, 0]
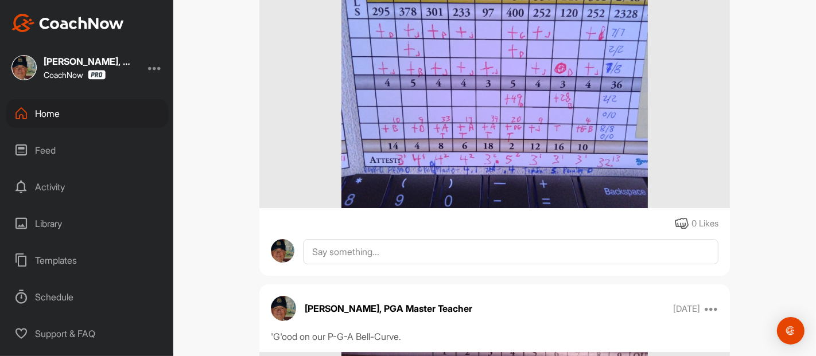
click at [675, 231] on icon at bounding box center [682, 224] width 14 height 14
click at [759, 240] on div "[PERSON_NAME] Bookings Golf Space Settings Your Notifications Leave Space Timel…" at bounding box center [494, 178] width 643 height 356
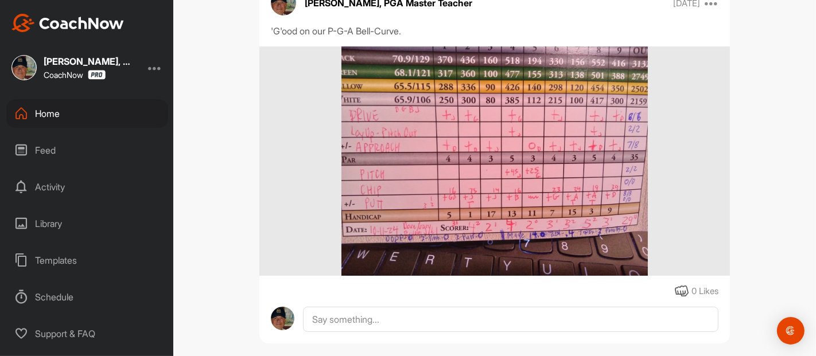
scroll to position [3688, 0]
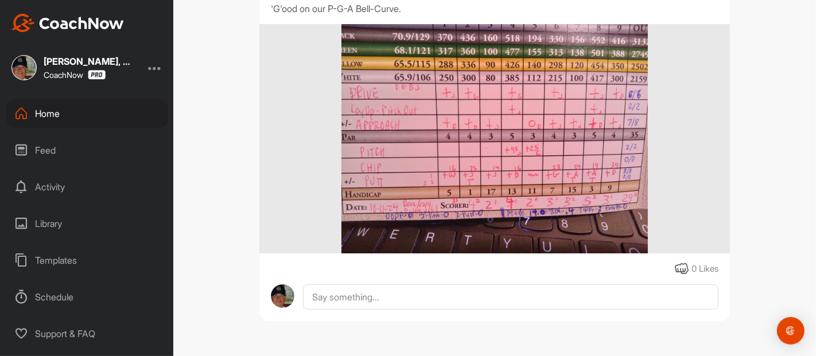
click at [675, 276] on icon at bounding box center [682, 269] width 14 height 14
click at [749, 254] on div "[PERSON_NAME] Bookings Golf Space Settings Your Notifications Leave Space Timel…" at bounding box center [494, 178] width 643 height 356
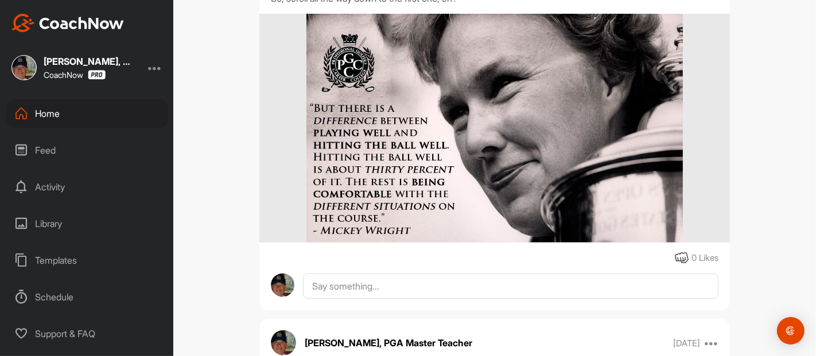
scroll to position [0, 0]
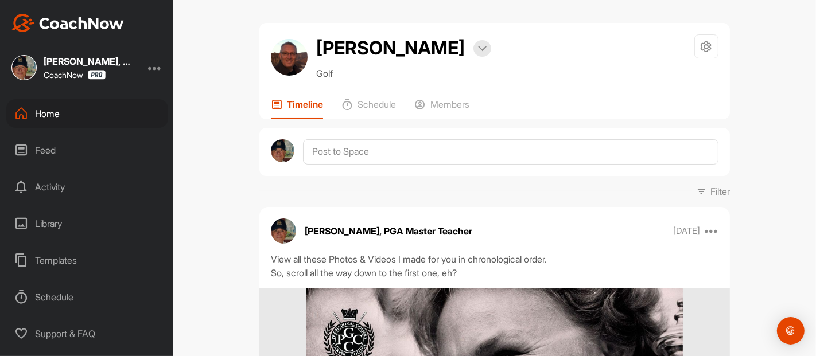
click at [50, 113] on div "Home" at bounding box center [87, 113] width 162 height 29
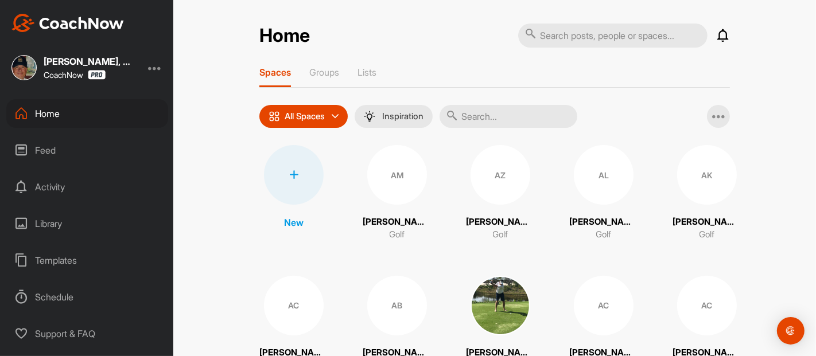
click at [481, 113] on input "text" at bounding box center [509, 116] width 138 height 23
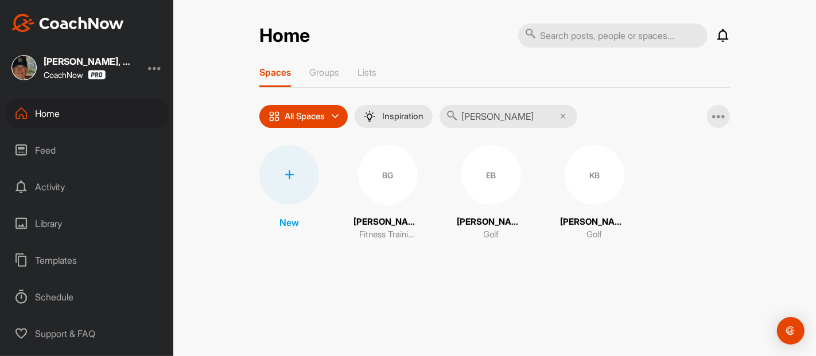
type input "[PERSON_NAME]"
click at [390, 173] on div "BG" at bounding box center [388, 175] width 60 height 60
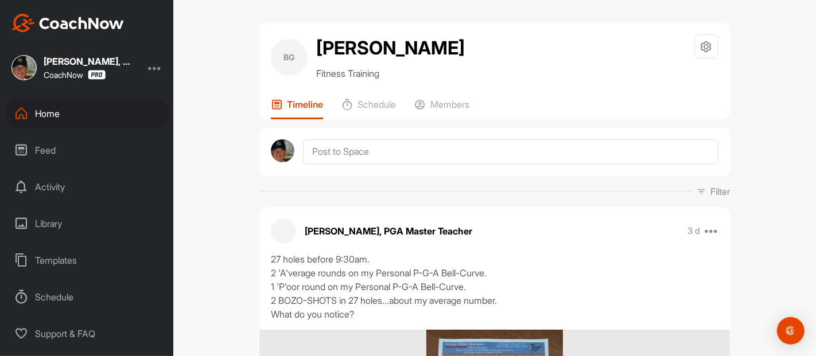
drag, startPoint x: 770, startPoint y: 91, endPoint x: 779, endPoint y: 105, distance: 16.7
click at [779, 105] on div "[PERSON_NAME] Fitness Training Space Settings Your Notifications Leave Space Ti…" at bounding box center [494, 178] width 643 height 356
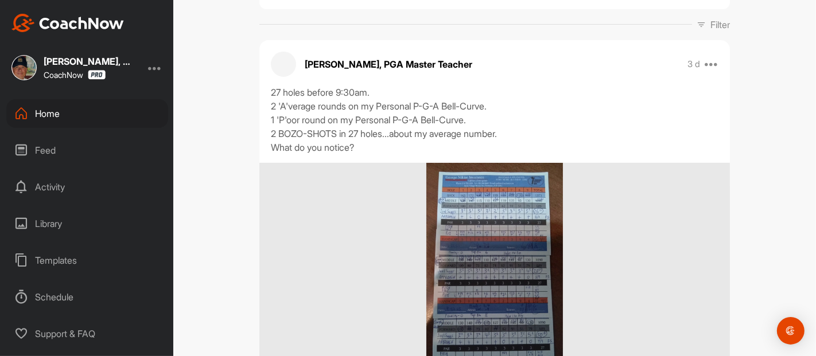
scroll to position [178, 0]
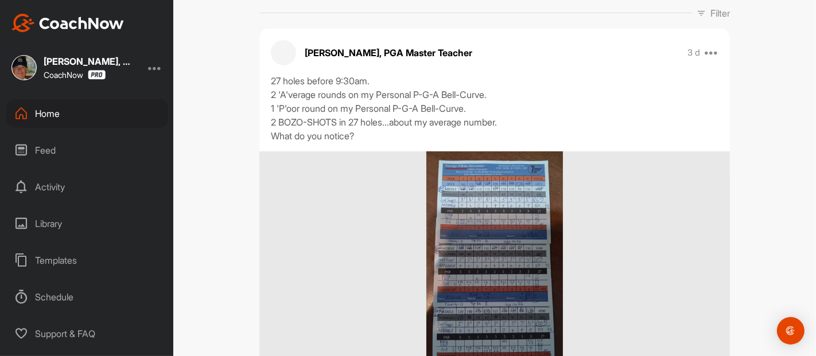
click at [697, 11] on icon at bounding box center [701, 13] width 9 height 9
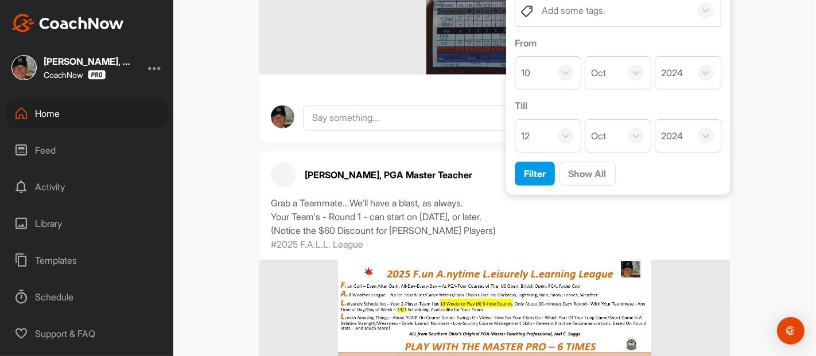
scroll to position [531, 0]
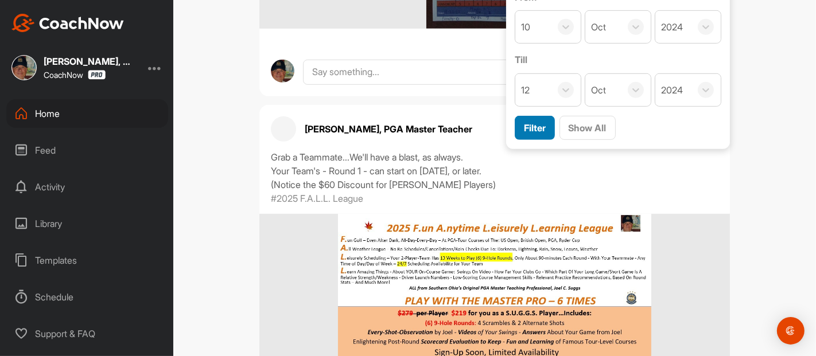
click at [524, 127] on span "Filter" at bounding box center [535, 127] width 22 height 11
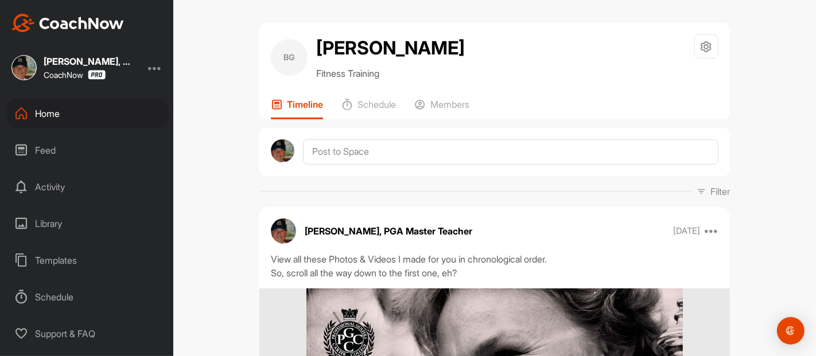
drag, startPoint x: 732, startPoint y: 117, endPoint x: 738, endPoint y: 115, distance: 6.2
click at [738, 115] on div "[PERSON_NAME] Fitness Training Space Settings Your Notifications Leave Space Ti…" at bounding box center [494, 178] width 643 height 356
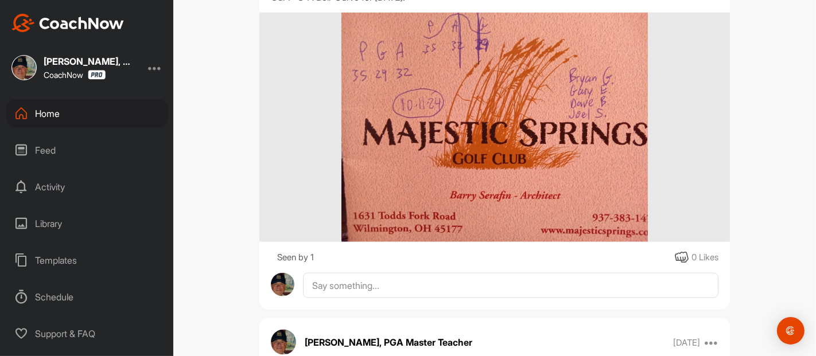
scroll to position [1097, 0]
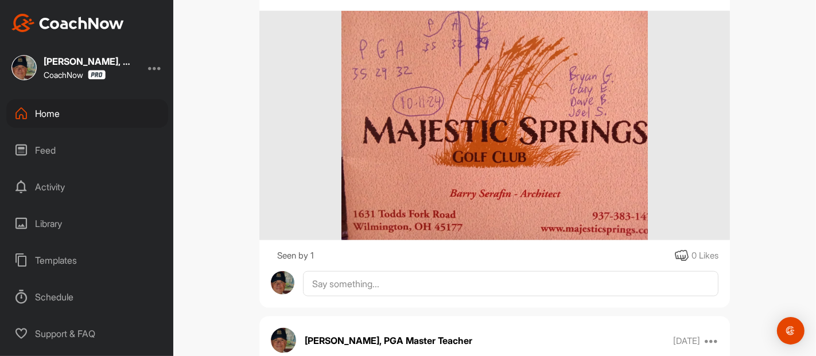
click at [675, 253] on icon at bounding box center [682, 256] width 14 height 14
click at [754, 182] on div "[PERSON_NAME] Fitness Training Space Settings Your Notifications Leave Space Ti…" at bounding box center [494, 178] width 643 height 356
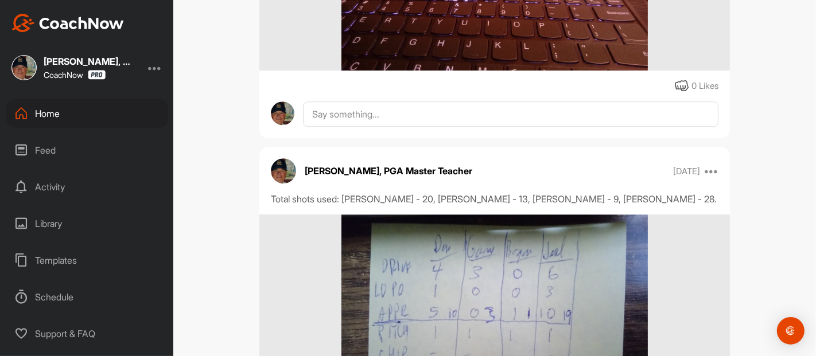
scroll to position [2805, 0]
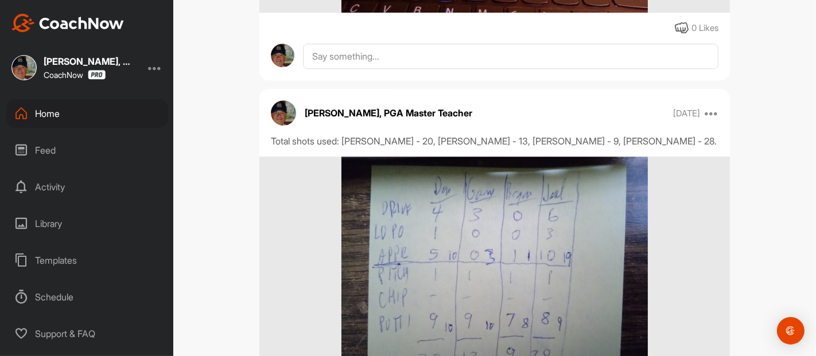
click at [675, 35] on icon at bounding box center [682, 28] width 14 height 14
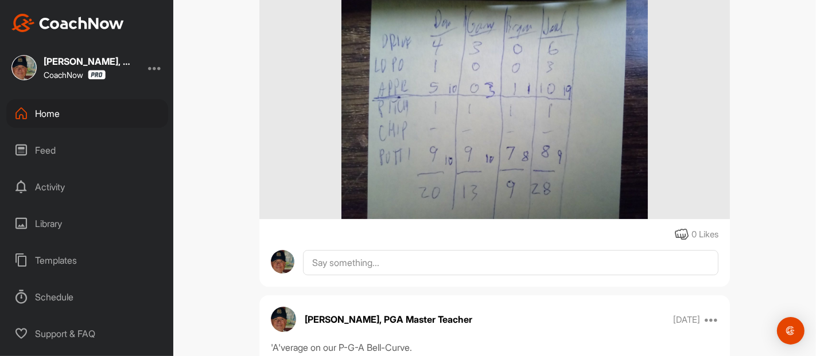
scroll to position [3034, 0]
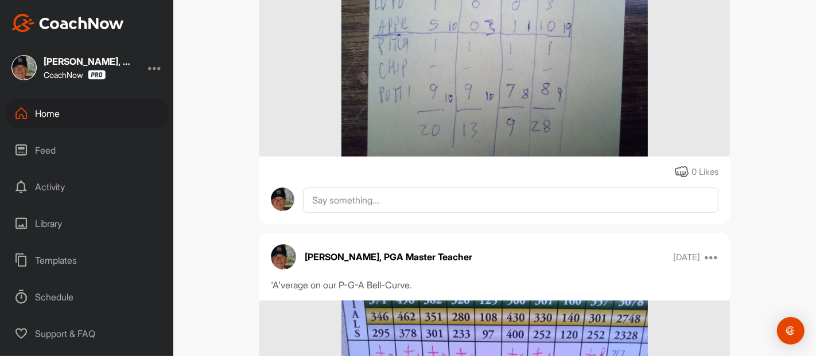
click at [677, 179] on icon at bounding box center [682, 172] width 14 height 14
click at [747, 173] on div "[PERSON_NAME] Fitness Training Space Settings Your Notifications Leave Space Ti…" at bounding box center [494, 178] width 643 height 356
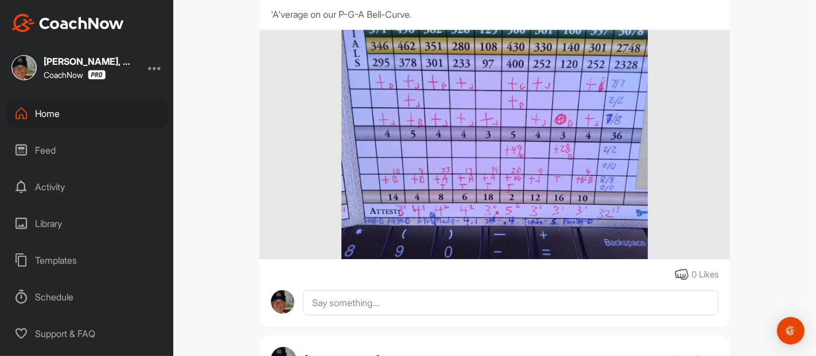
scroll to position [3315, 0]
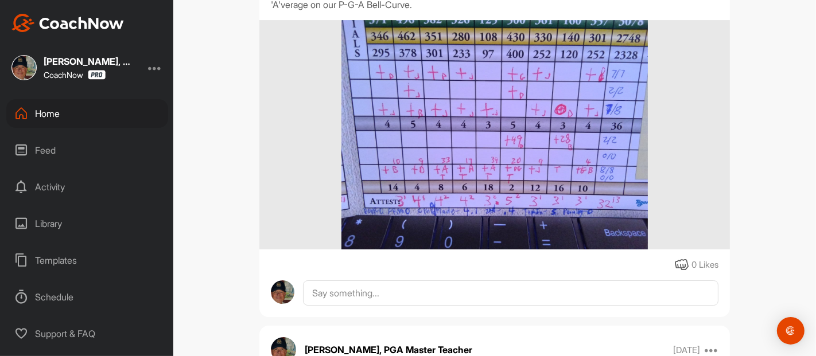
click at [677, 272] on icon at bounding box center [682, 265] width 14 height 14
click at [754, 261] on div "[PERSON_NAME] Fitness Training Space Settings Your Notifications Leave Space Ti…" at bounding box center [494, 178] width 643 height 356
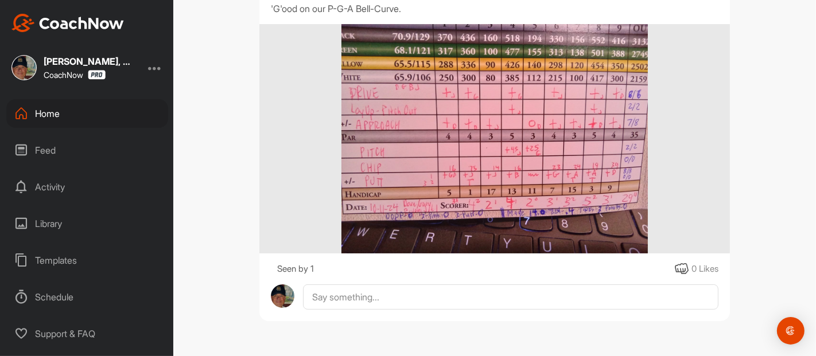
scroll to position [3711, 0]
click at [677, 268] on icon at bounding box center [682, 269] width 14 height 14
click at [767, 232] on div "[PERSON_NAME] Fitness Training Space Settings Your Notifications Leave Space Ti…" at bounding box center [494, 178] width 643 height 356
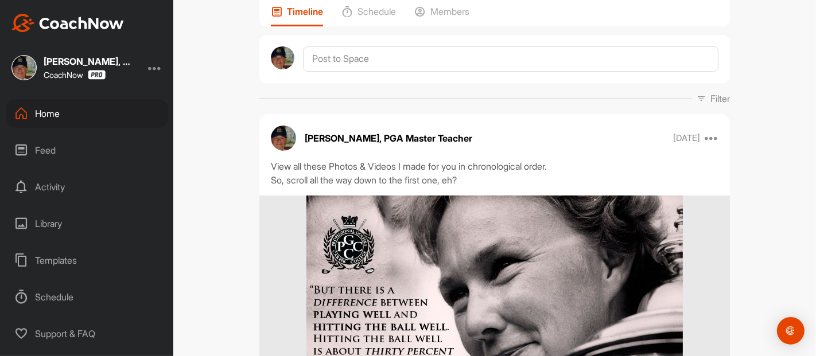
scroll to position [0, 0]
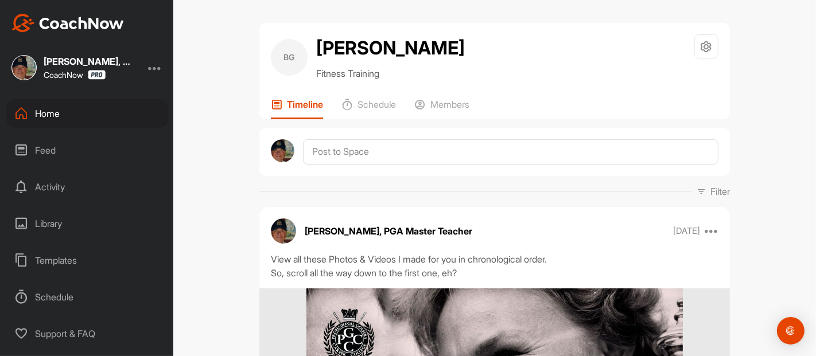
click at [54, 114] on div "Home" at bounding box center [87, 113] width 162 height 29
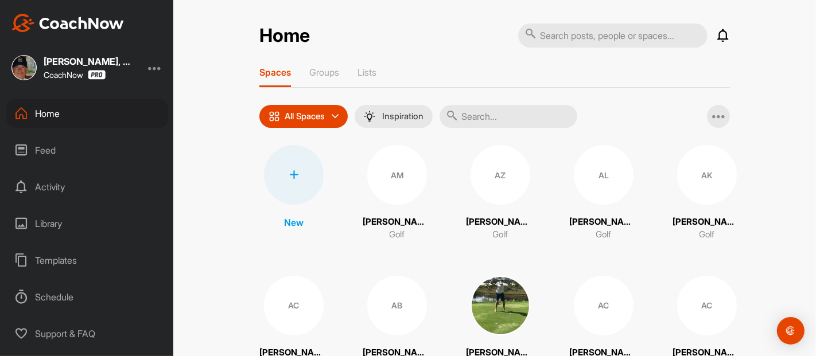
click at [495, 117] on input "text" at bounding box center [509, 116] width 138 height 23
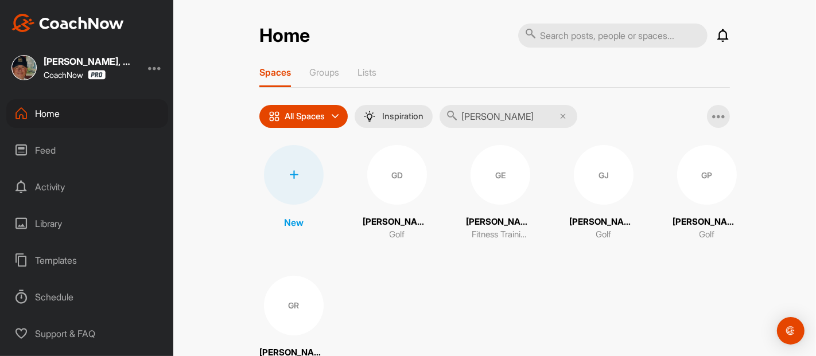
type input "[PERSON_NAME]"
click at [488, 181] on div "GE" at bounding box center [501, 175] width 60 height 60
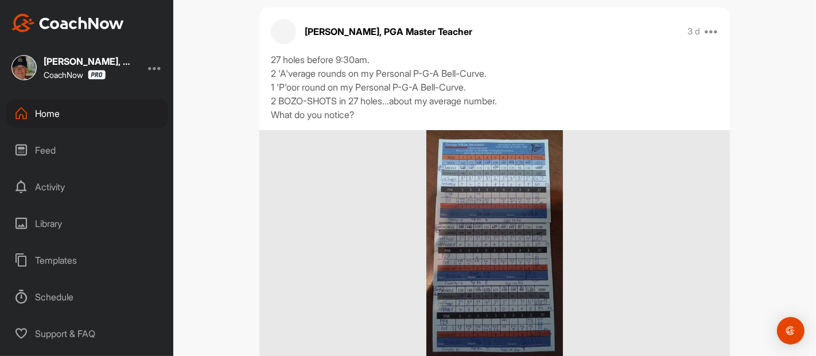
scroll to position [179, 0]
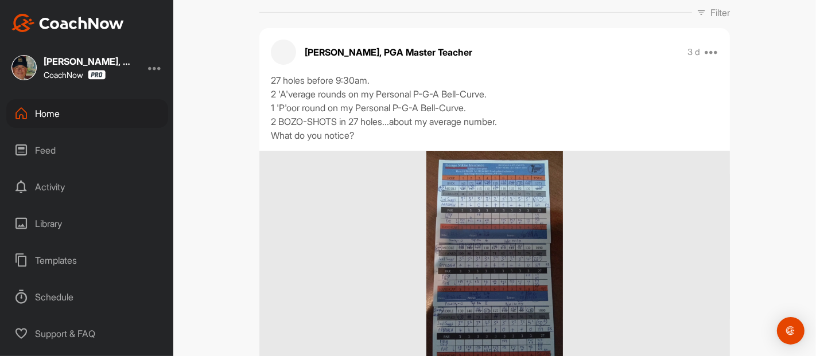
click at [697, 12] on icon at bounding box center [701, 12] width 9 height 9
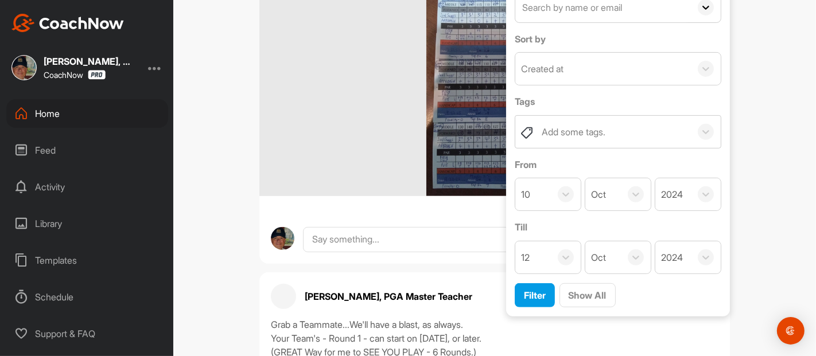
scroll to position [416, 0]
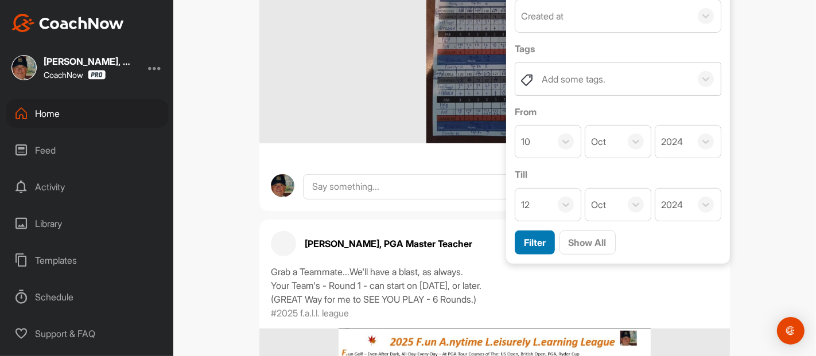
click at [535, 241] on span "Filter" at bounding box center [535, 242] width 22 height 11
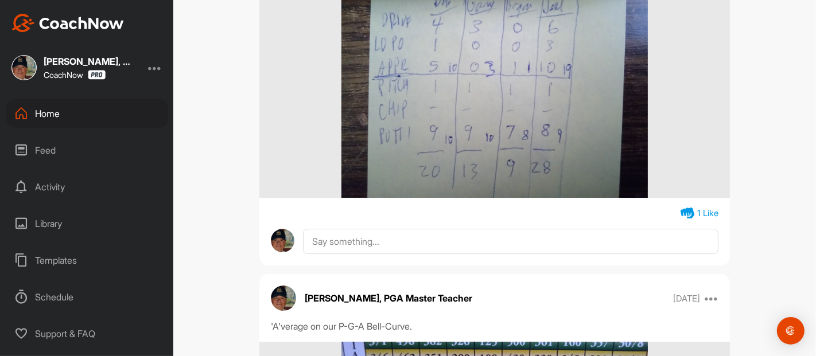
scroll to position [2946, 0]
